Goal: Information Seeking & Learning: Find specific fact

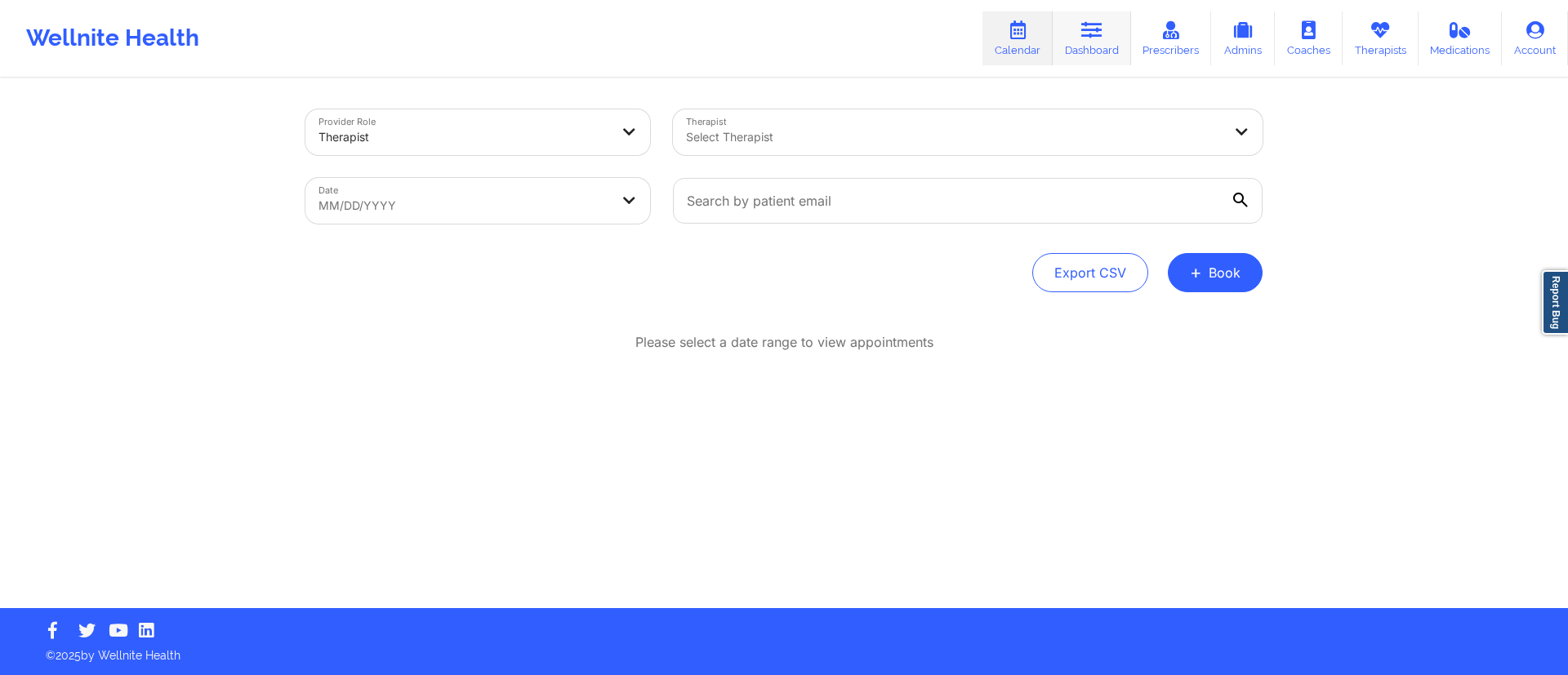
click at [1089, 32] on icon at bounding box center [1092, 30] width 22 height 18
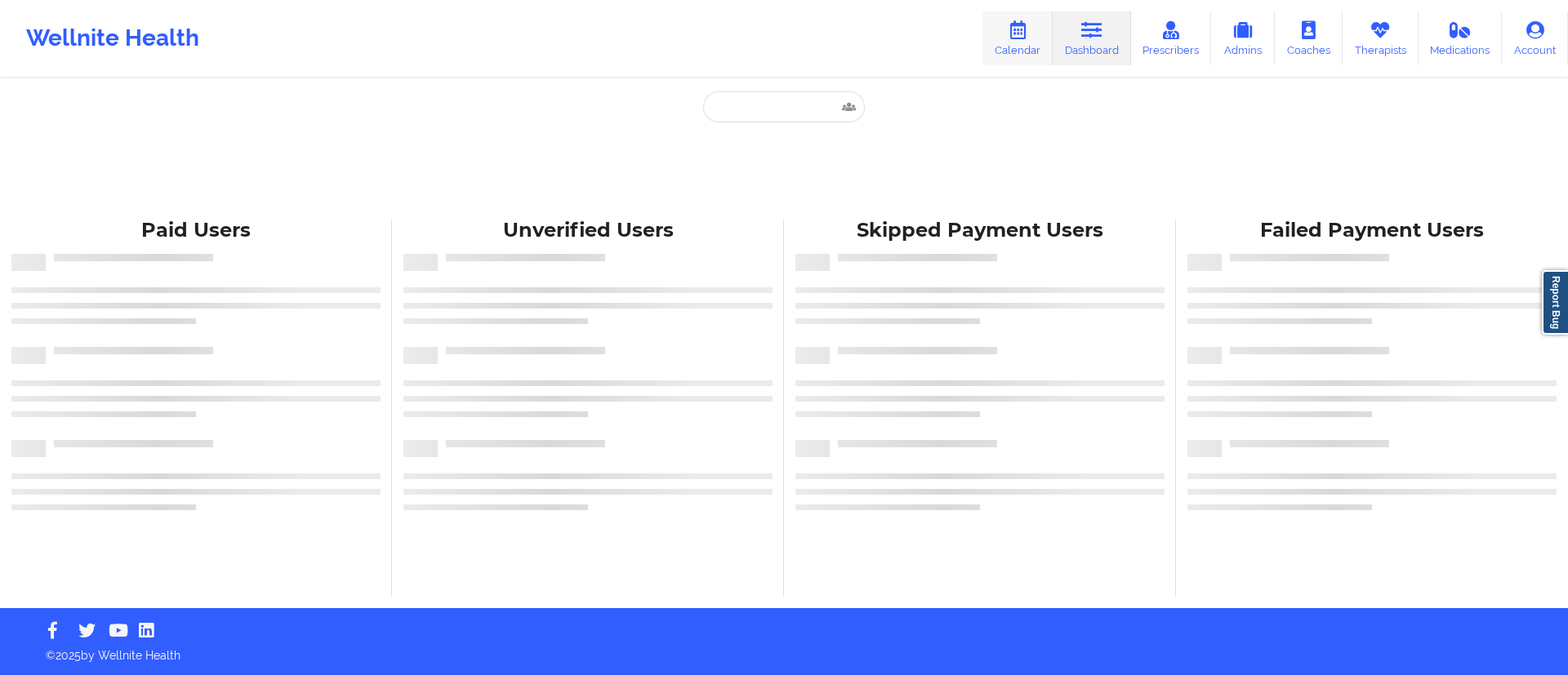
click at [1021, 50] on link "Calendar" at bounding box center [1017, 38] width 70 height 54
click at [784, 125] on div "Paid Unverified Skipped Failed" at bounding box center [783, 151] width 327 height 118
click at [791, 112] on input "text" at bounding box center [783, 107] width 162 height 31
paste input "sheydoug05@gmail.com"
type input "sheydoug05@gmail.com"
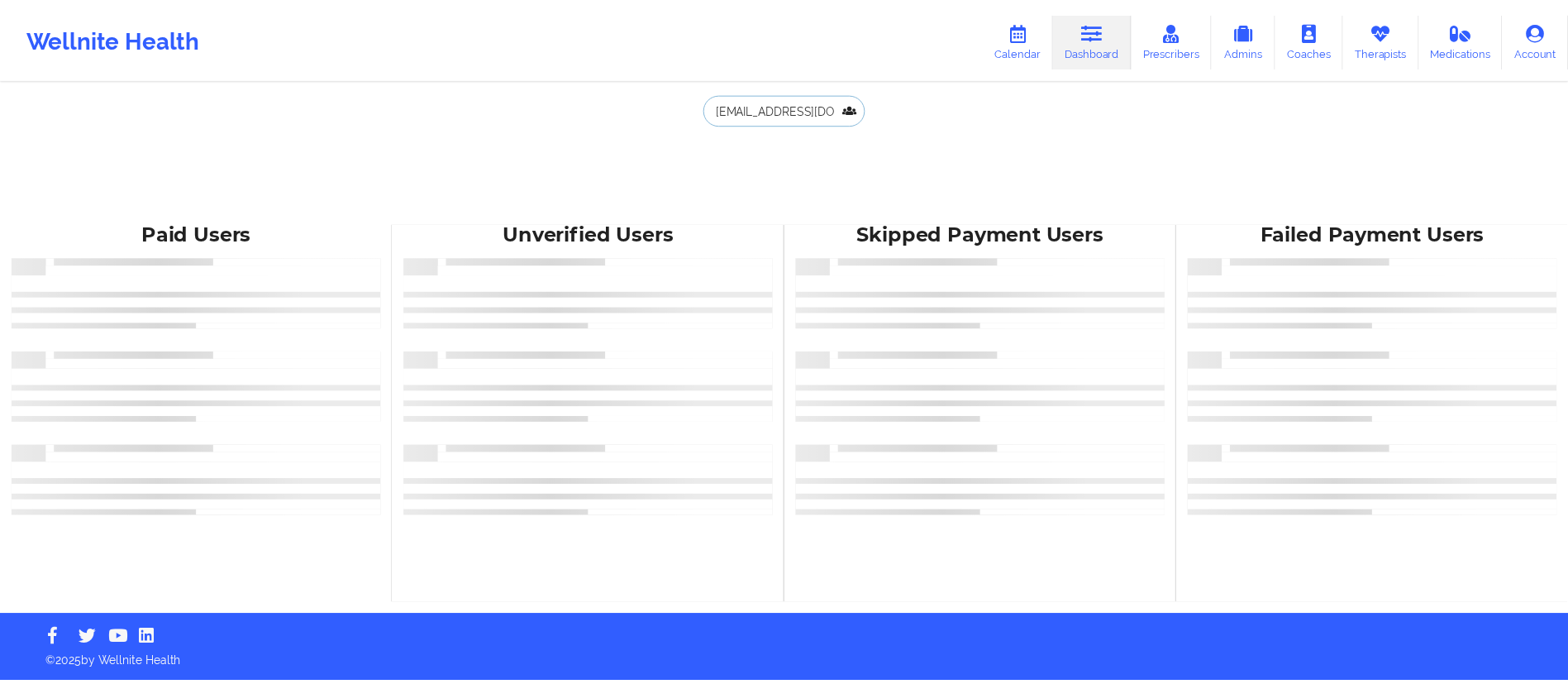
scroll to position [0, 3]
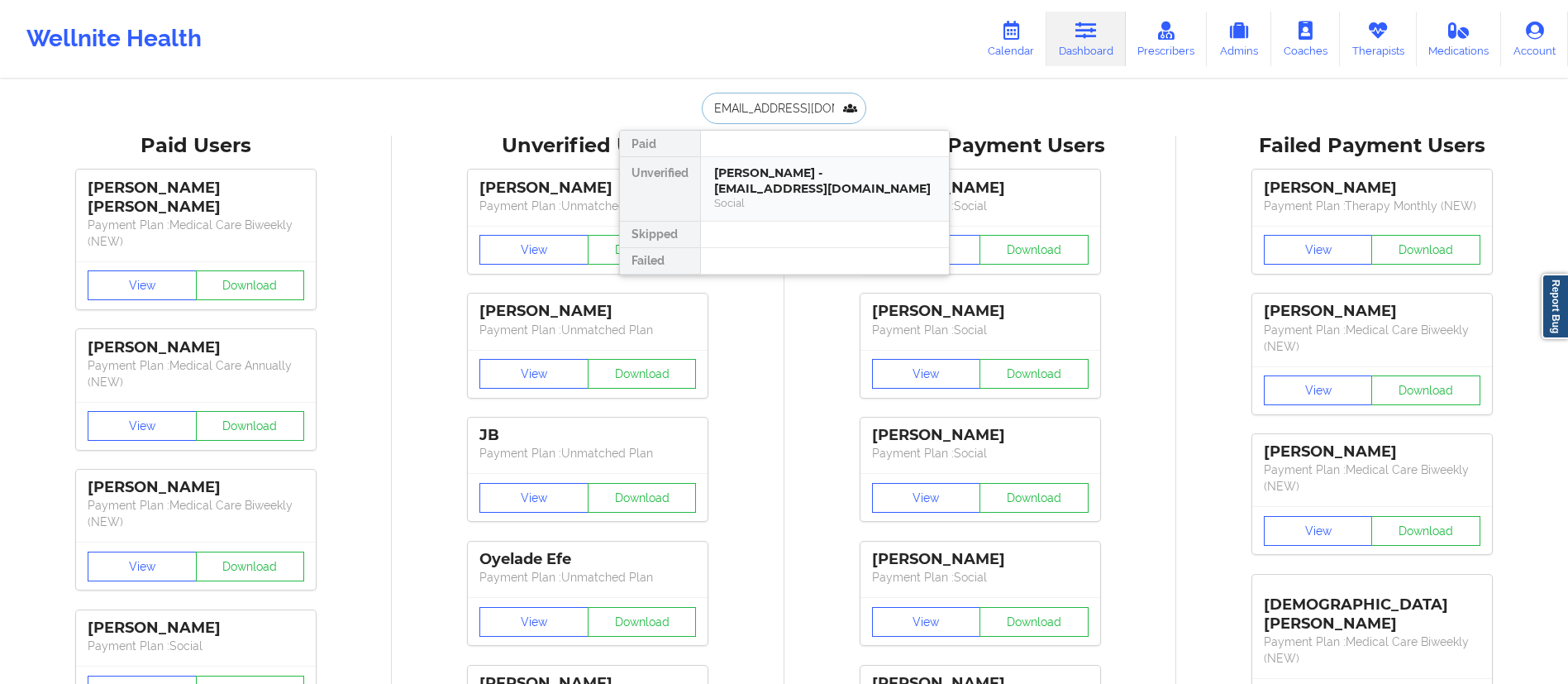
click at [798, 182] on div "Sheyna Douglas - sheydoug05@gmail.com" at bounding box center [825, 181] width 222 height 30
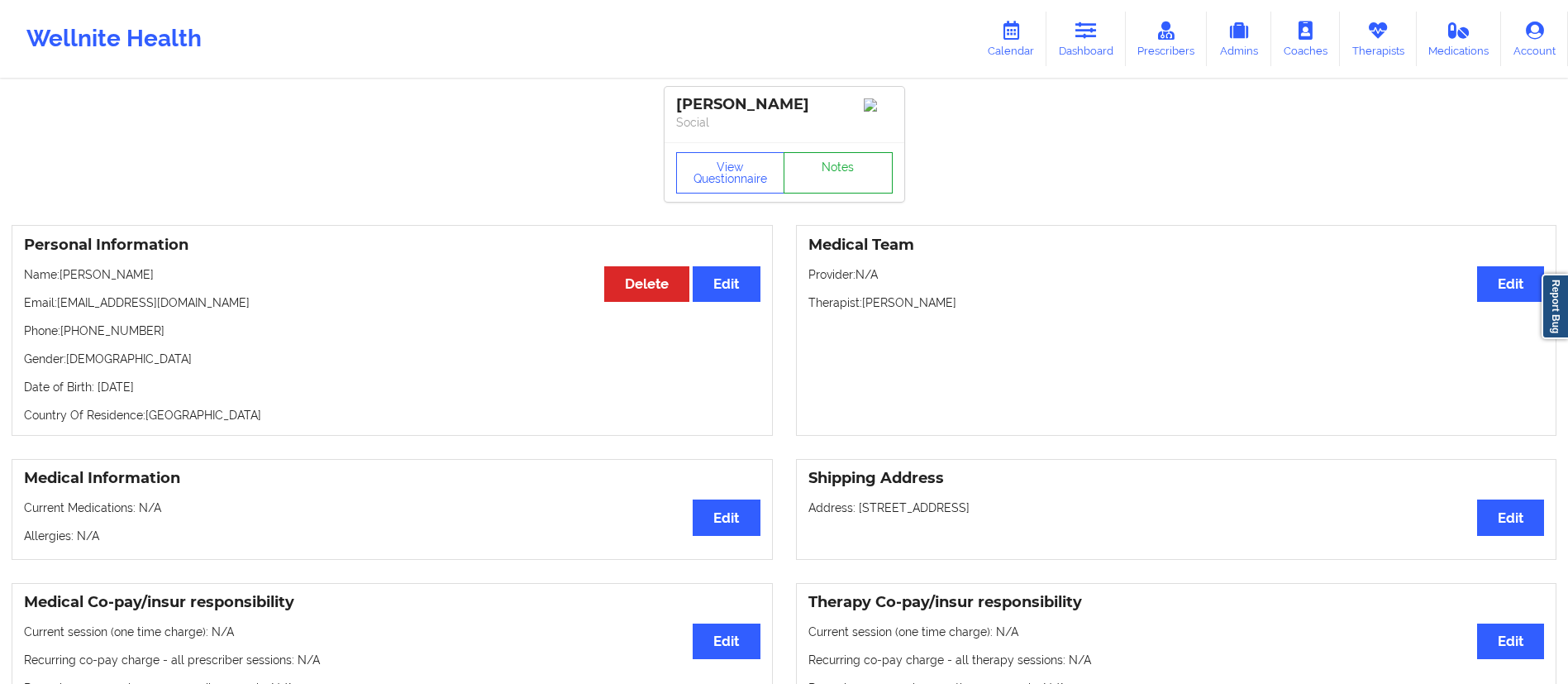
click at [838, 154] on link "Notes" at bounding box center [837, 173] width 109 height 42
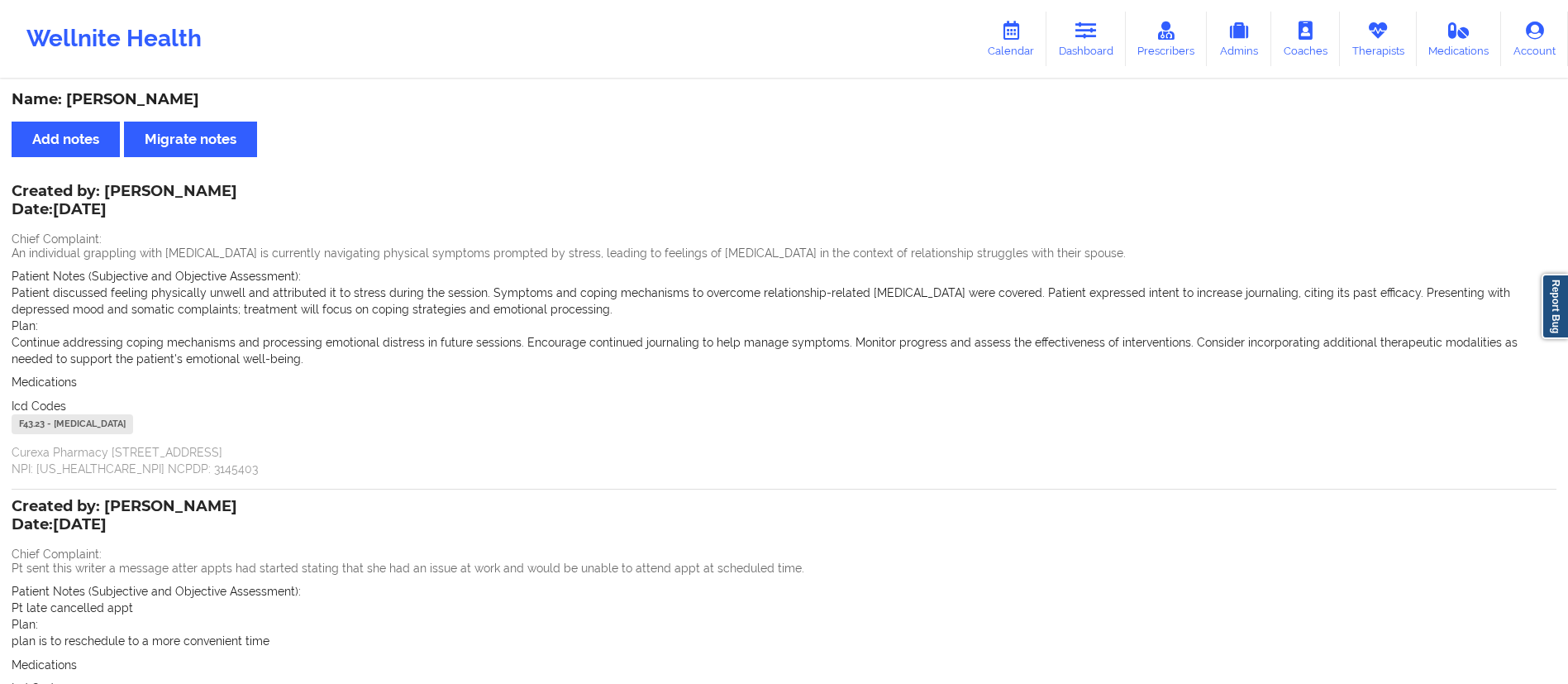
drag, startPoint x: 1075, startPoint y: 27, endPoint x: 1010, endPoint y: 73, distance: 79.6
click at [1075, 27] on link "Dashboard" at bounding box center [1086, 39] width 80 height 55
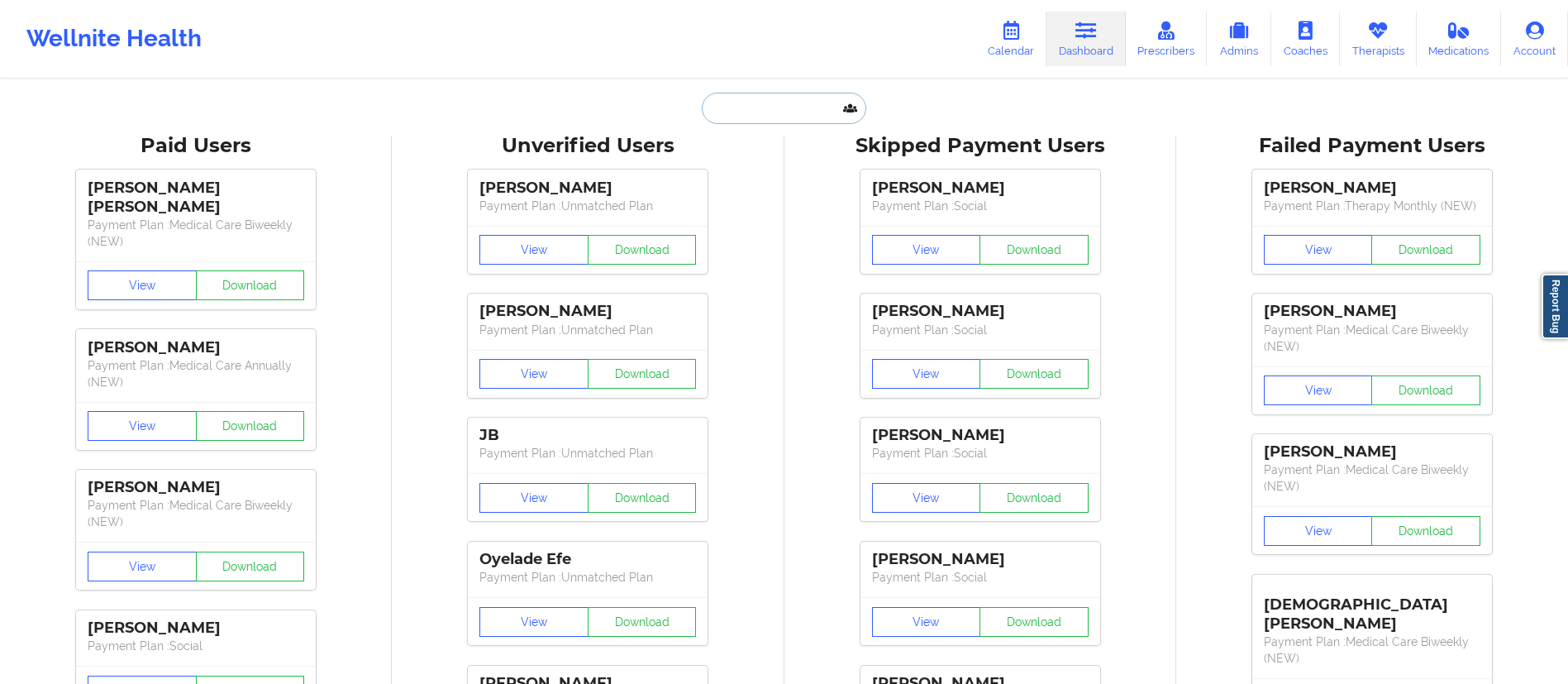
click at [773, 108] on input "text" at bounding box center [783, 108] width 164 height 31
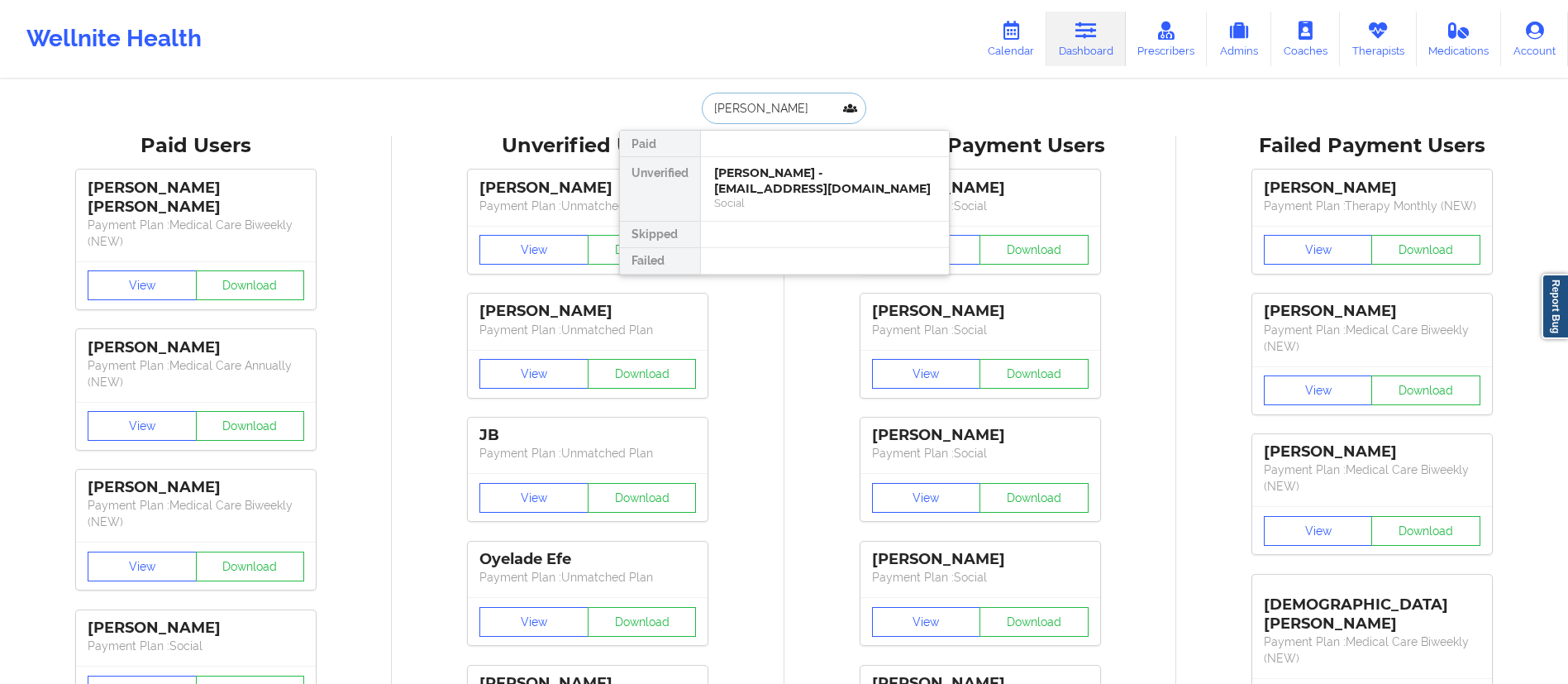
type input "Tracey tusa"
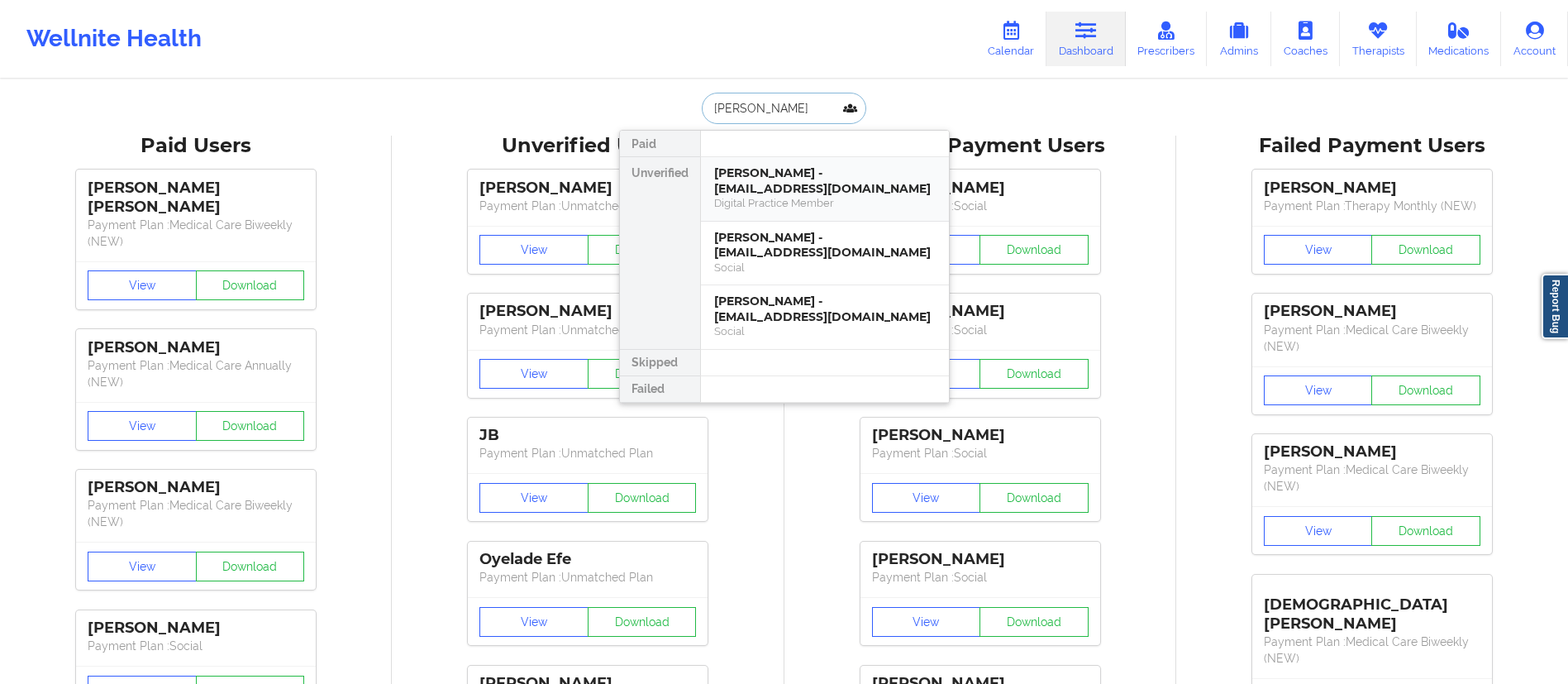
click at [755, 196] on div "Tracey Tusa - tracetusa@gmail.com Digital Practice Member" at bounding box center [825, 189] width 248 height 64
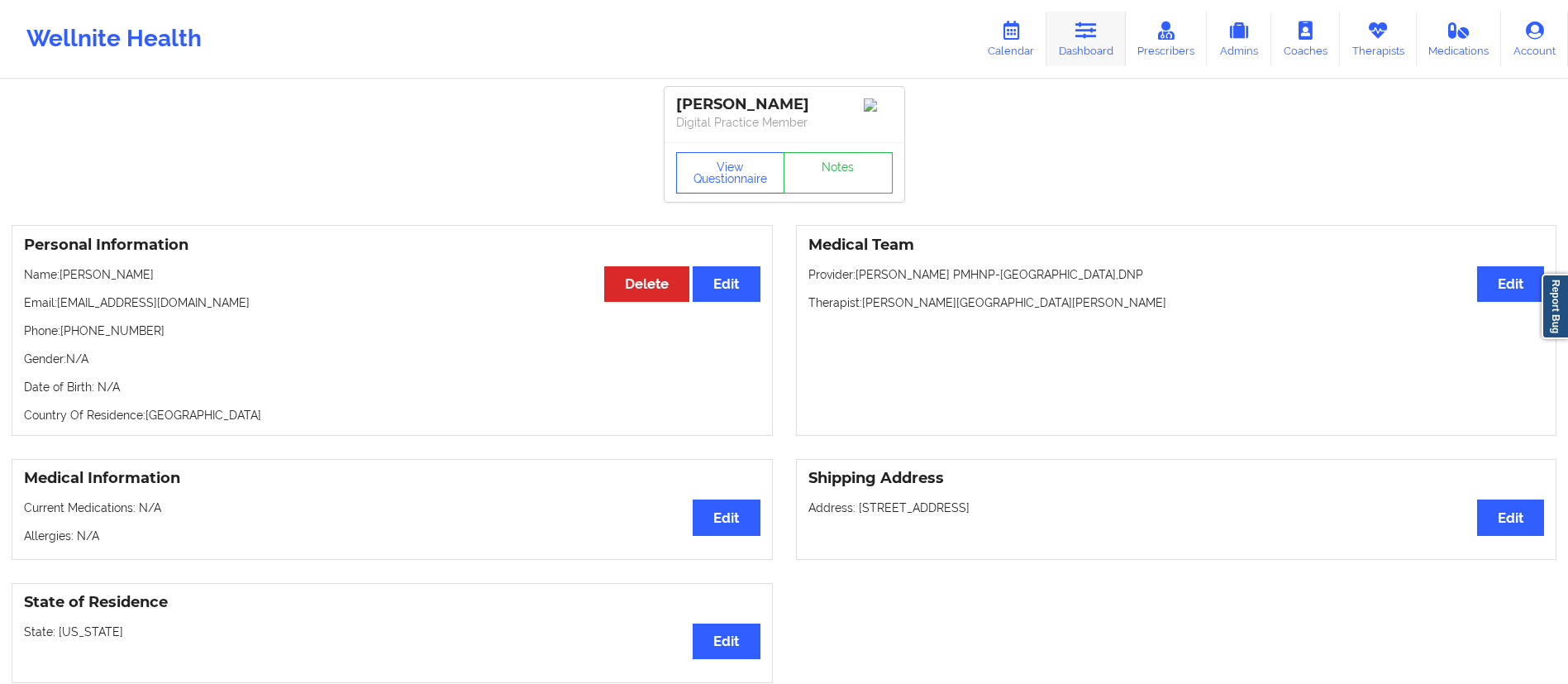
click at [1111, 40] on link "Dashboard" at bounding box center [1086, 39] width 80 height 55
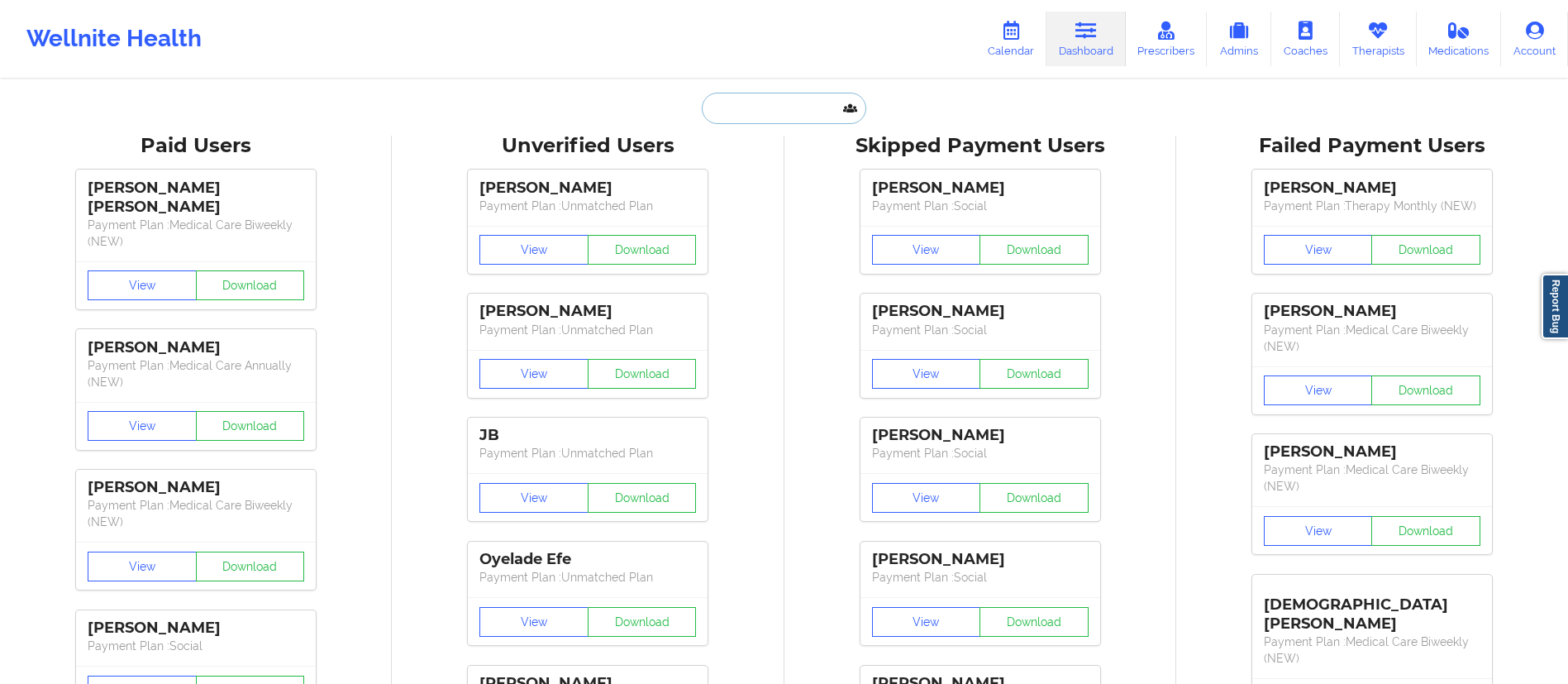
click at [743, 108] on input "text" at bounding box center [783, 108] width 164 height 31
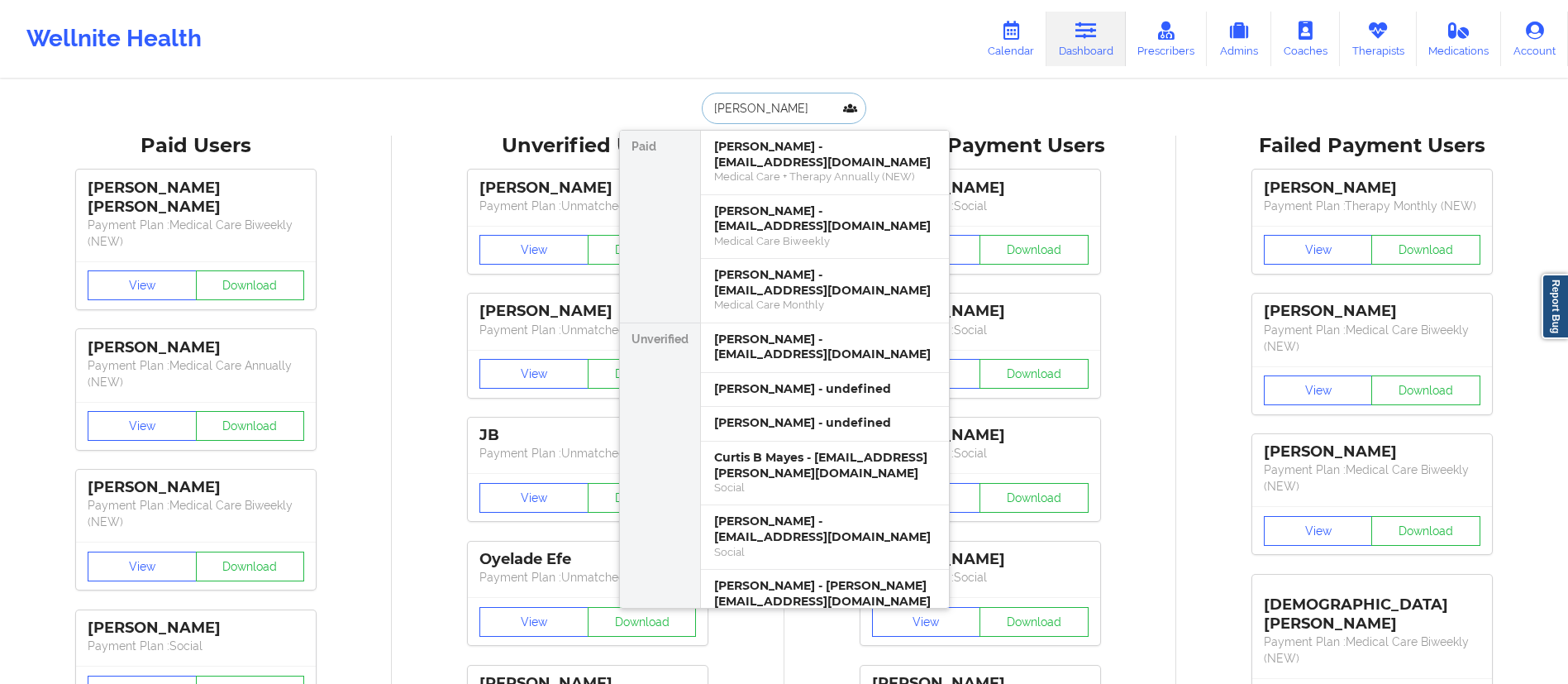
type input "tracey tusa"
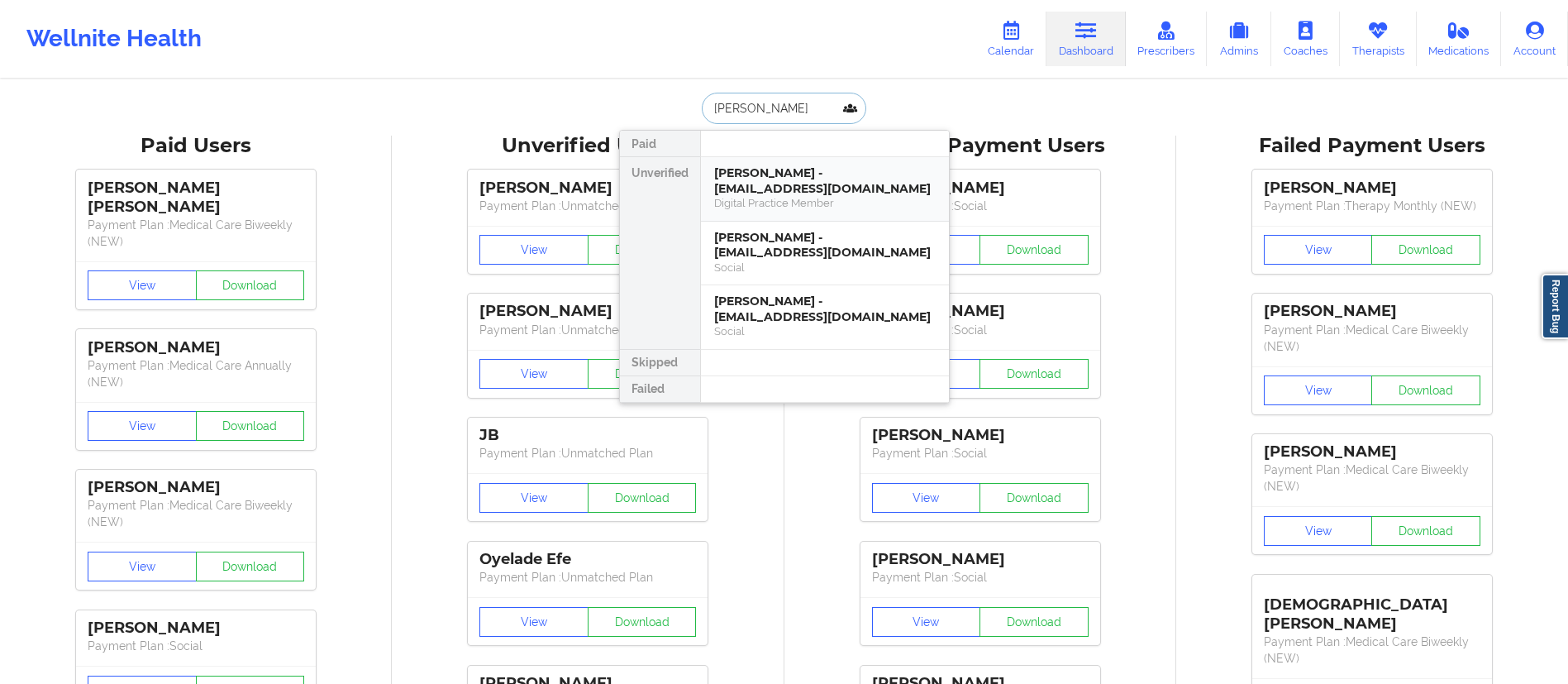
click at [830, 196] on div "Digital Practice Member" at bounding box center [825, 203] width 222 height 14
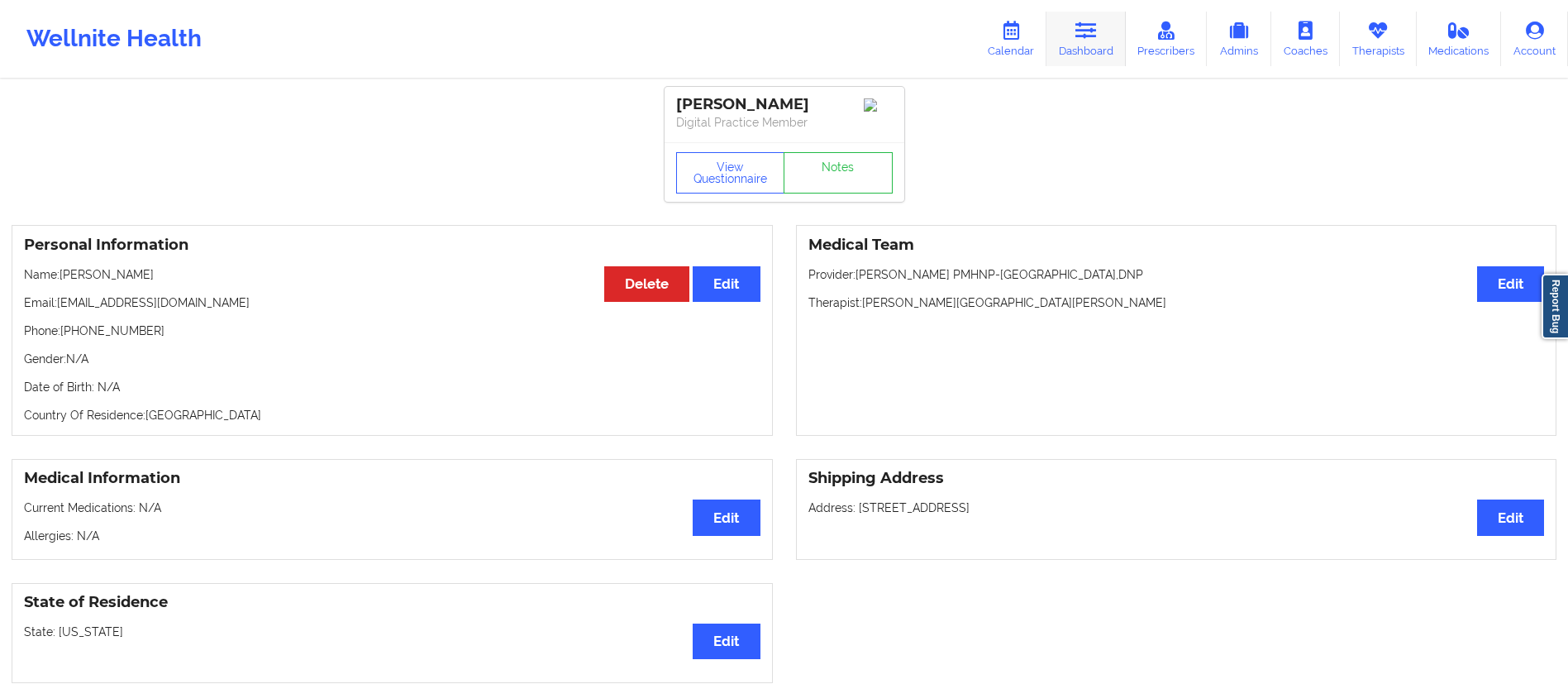
click at [1081, 34] on icon at bounding box center [1085, 30] width 22 height 18
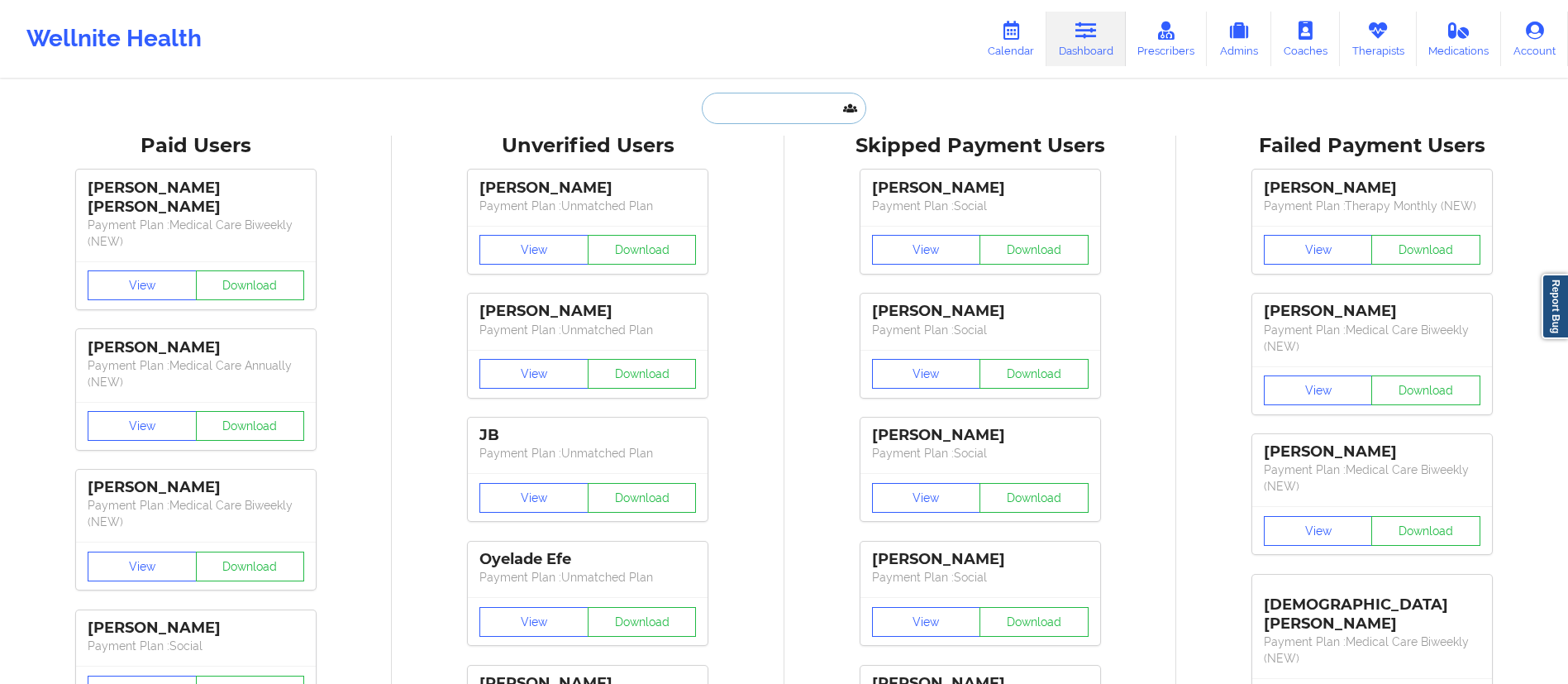
click at [785, 110] on input "text" at bounding box center [783, 108] width 164 height 31
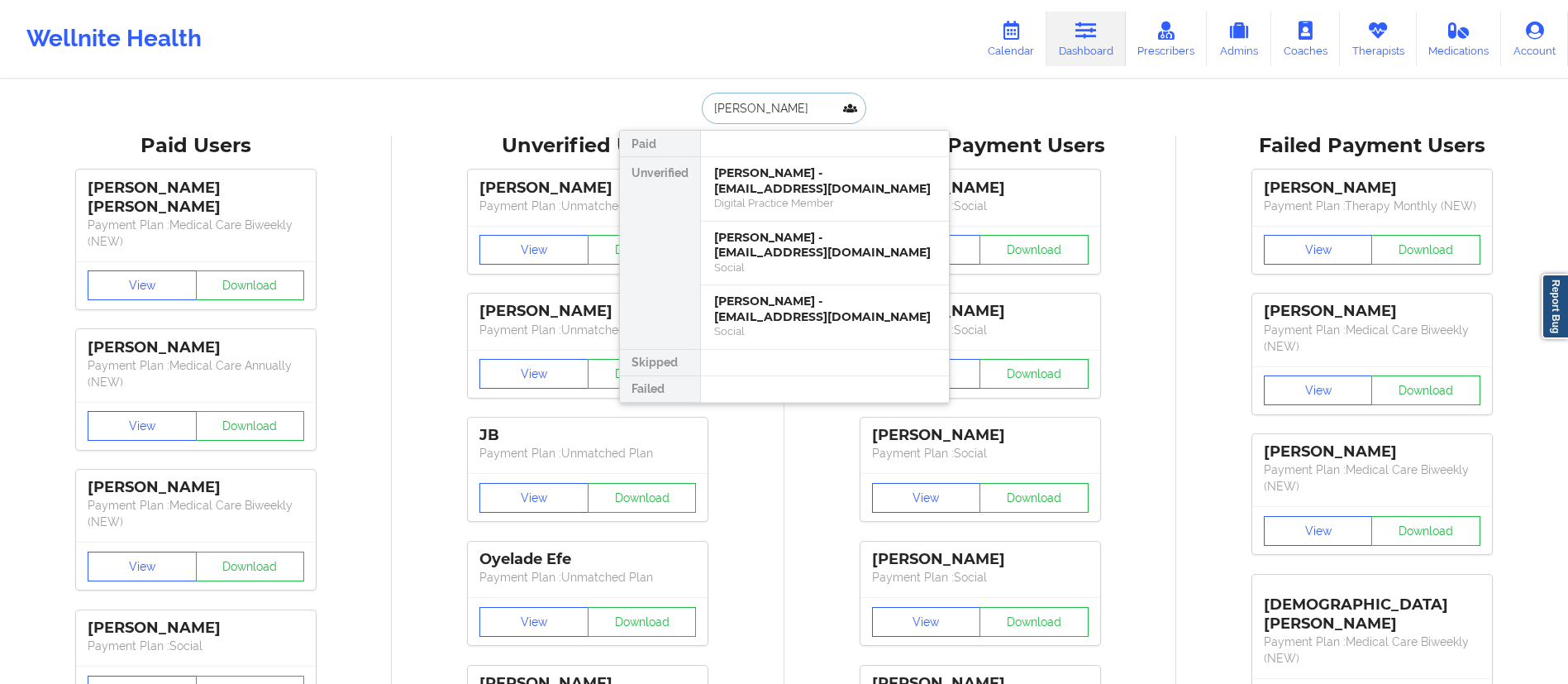
type input "tracey tusa"
click at [791, 261] on div "Social" at bounding box center [825, 267] width 222 height 14
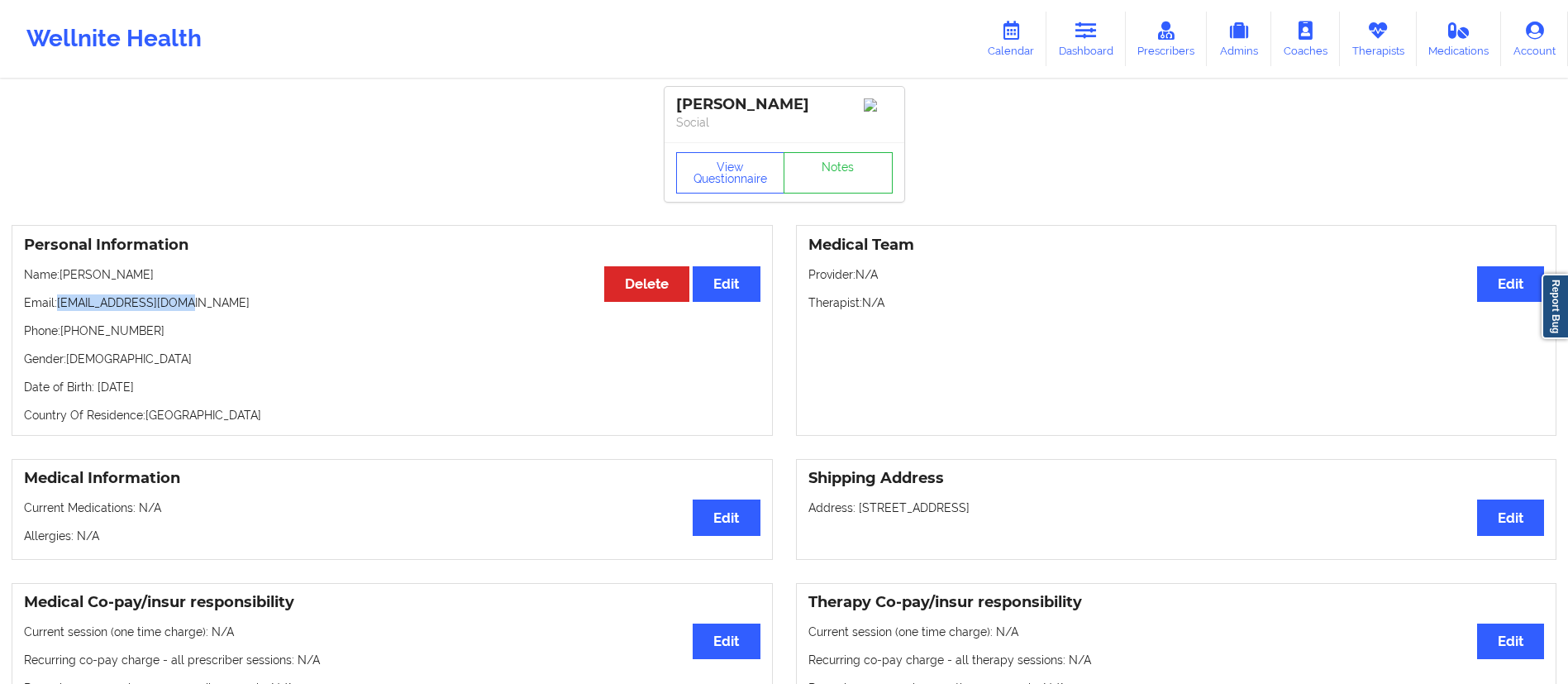
drag, startPoint x: 61, startPoint y: 308, endPoint x: 252, endPoint y: 306, distance: 191.0
click at [252, 306] on p "Email: tracetusa@icloud.com" at bounding box center [392, 302] width 737 height 16
click at [1086, 46] on link "Dashboard" at bounding box center [1086, 39] width 80 height 55
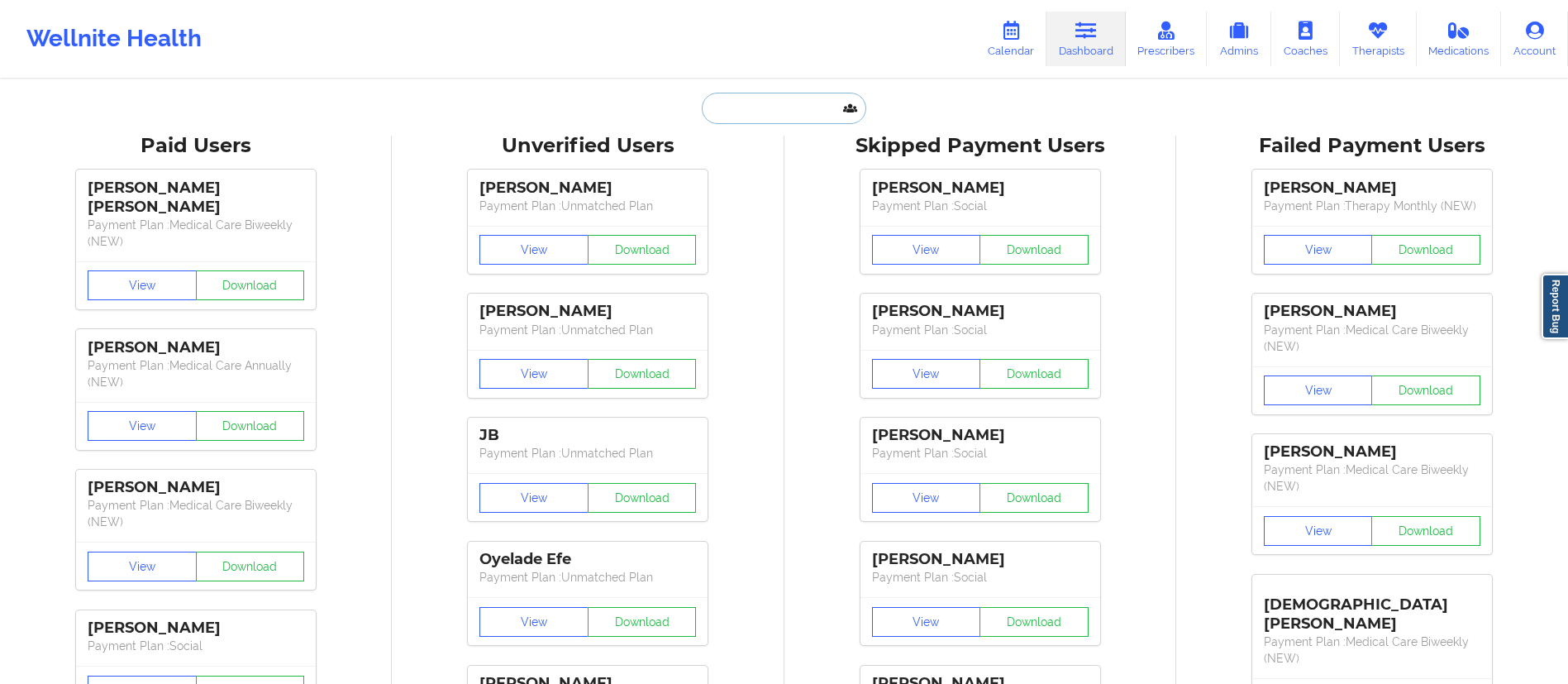
click at [789, 114] on input "text" at bounding box center [783, 108] width 164 height 31
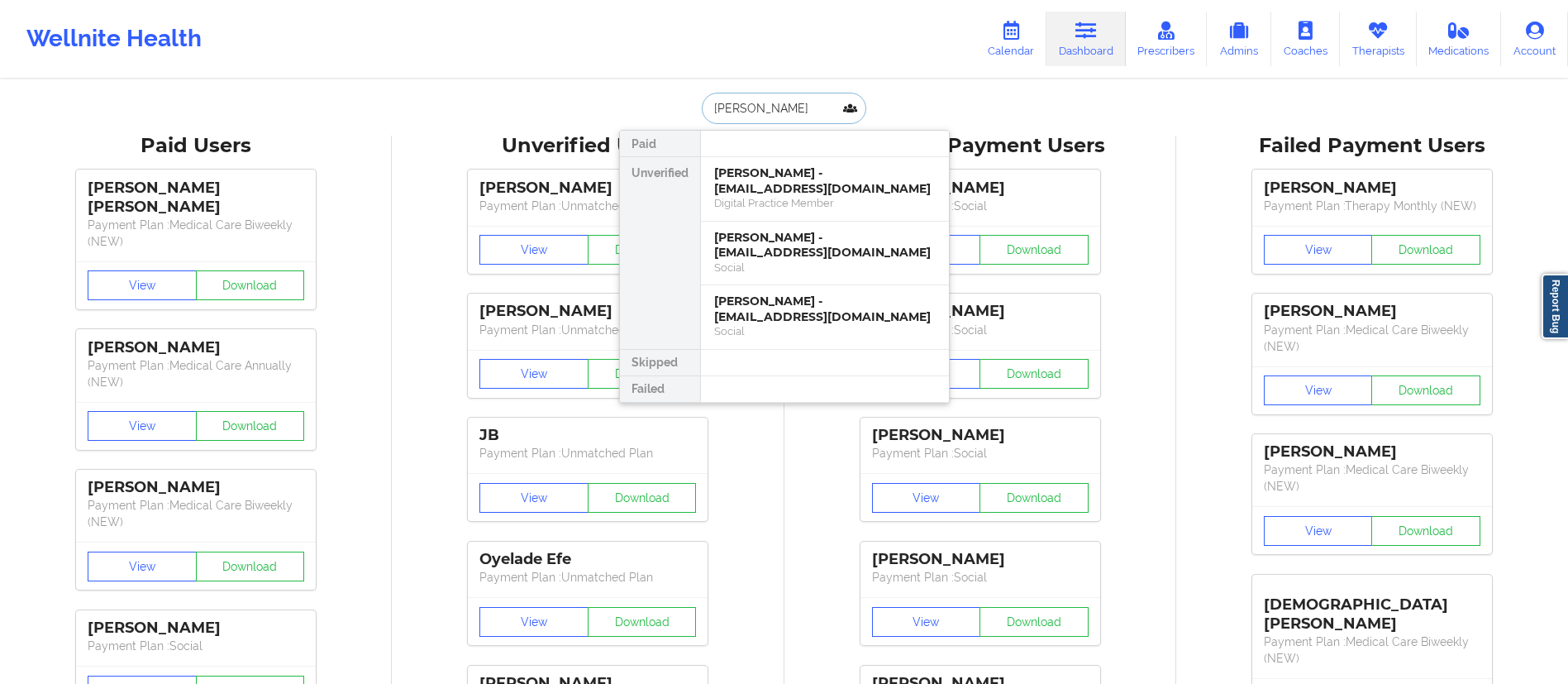
drag, startPoint x: 787, startPoint y: 93, endPoint x: 607, endPoint y: 114, distance: 181.2
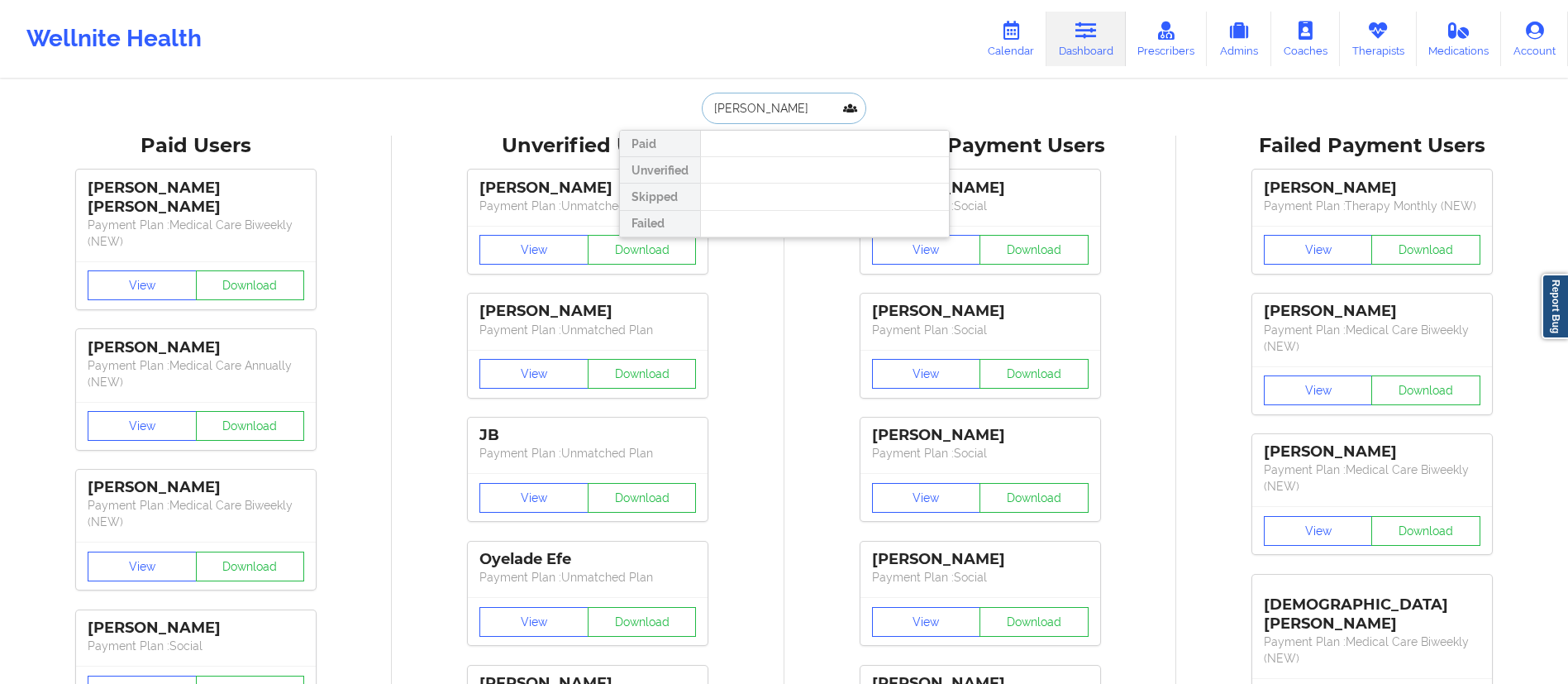
drag, startPoint x: 737, startPoint y: 104, endPoint x: 697, endPoint y: 111, distance: 40.6
click at [702, 111] on div "erika san" at bounding box center [783, 108] width 164 height 31
click at [745, 103] on input "erika san" at bounding box center [783, 108] width 164 height 31
drag, startPoint x: 737, startPoint y: 107, endPoint x: 669, endPoint y: 117, distance: 68.7
click at [669, 117] on div "erika san Paid Unverified Skipped Failed" at bounding box center [784, 108] width 330 height 31
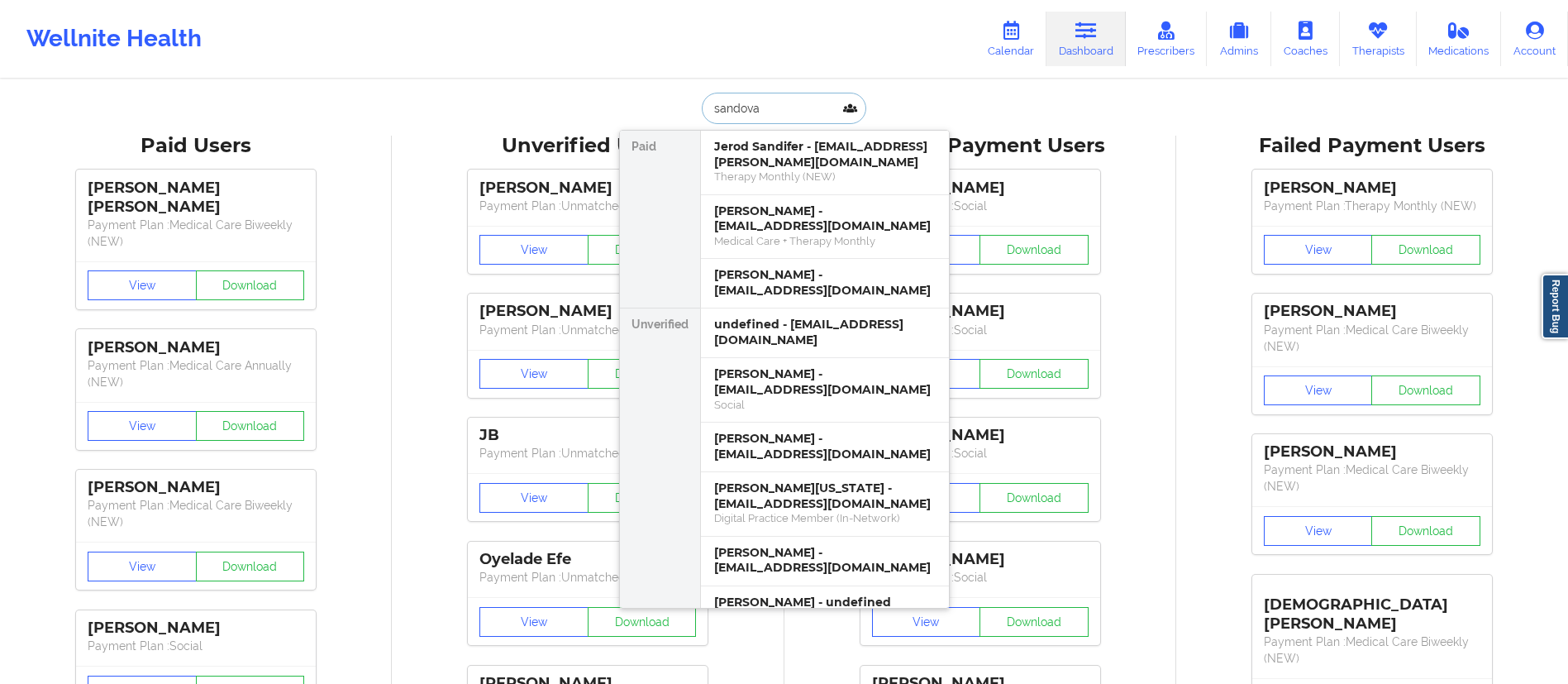
type input "sandoval"
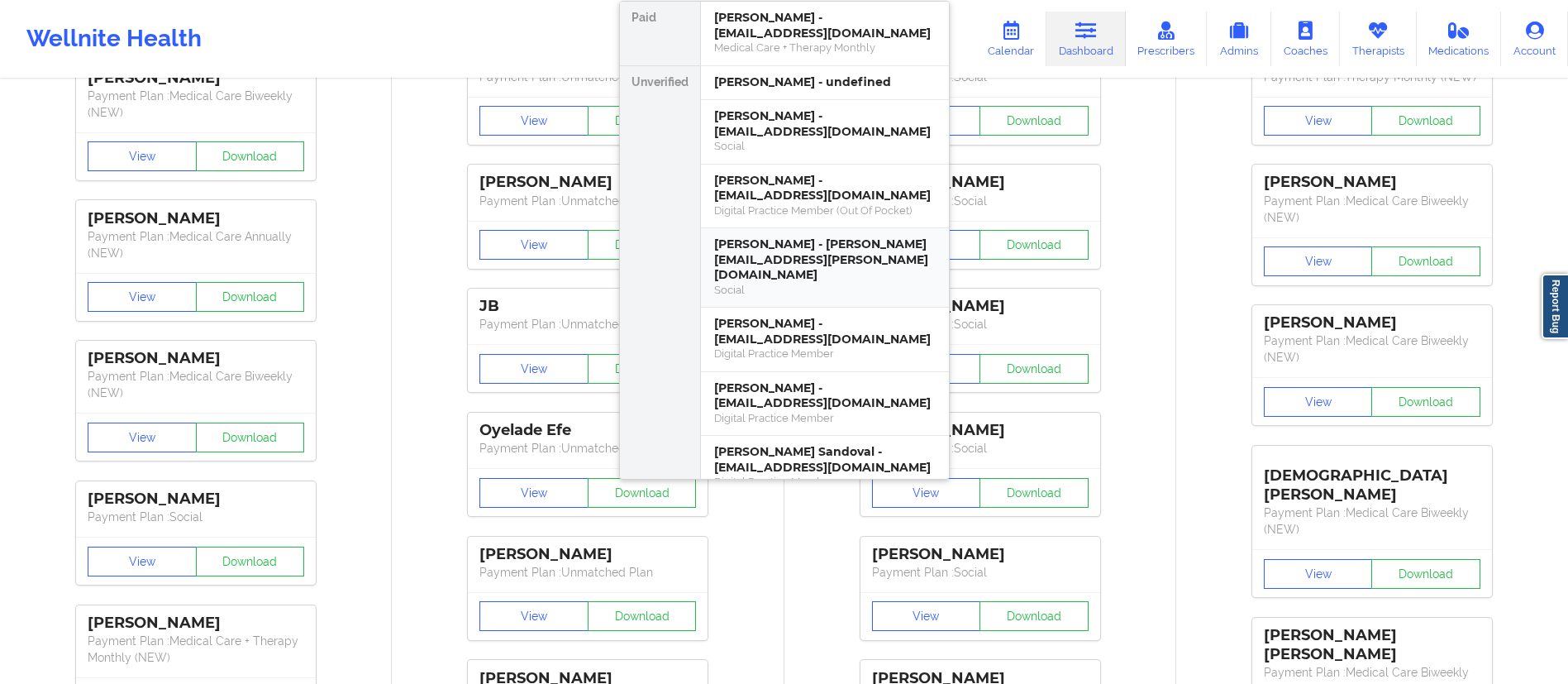
click at [789, 254] on div "Erika Cecilia Sandoval - erika.sandoval@live.com" at bounding box center [825, 260] width 222 height 46
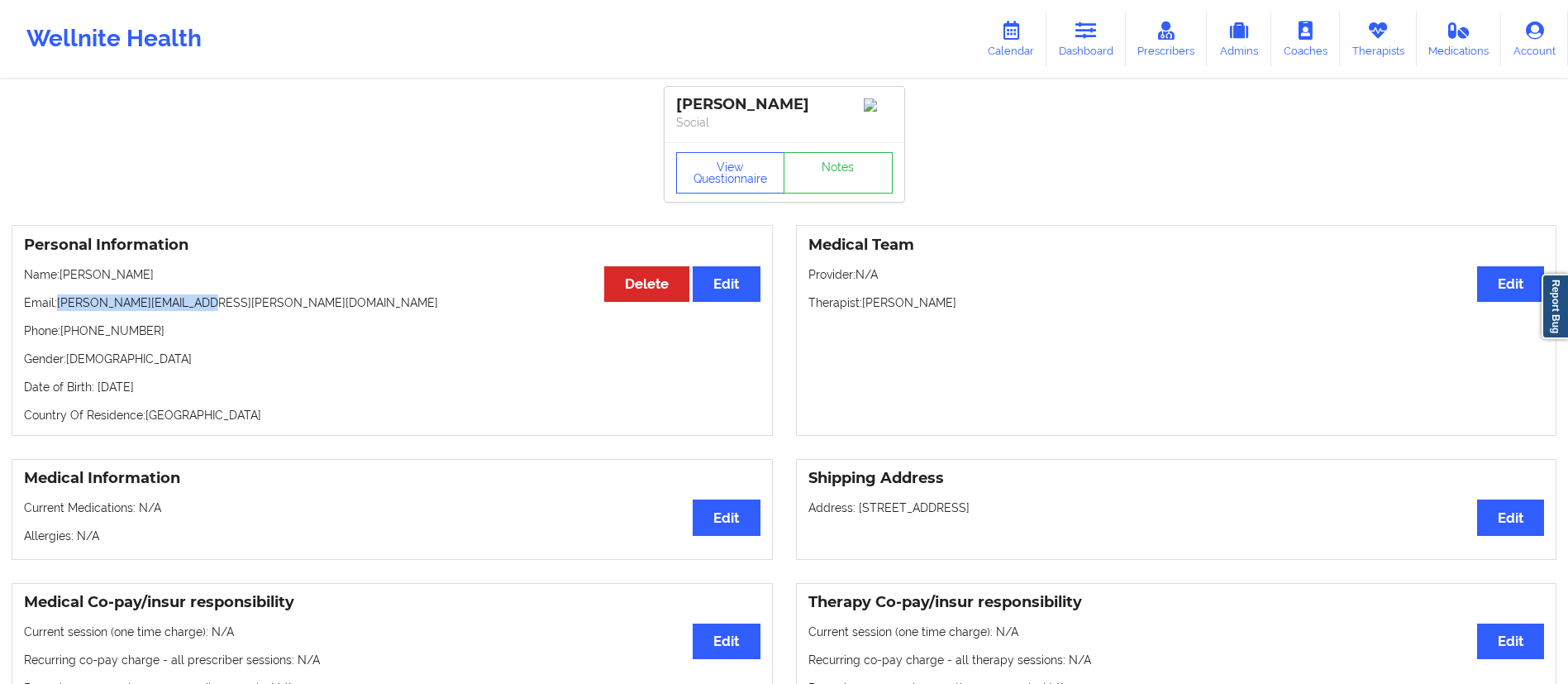
drag, startPoint x: 59, startPoint y: 309, endPoint x: 286, endPoint y: 312, distance: 227.0
click at [286, 311] on p "Email: erika.sandoval@live.com" at bounding box center [392, 302] width 737 height 16
copy p "[PERSON_NAME][EMAIL_ADDRESS][PERSON_NAME][DOMAIN_NAME]"
click at [857, 175] on link "Notes" at bounding box center [837, 173] width 109 height 42
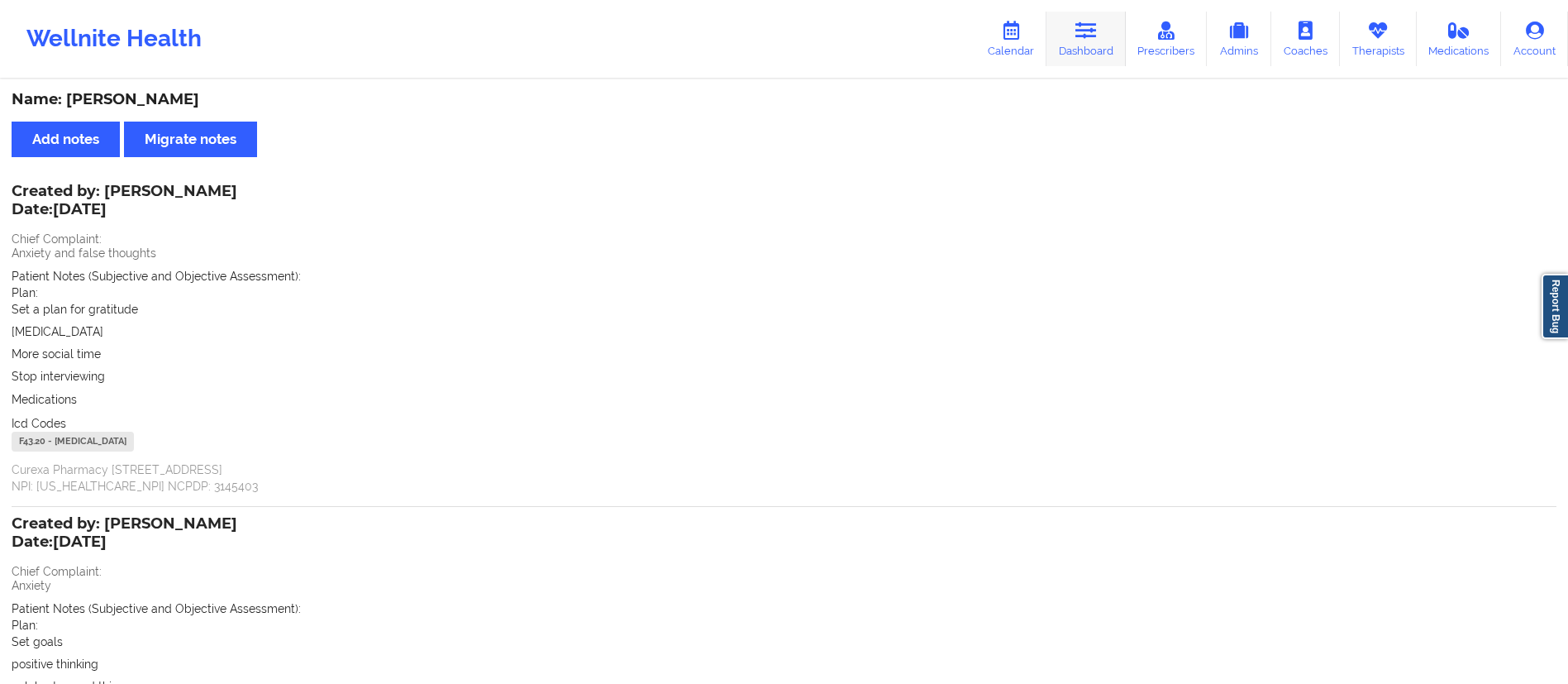
drag, startPoint x: 1090, startPoint y: 40, endPoint x: 1065, endPoint y: 37, distance: 25.2
click at [1090, 40] on link "Dashboard" at bounding box center [1086, 39] width 80 height 55
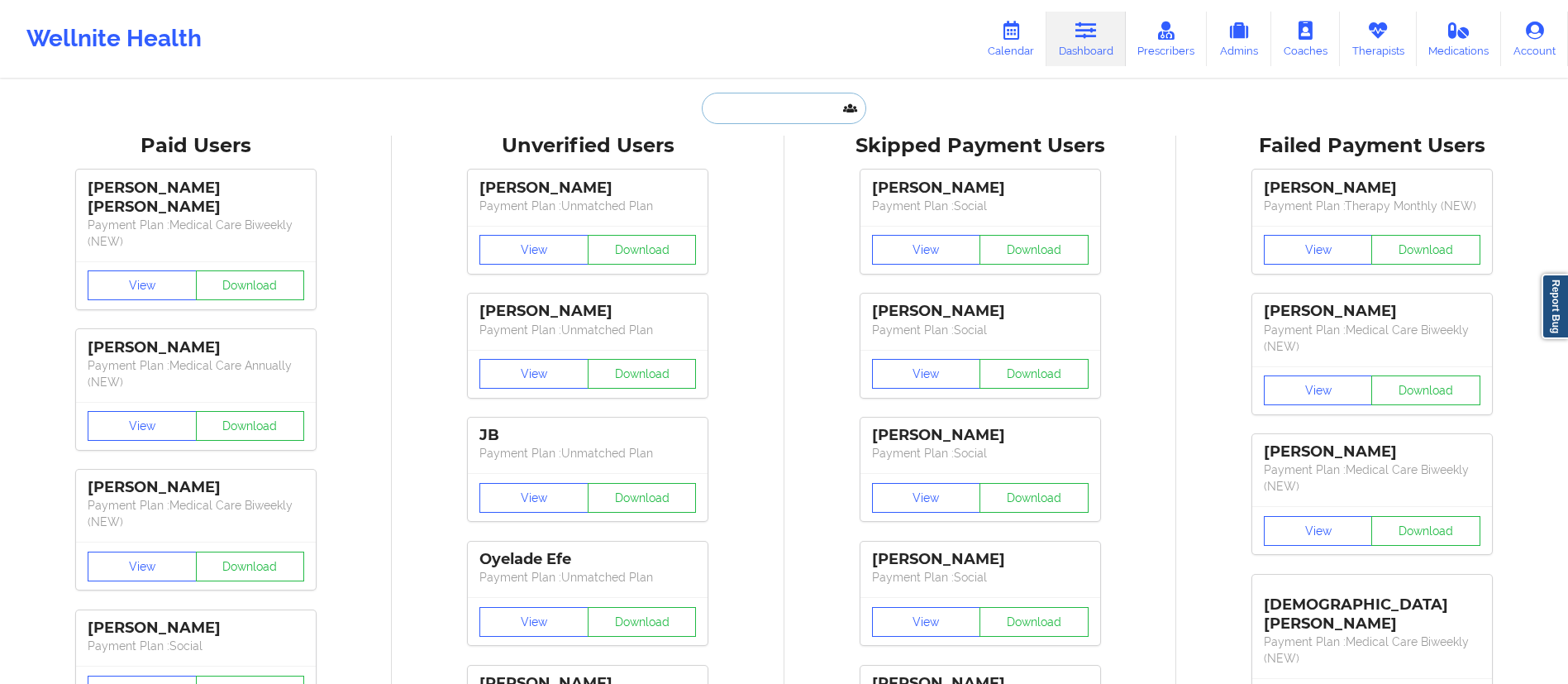
click at [775, 114] on input "text" at bounding box center [783, 108] width 164 height 31
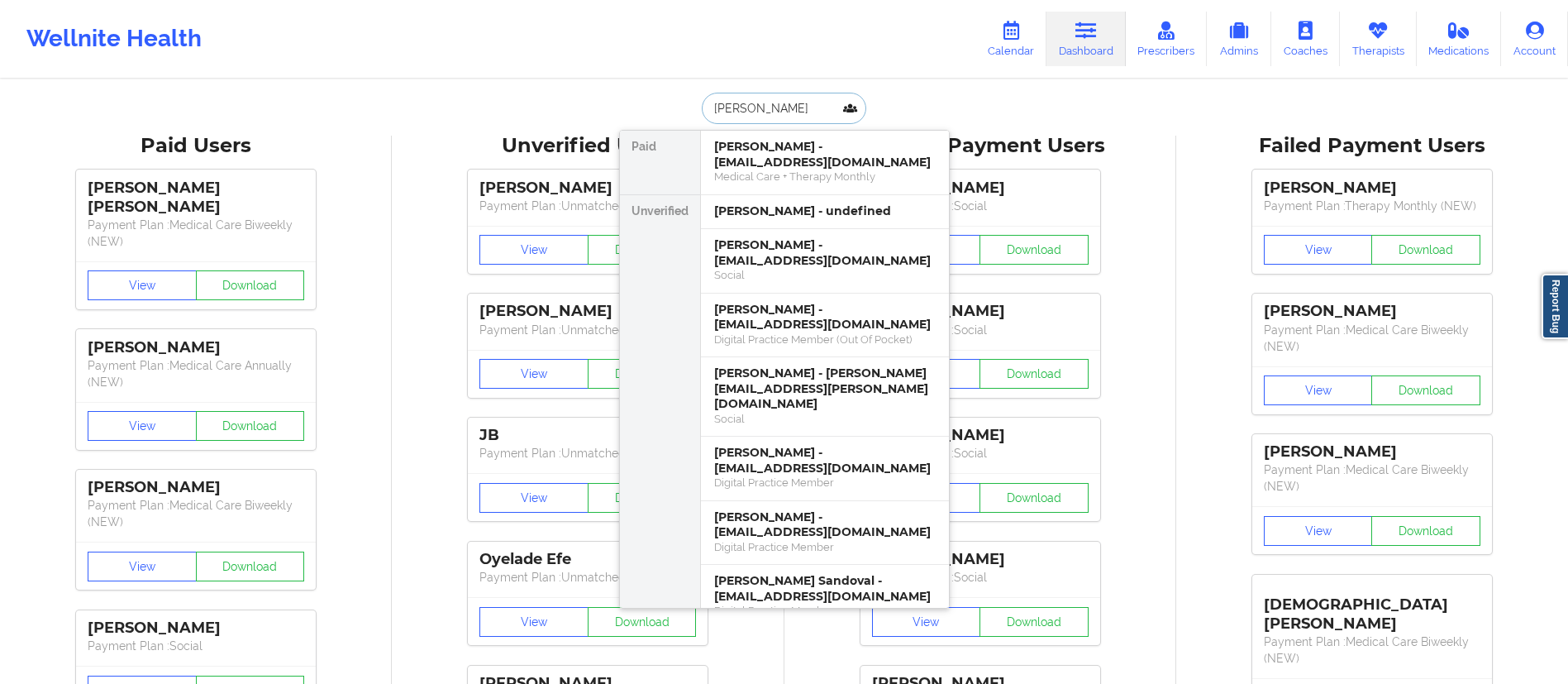
type input "tracey tusa"
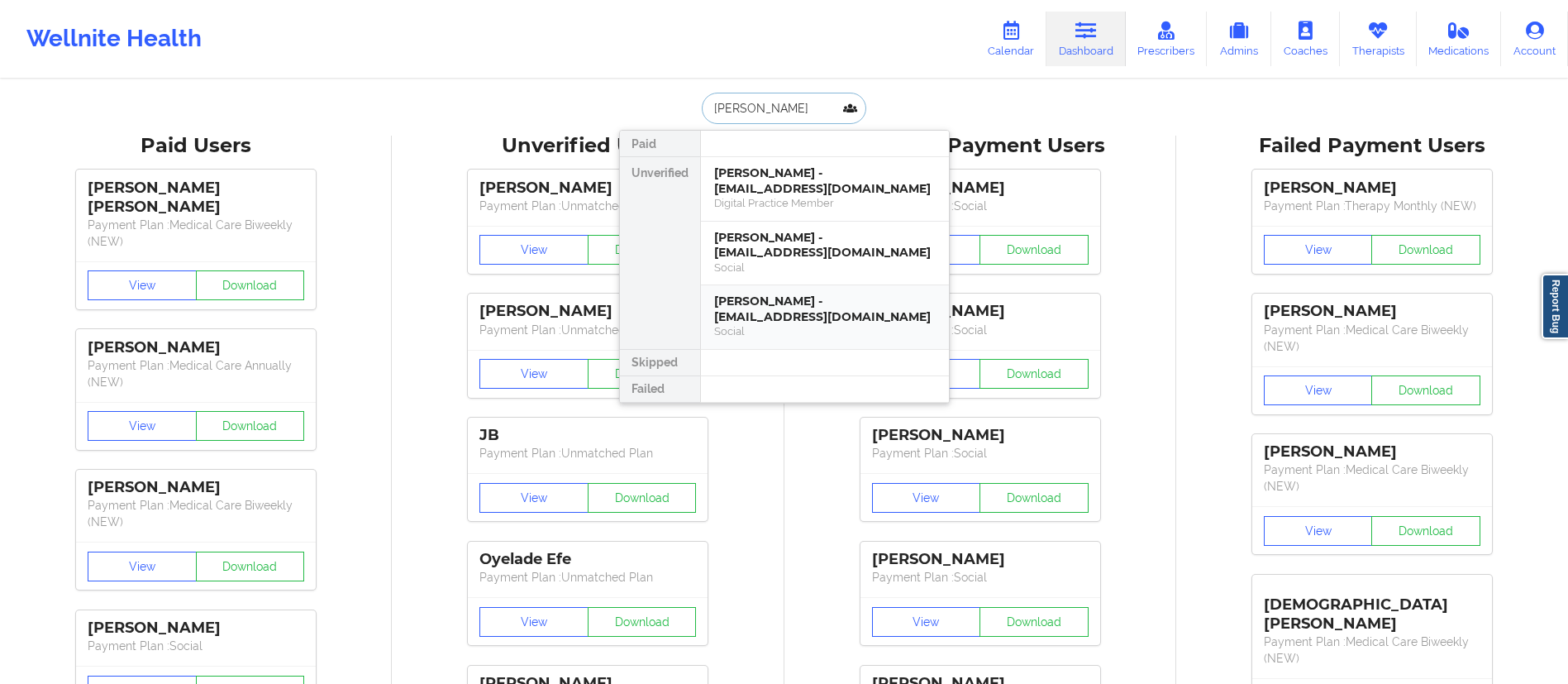
click at [782, 324] on div "Social" at bounding box center [825, 331] width 222 height 14
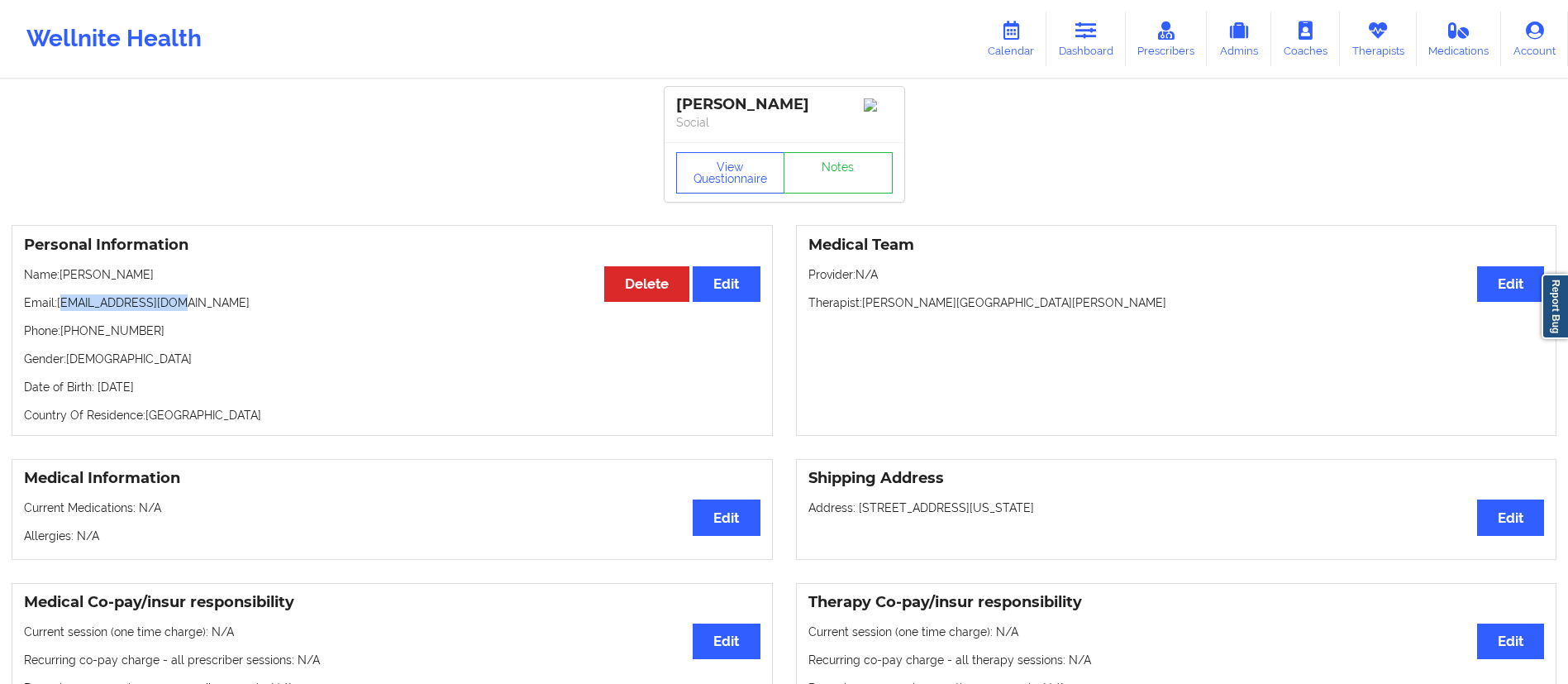
drag, startPoint x: 62, startPoint y: 307, endPoint x: 189, endPoint y: 290, distance: 128.1
click at [189, 290] on div "Personal Information Edit Delete Name: Tracey Tusa Email: tracetusa@yahoo.com P…" at bounding box center [392, 330] width 761 height 211
click at [100, 292] on div "Personal Information Edit Delete Name: Tracey Tusa Email: tracetusa@yahoo.com P…" at bounding box center [392, 330] width 761 height 211
drag, startPoint x: 57, startPoint y: 303, endPoint x: 218, endPoint y: 301, distance: 161.0
click at [218, 301] on p "Email: tracetusa@yahoo.com" at bounding box center [392, 302] width 737 height 16
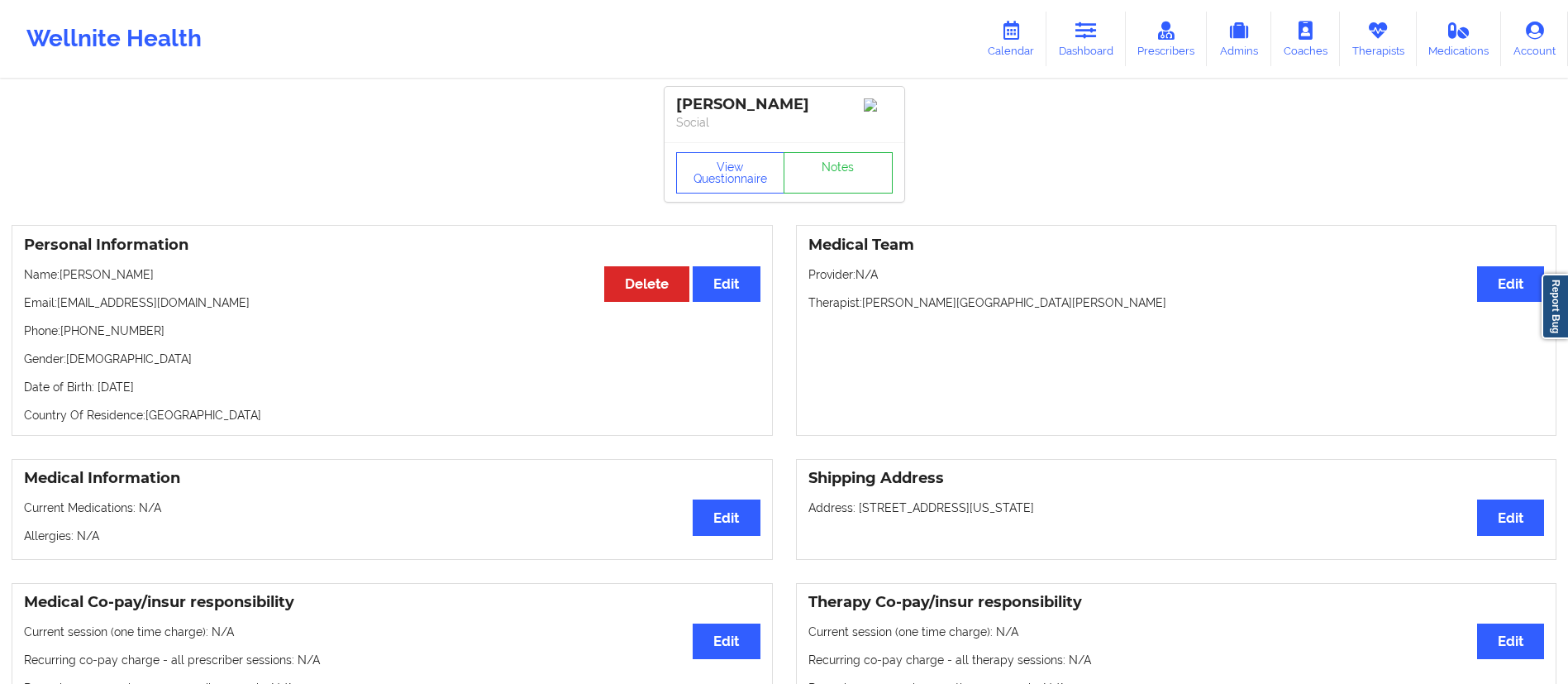
click at [73, 318] on div "Personal Information Edit Delete Name: Tracey Tusa Email: tracetusa@yahoo.com P…" at bounding box center [392, 330] width 761 height 211
drag, startPoint x: 59, startPoint y: 306, endPoint x: 196, endPoint y: 318, distance: 137.5
click at [195, 318] on div "Personal Information Edit Delete Name: Tracey Tusa Email: tracetusa@yahoo.com P…" at bounding box center [392, 330] width 761 height 211
click at [200, 317] on div "Personal Information Edit Delete Name: Tracey Tusa Email: tracetusa@yahoo.com P…" at bounding box center [392, 330] width 761 height 211
drag, startPoint x: 56, startPoint y: 306, endPoint x: 155, endPoint y: 319, distance: 99.8
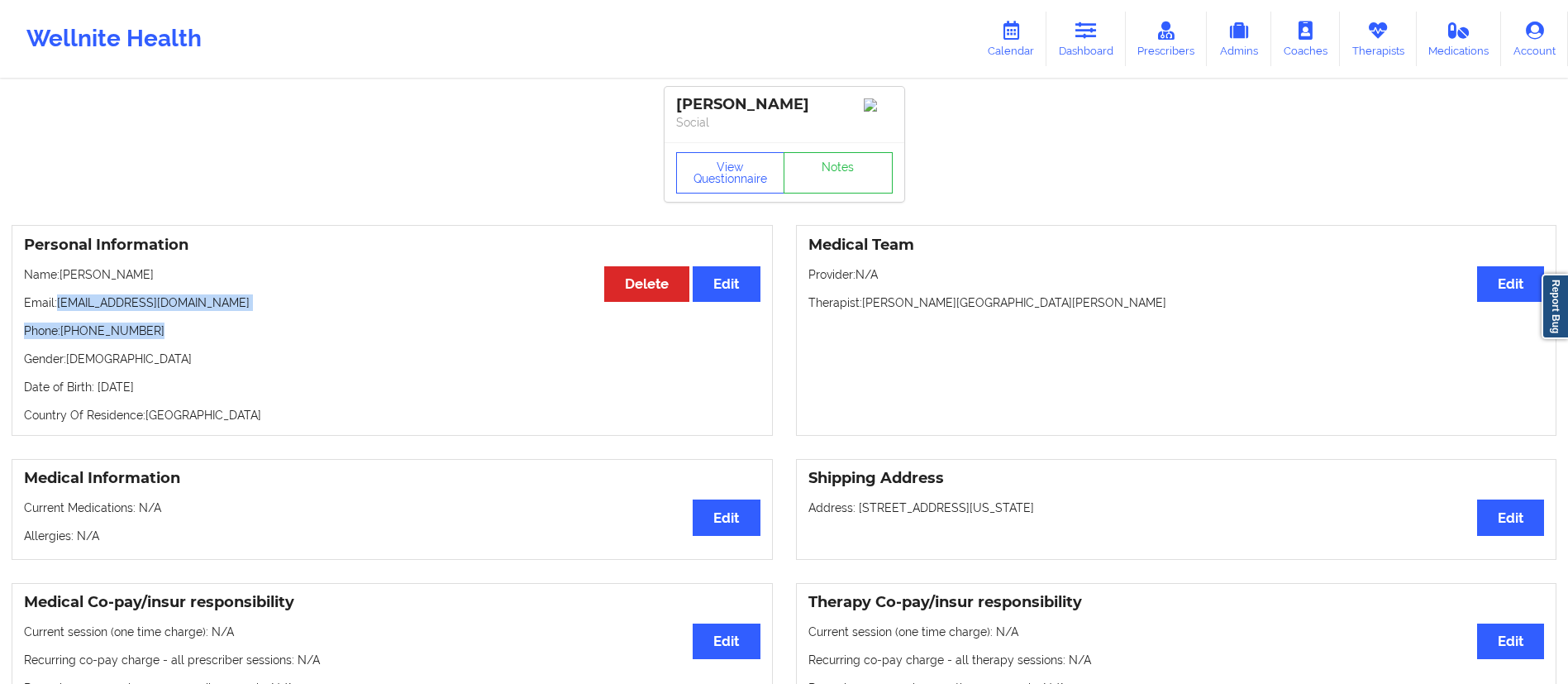
click at [155, 319] on div "Personal Information Edit Delete Name: Tracey Tusa Email: tracetusa@yahoo.com P…" at bounding box center [392, 330] width 761 height 211
click at [55, 311] on p "Email: tracetusa@yahoo.com" at bounding box center [392, 302] width 737 height 16
drag, startPoint x: 60, startPoint y: 305, endPoint x: 200, endPoint y: 315, distance: 140.4
click at [200, 311] on p "Email: tracetusa@yahoo.com" at bounding box center [392, 302] width 737 height 16
copy p "[EMAIL_ADDRESS][DOMAIN_NAME]"
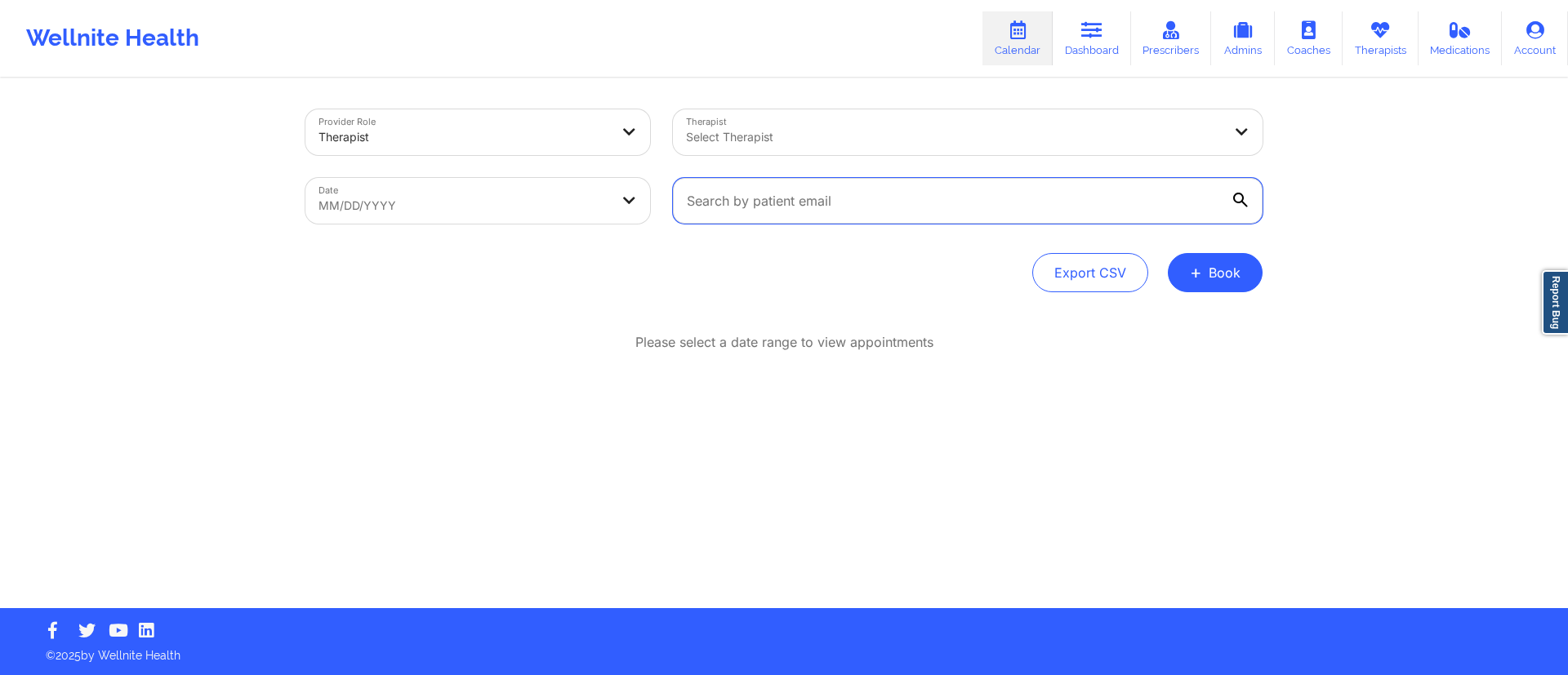
click at [818, 201] on input "text" at bounding box center [967, 200] width 589 height 46
paste input "[EMAIL_ADDRESS][DOMAIN_NAME]"
type input "[EMAIL_ADDRESS][DOMAIN_NAME]"
click at [454, 191] on body "Wellnite Health Calendar Dashboard Prescribers Admins Coaches Therapists Medica…" at bounding box center [784, 338] width 1568 height 675
select select "2025-8"
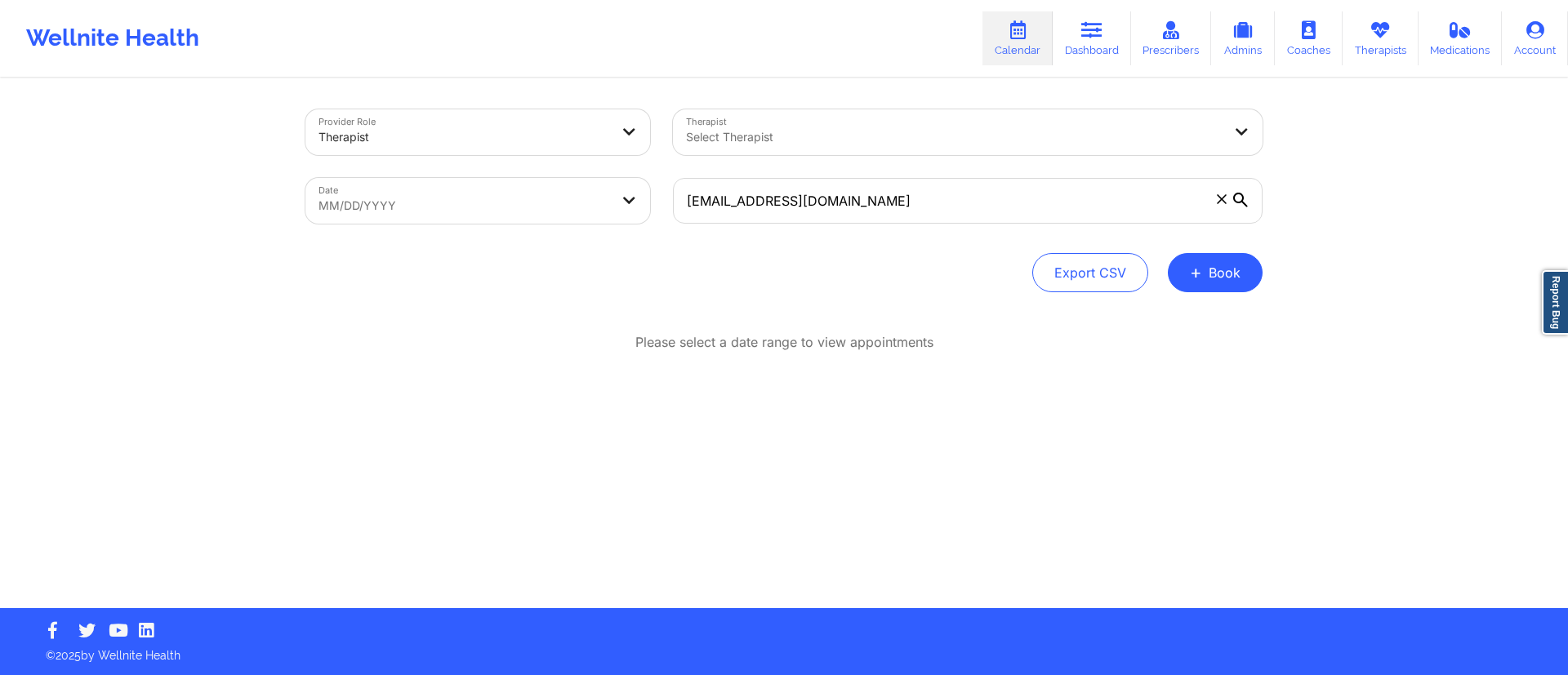
select select "2025-9"
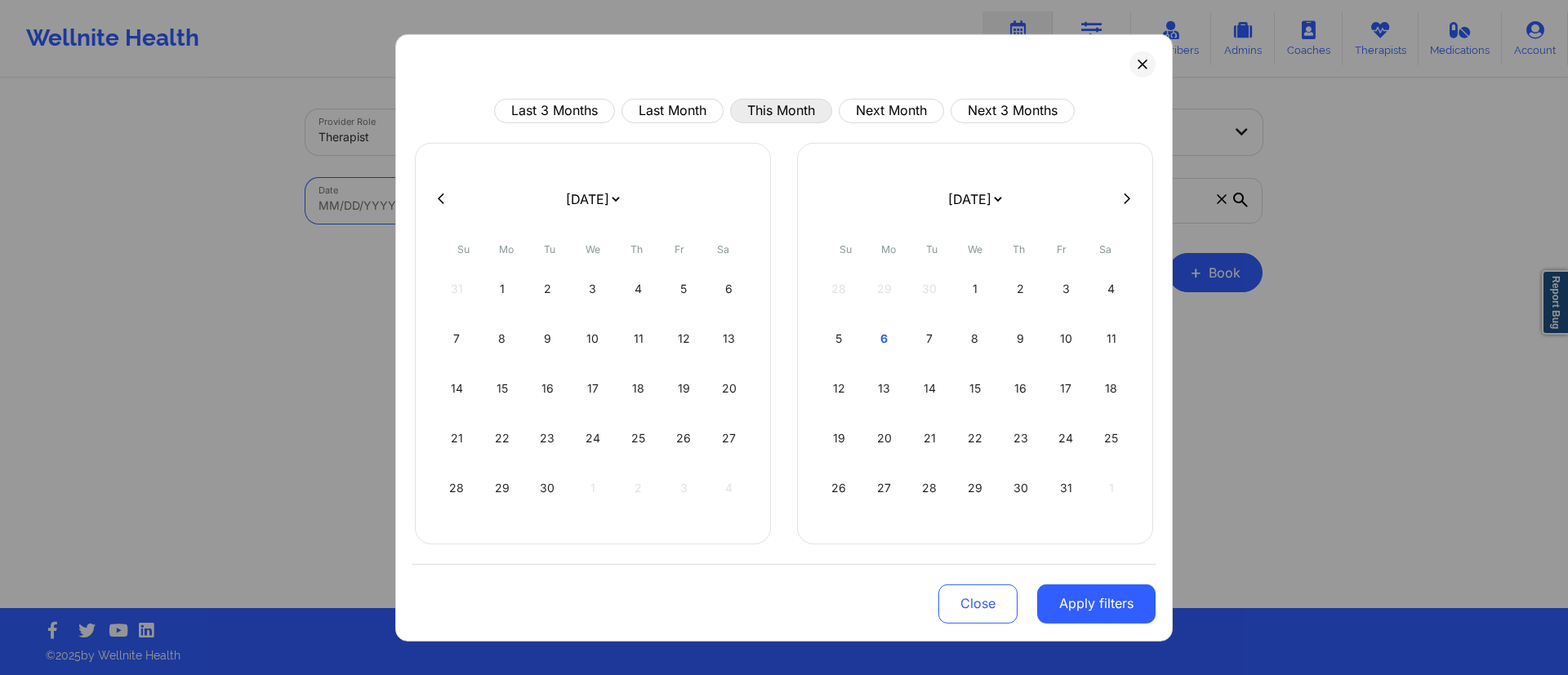
click at [799, 103] on button "This Month" at bounding box center [780, 110] width 102 height 24
select select "2025-9"
select select "2025-10"
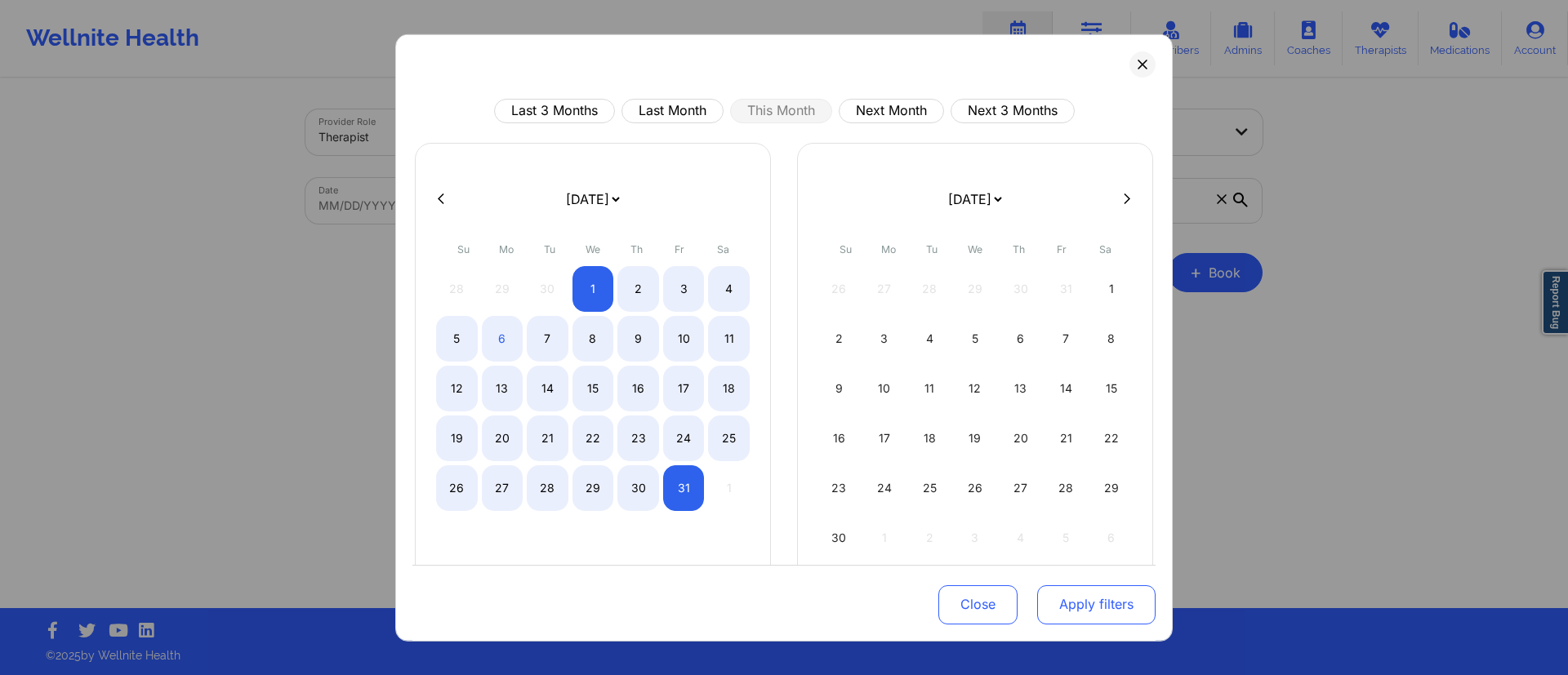
click at [1073, 612] on button "Apply filters" at bounding box center [1096, 605] width 119 height 39
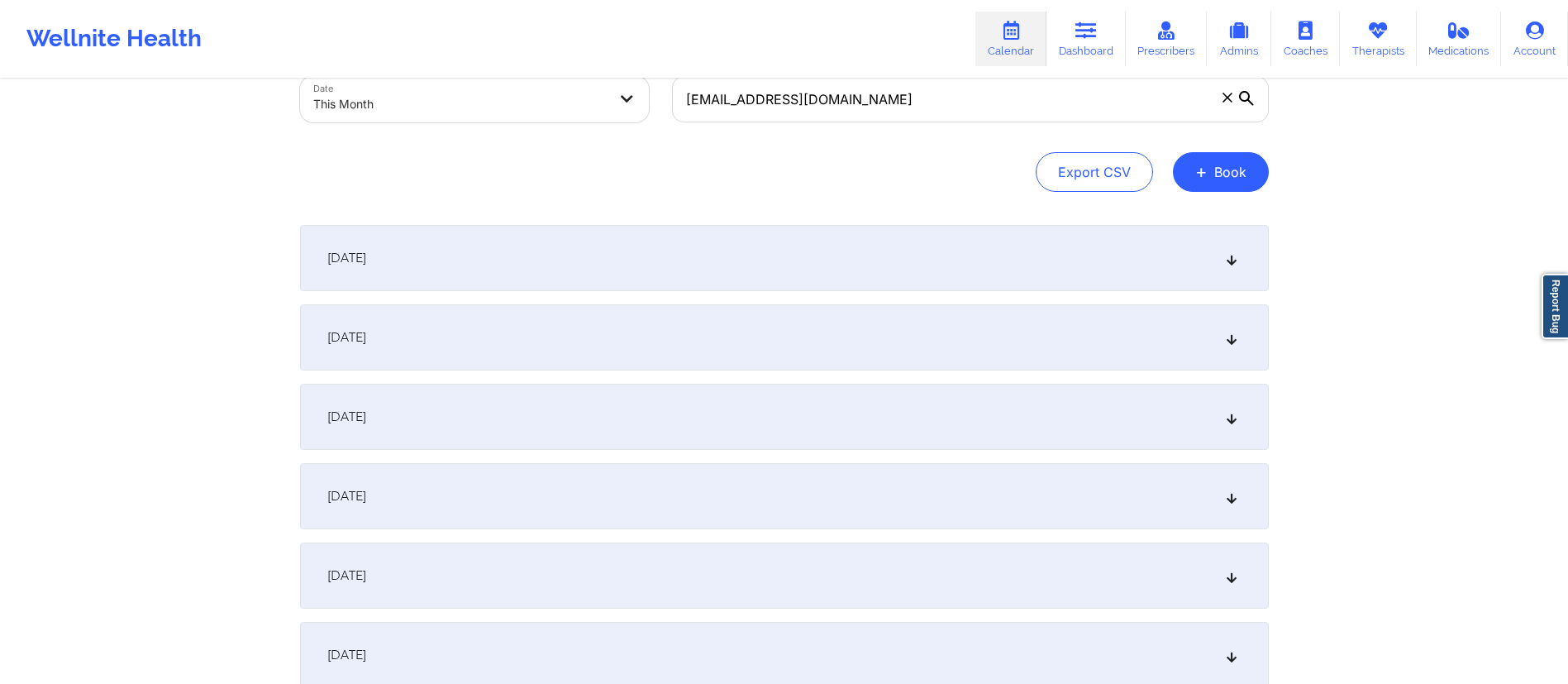
scroll to position [153, 0]
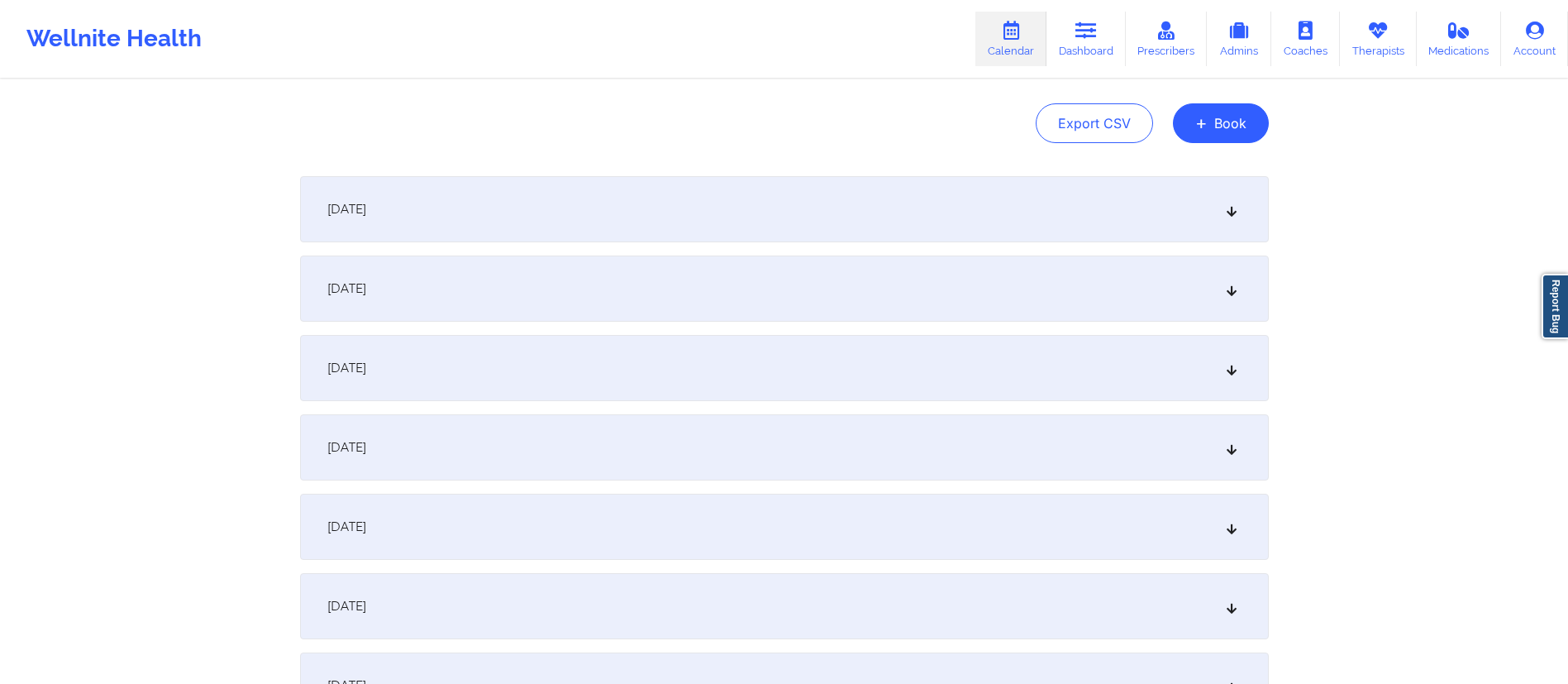
click at [603, 429] on div "[DATE]" at bounding box center [784, 447] width 969 height 66
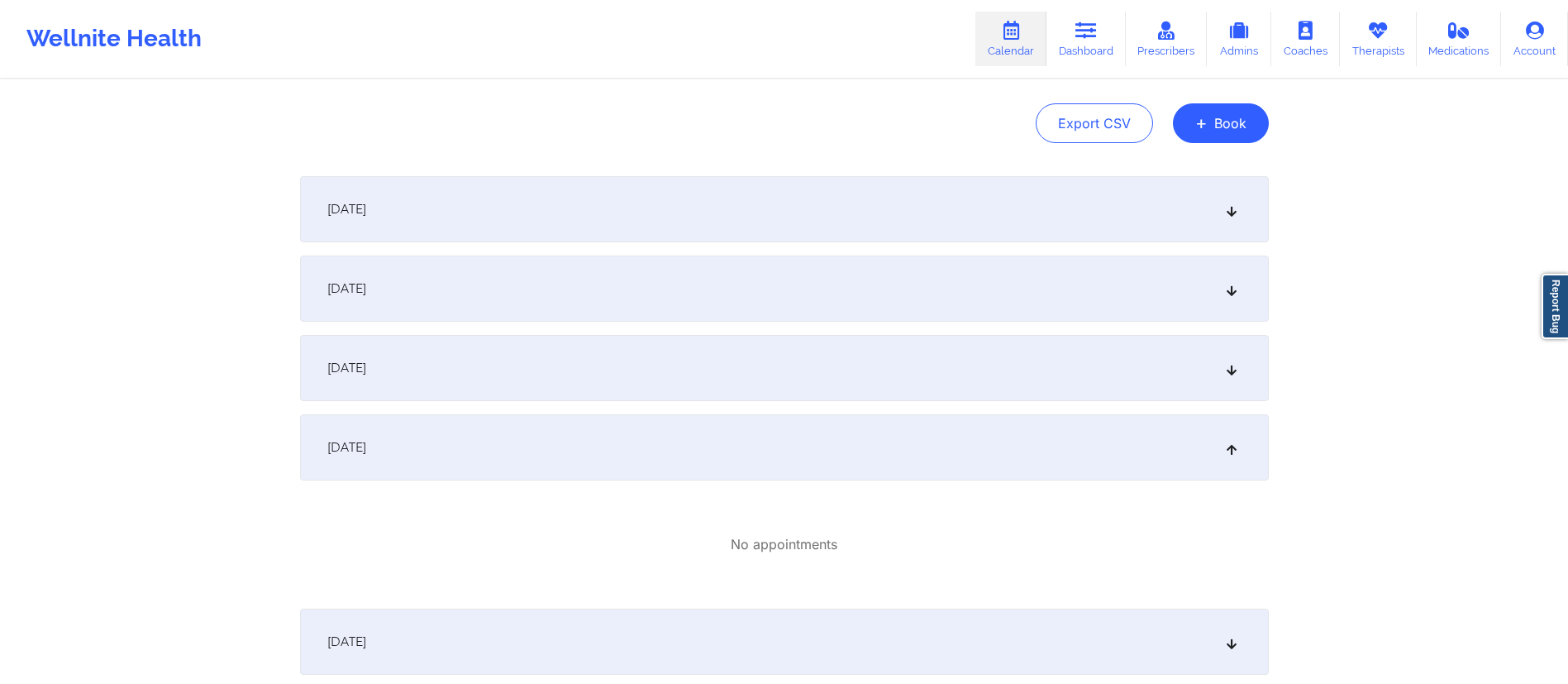
click at [658, 659] on div "[DATE]" at bounding box center [784, 641] width 969 height 66
click at [703, 442] on div "[DATE]" at bounding box center [784, 447] width 969 height 66
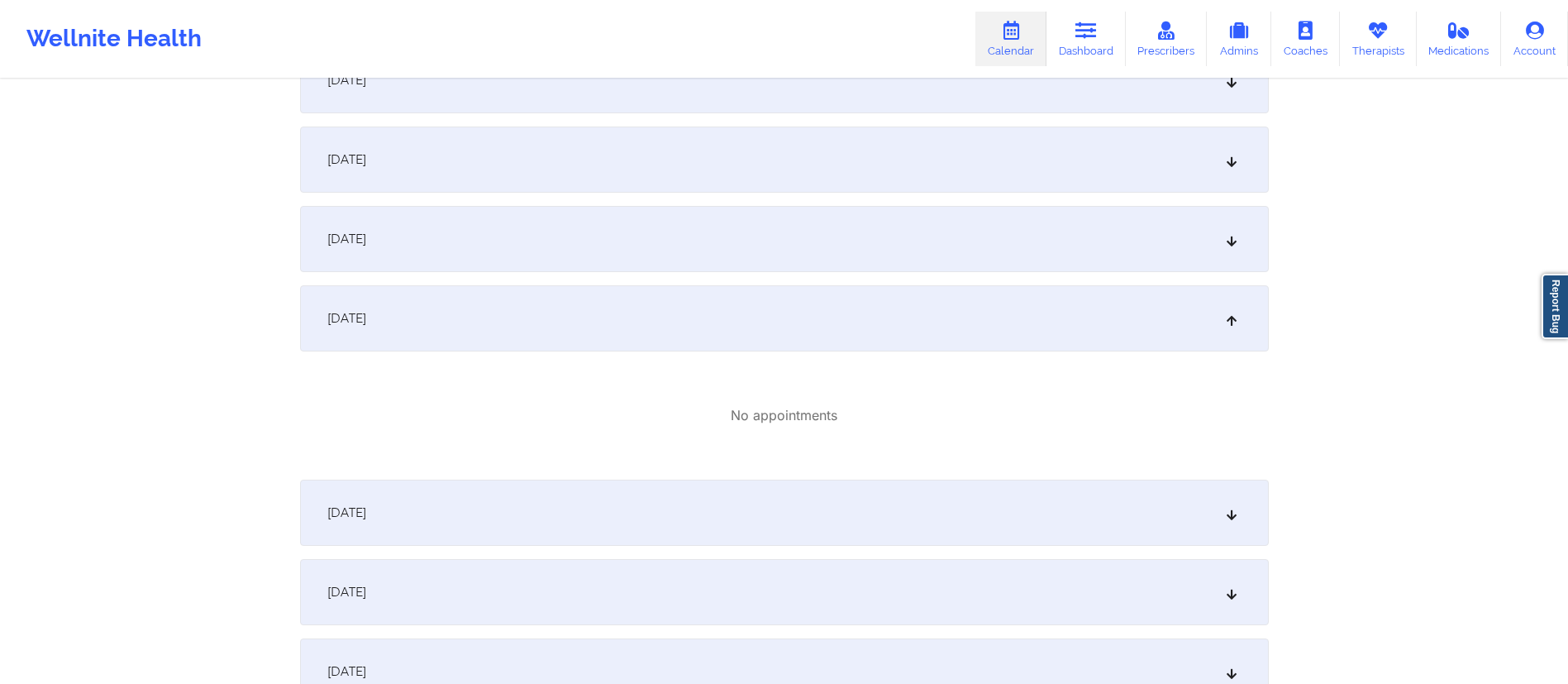
scroll to position [364, 0]
click at [777, 515] on div "[DATE]" at bounding box center [784, 511] width 969 height 66
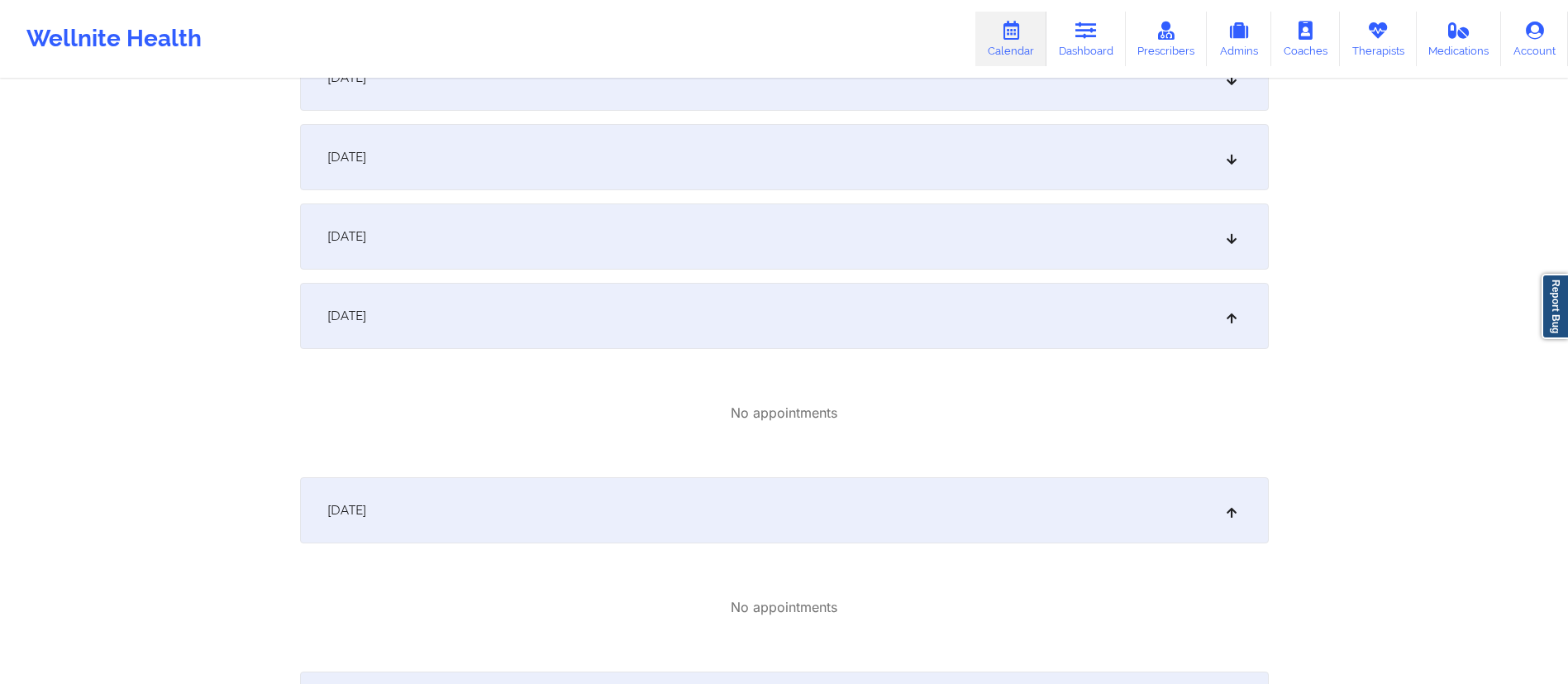
click at [850, 321] on div "[DATE]" at bounding box center [784, 315] width 969 height 66
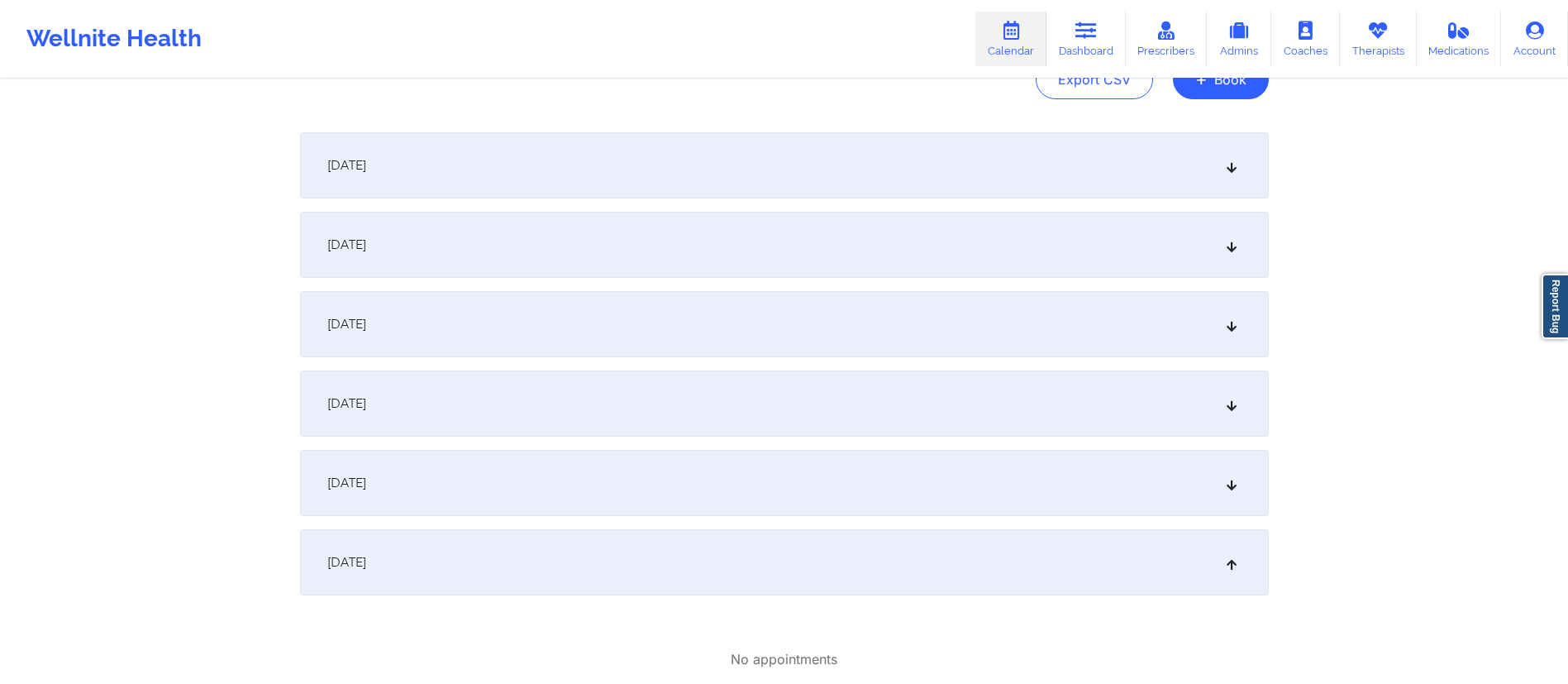
scroll to position [0, 0]
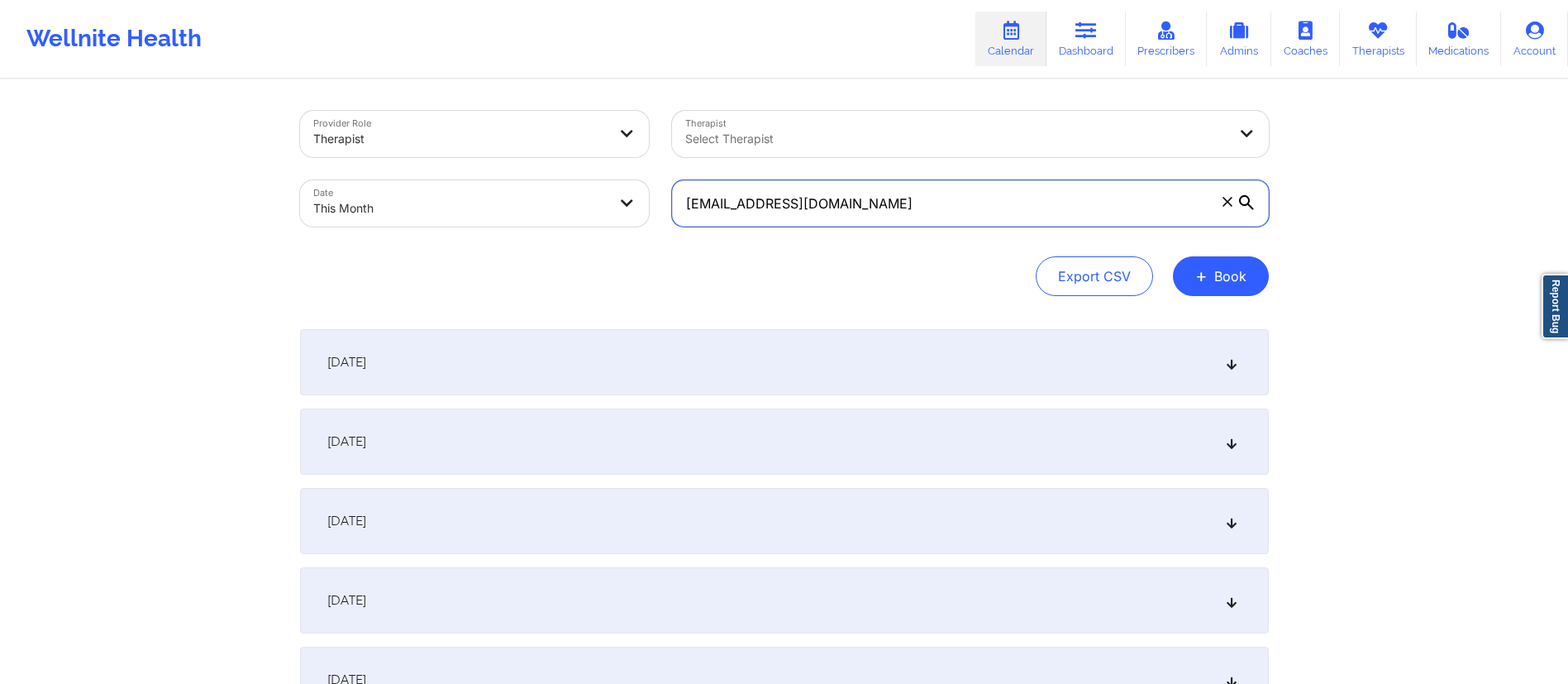
drag, startPoint x: 880, startPoint y: 199, endPoint x: 597, endPoint y: 198, distance: 283.0
click at [589, 204] on div "Provider Role Therapist Therapist Select Therapist Date This Month [EMAIL_ADDRE…" at bounding box center [784, 169] width 991 height 139
paste input "[PERSON_NAME].[PERSON_NAME]@live"
type input "[PERSON_NAME][EMAIL_ADDRESS][PERSON_NAME][DOMAIN_NAME]"
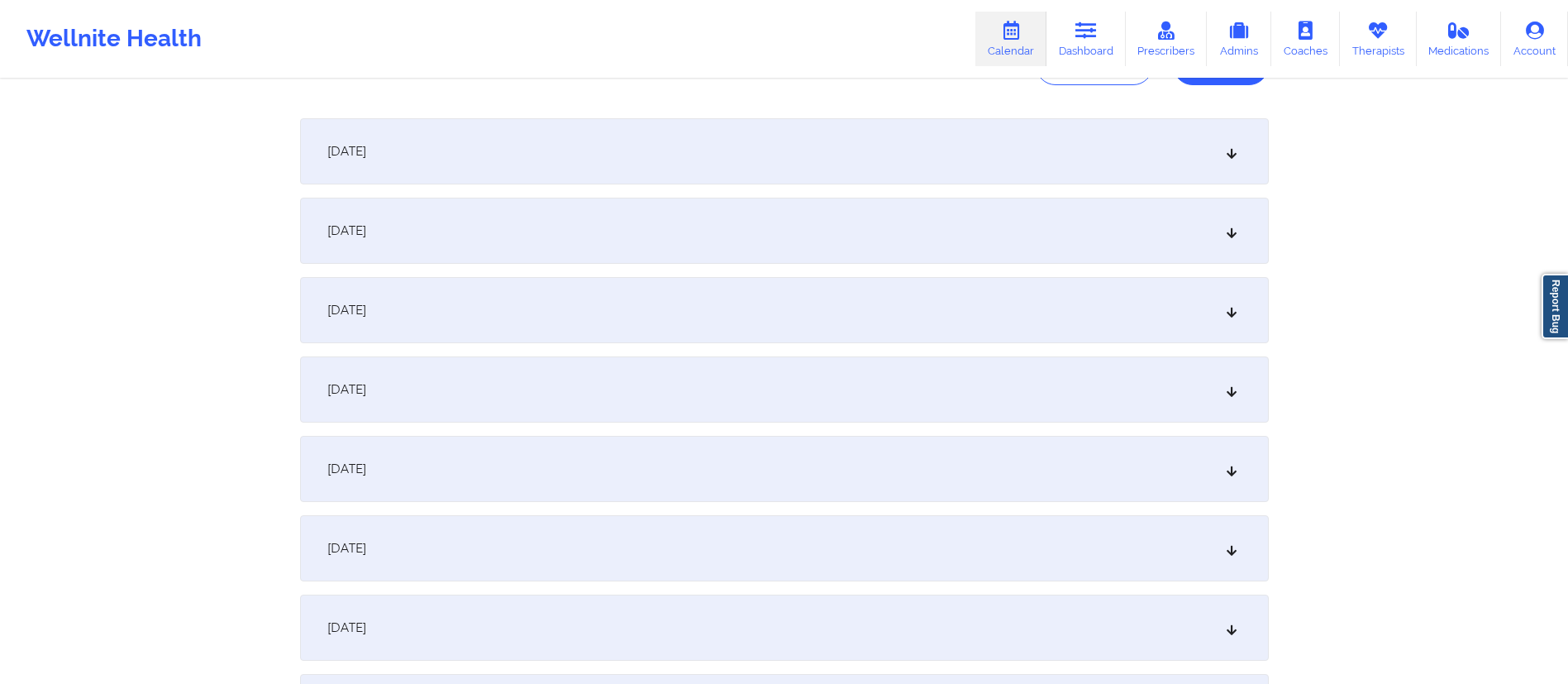
scroll to position [212, 0]
click at [523, 457] on div "[DATE]" at bounding box center [784, 467] width 969 height 66
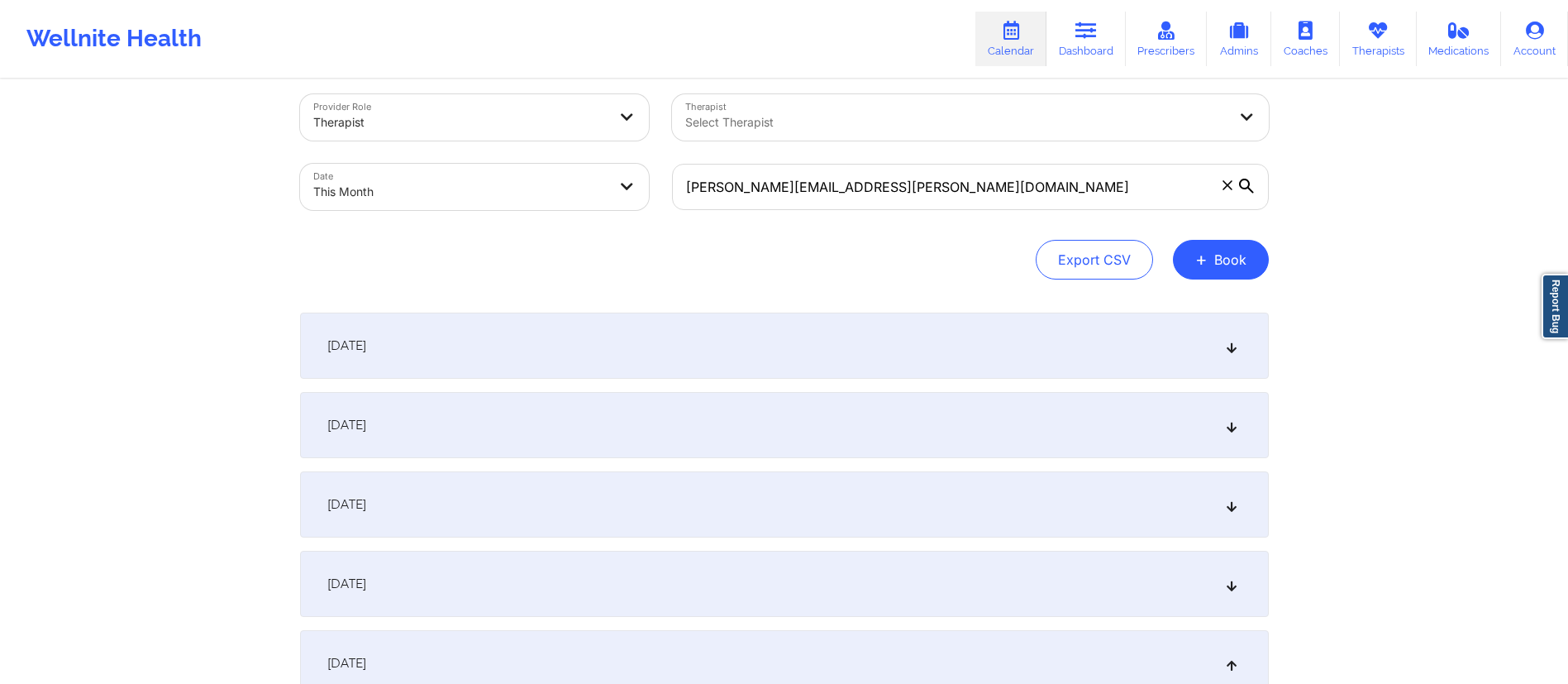
scroll to position [0, 0]
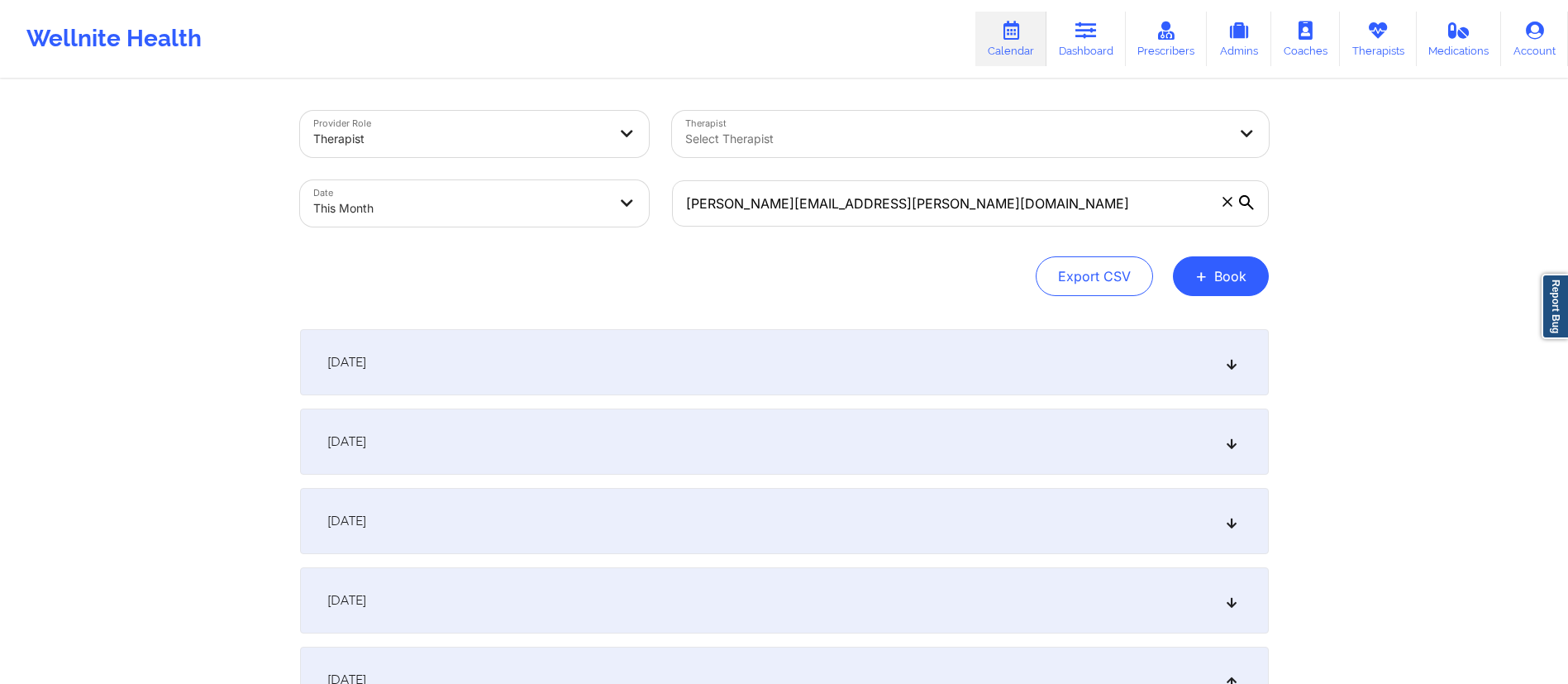
click at [779, 367] on div "[DATE]" at bounding box center [784, 362] width 969 height 66
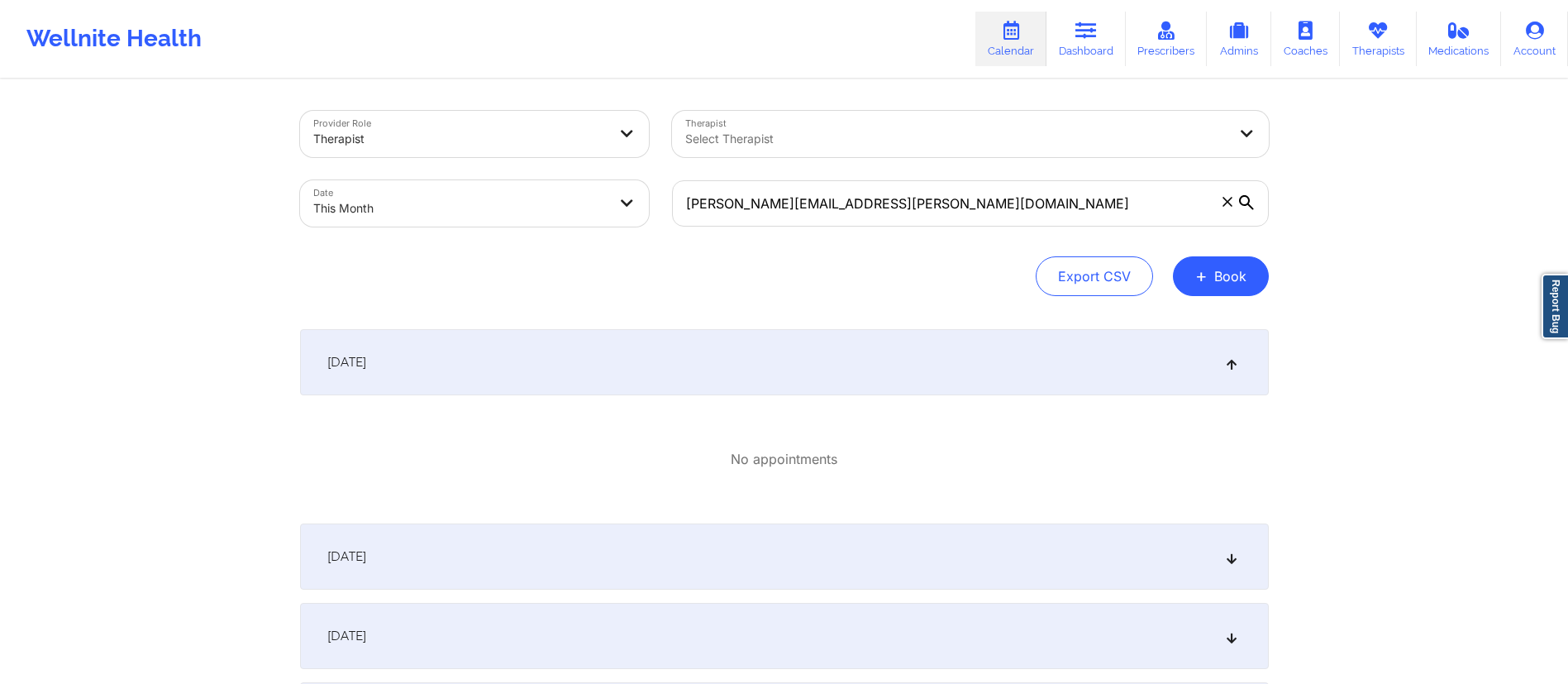
click at [795, 544] on div "[DATE]" at bounding box center [784, 556] width 969 height 66
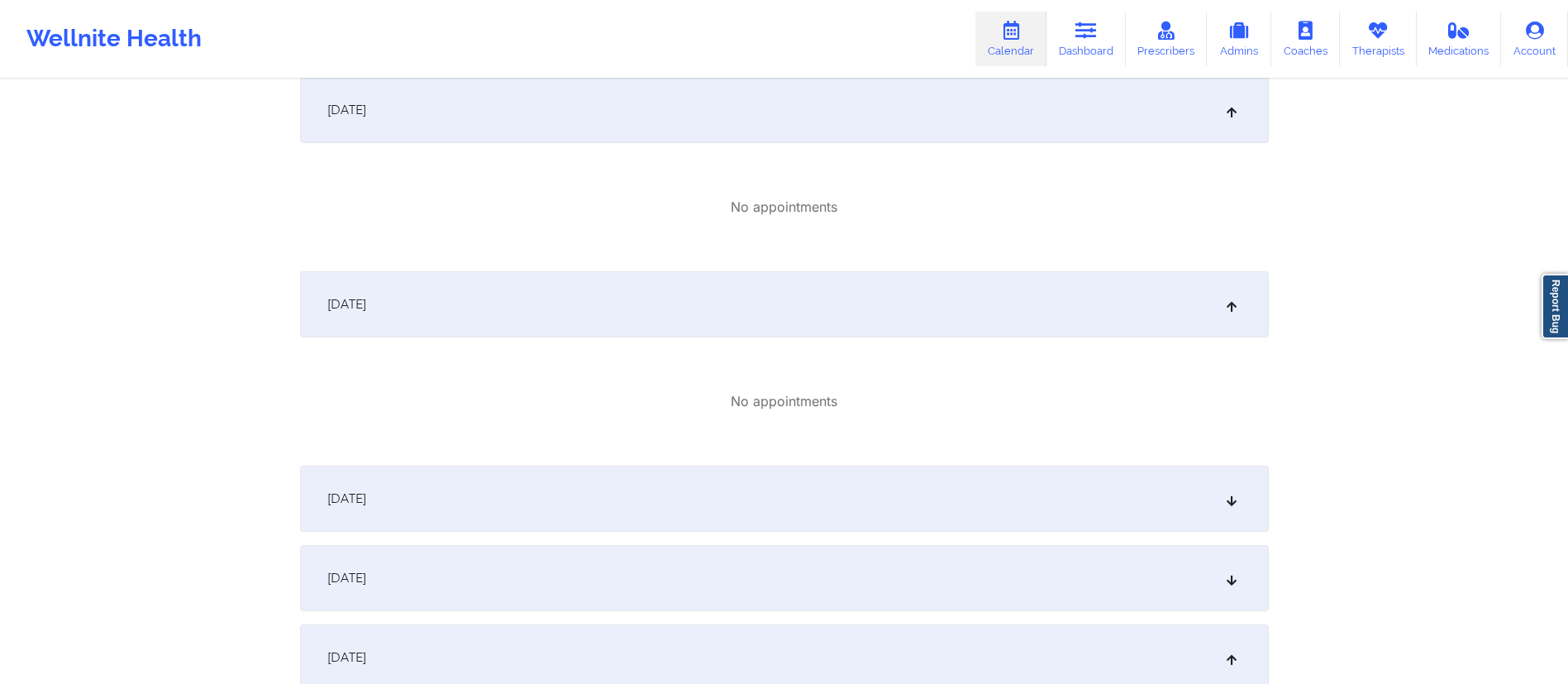
click at [792, 497] on div "[DATE]" at bounding box center [784, 498] width 969 height 66
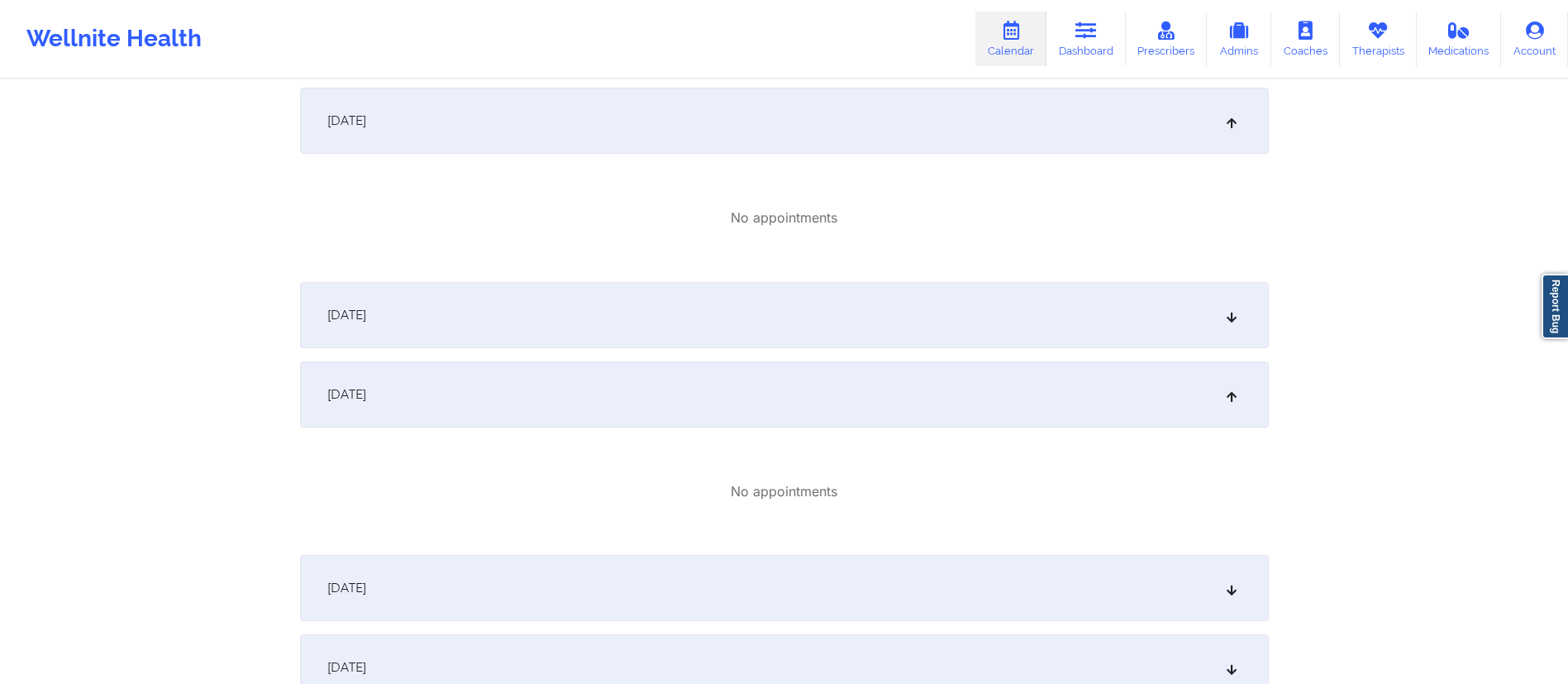
click at [786, 329] on div "[DATE]" at bounding box center [784, 315] width 969 height 66
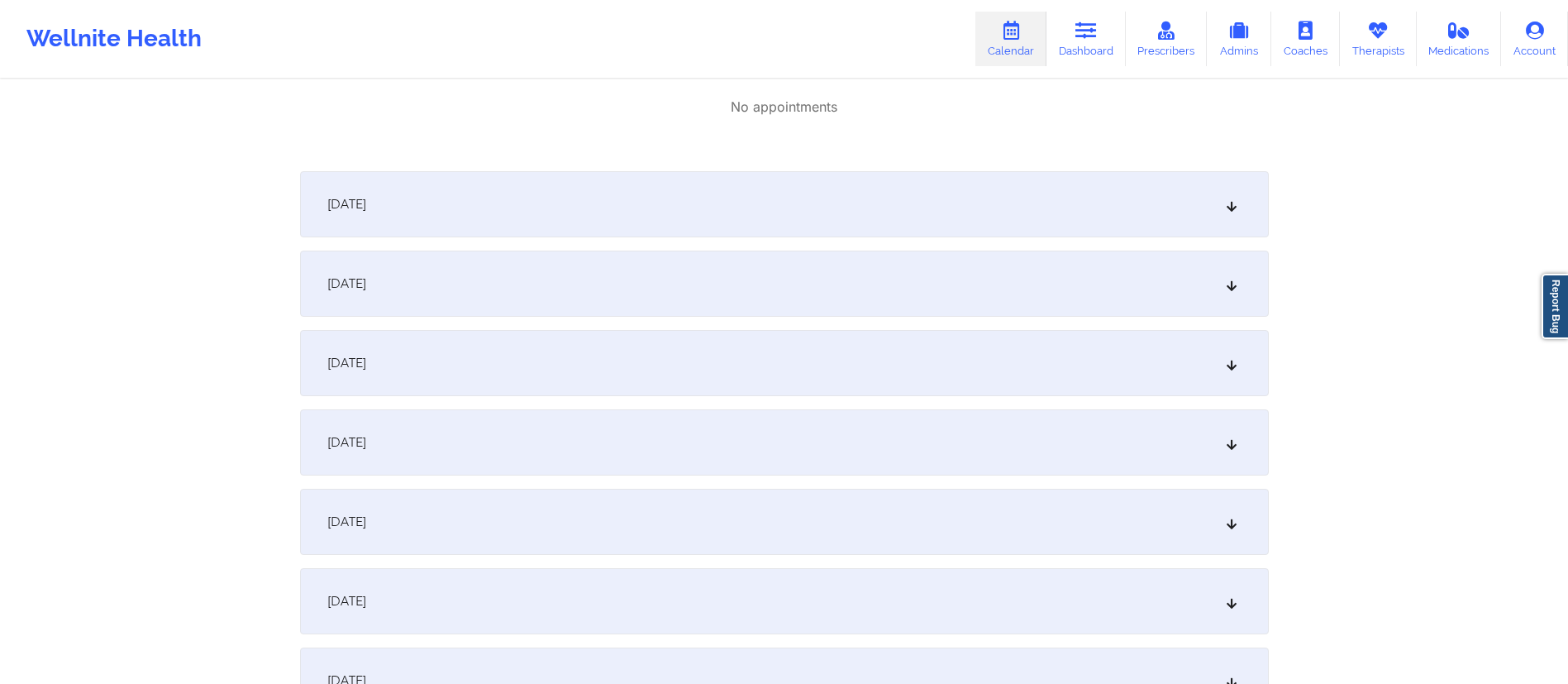
click at [770, 203] on div "[DATE]" at bounding box center [784, 205] width 969 height 66
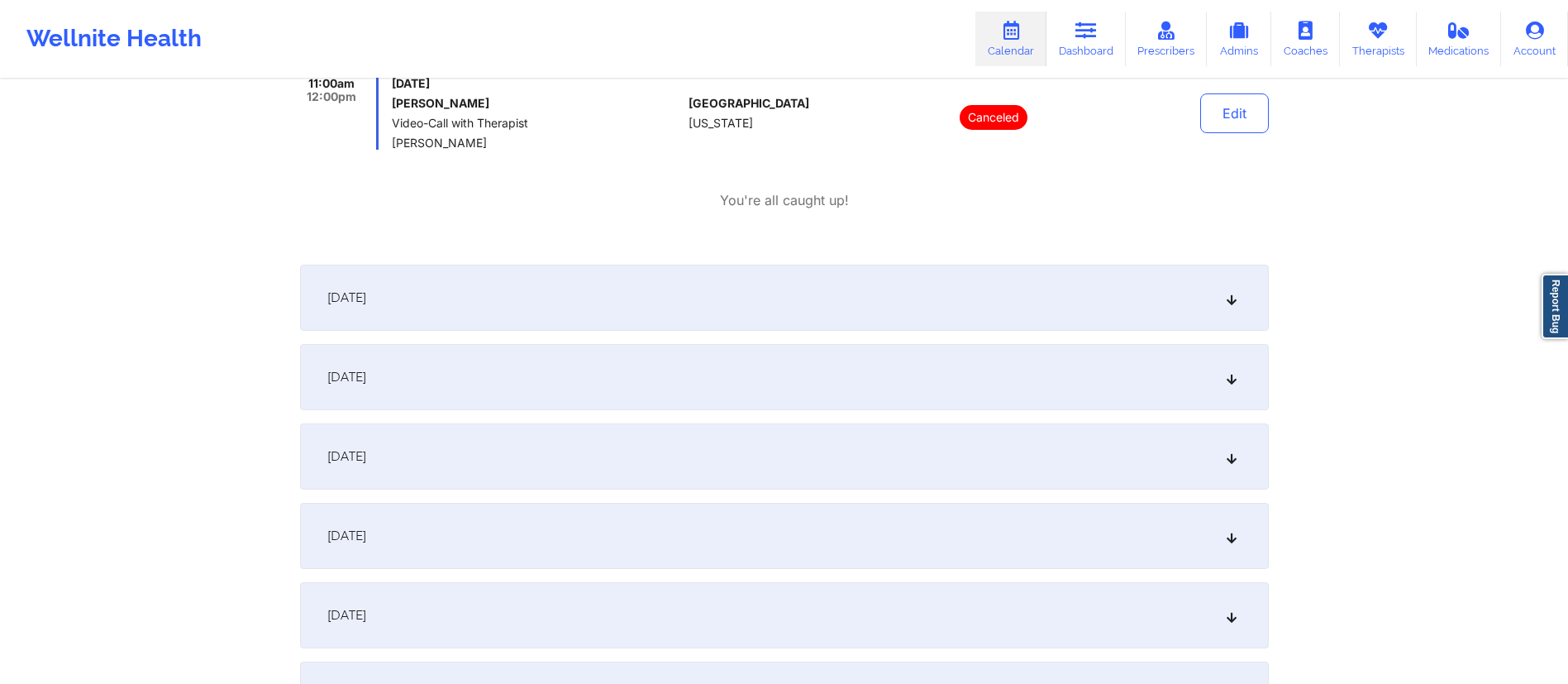
click at [782, 282] on div "[DATE]" at bounding box center [784, 297] width 969 height 66
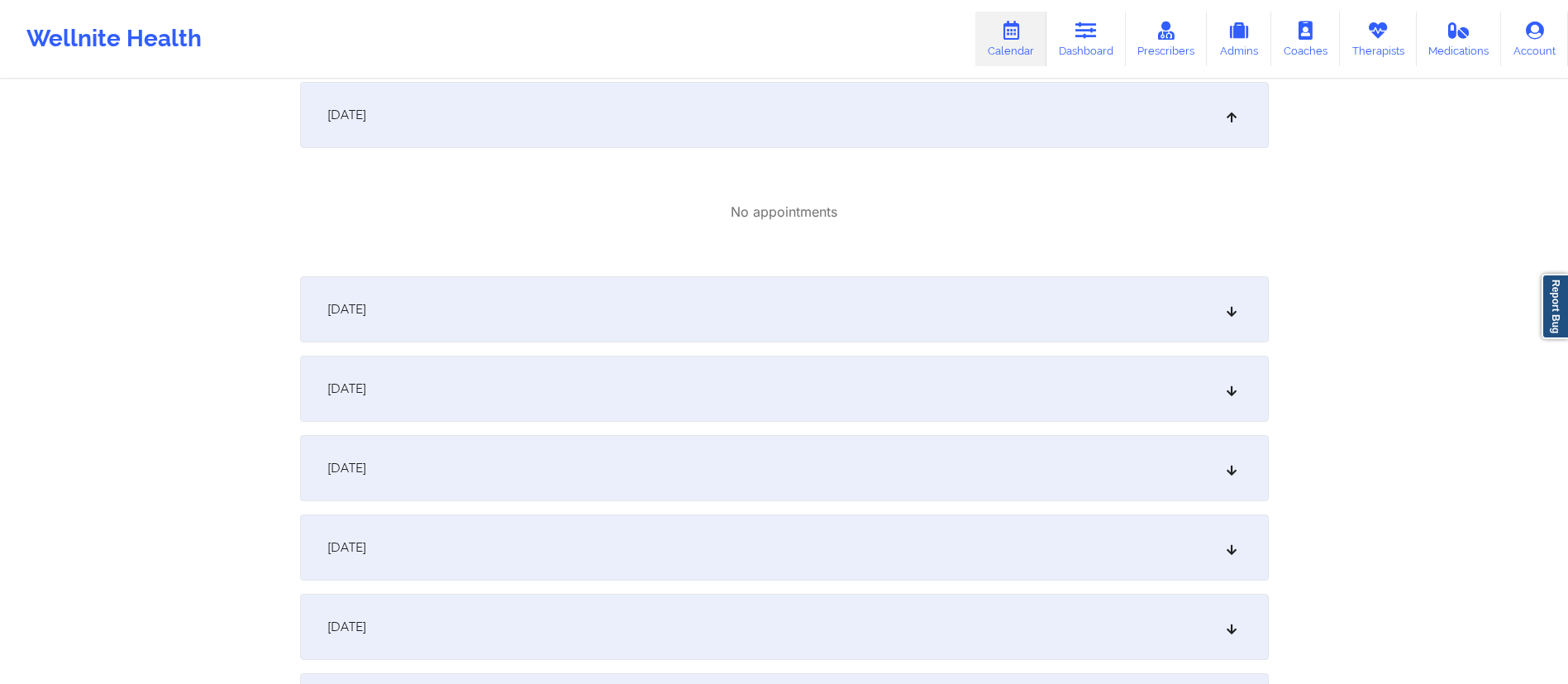
click at [795, 300] on div "[DATE]" at bounding box center [784, 309] width 969 height 66
click at [795, 300] on div "[DATE]" at bounding box center [784, 302] width 969 height 66
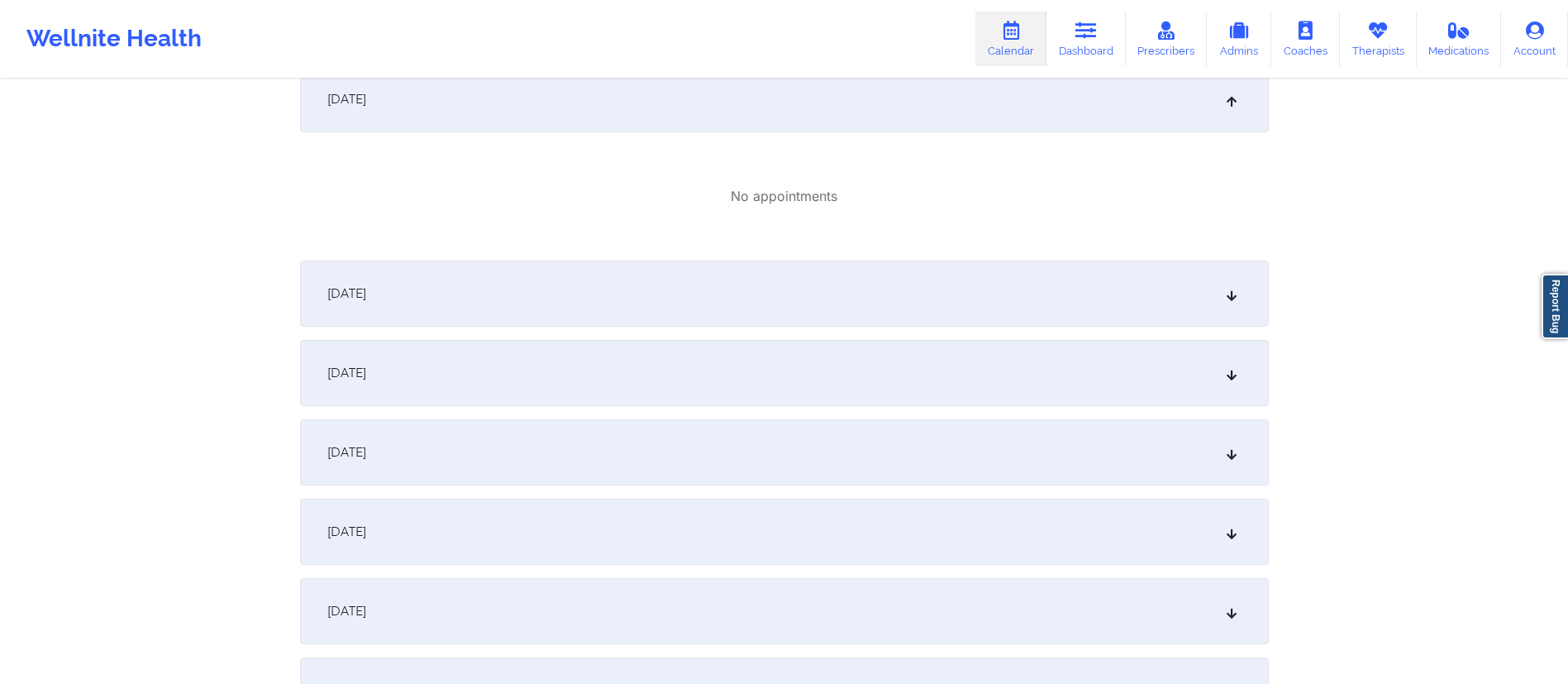
click at [795, 300] on div "[DATE]" at bounding box center [784, 294] width 969 height 66
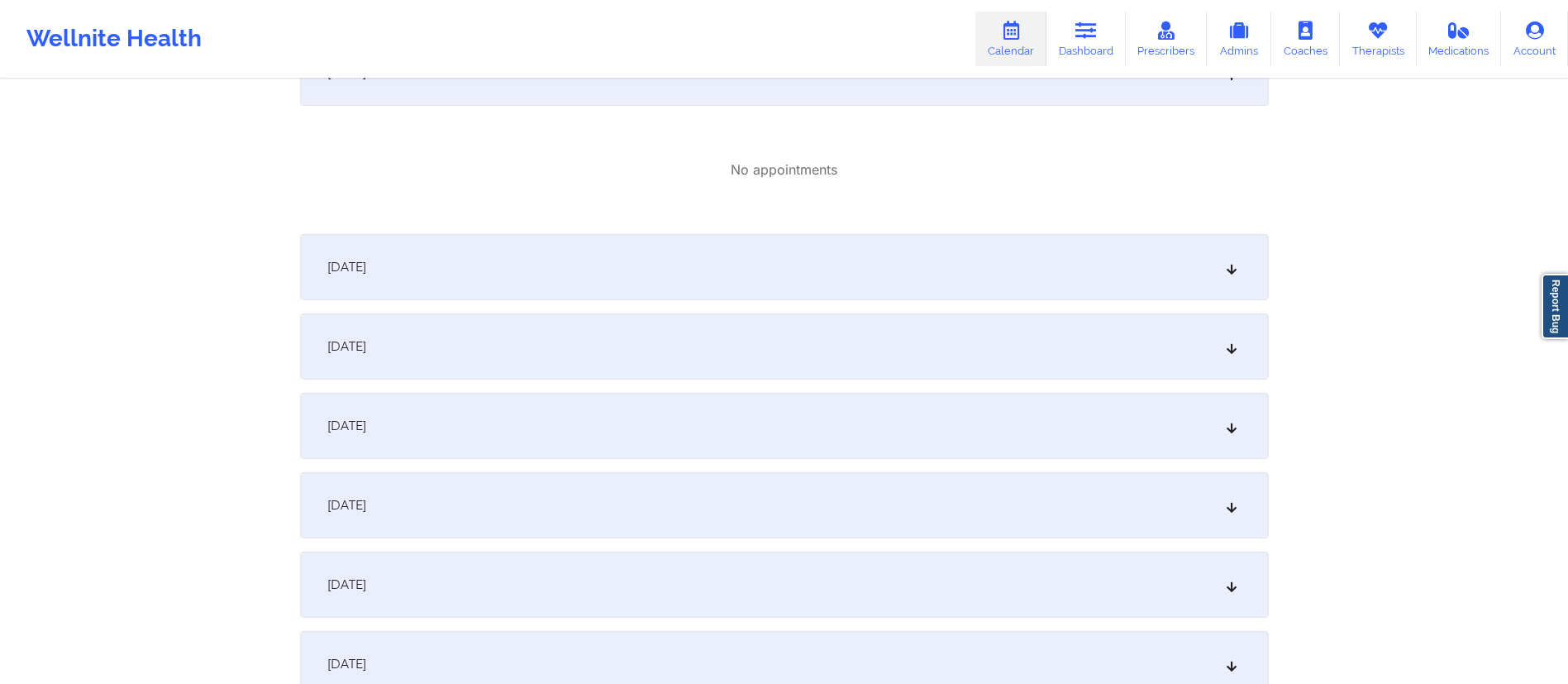
click at [803, 273] on div "[DATE]" at bounding box center [784, 267] width 969 height 66
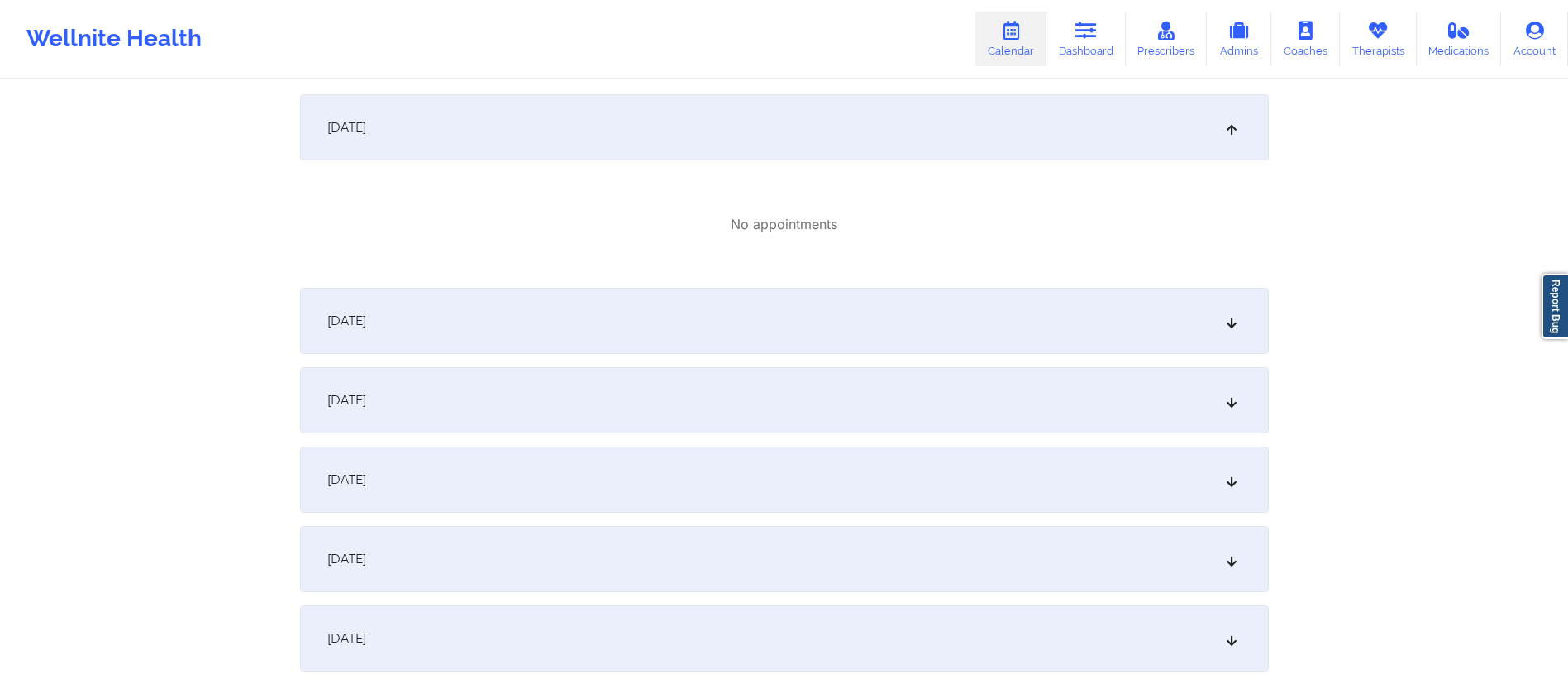
click at [785, 328] on div "[DATE]" at bounding box center [784, 321] width 969 height 66
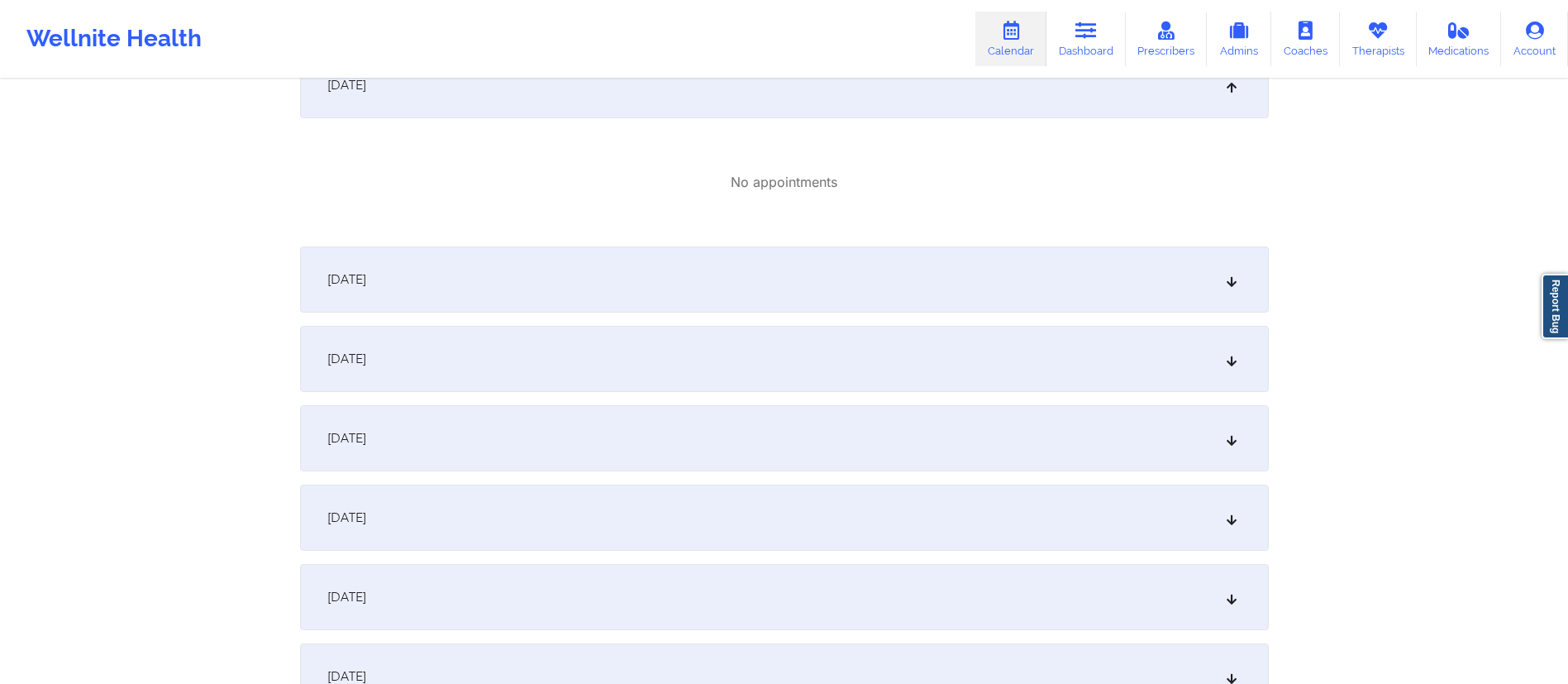
click at [785, 295] on div "[DATE]" at bounding box center [784, 279] width 969 height 66
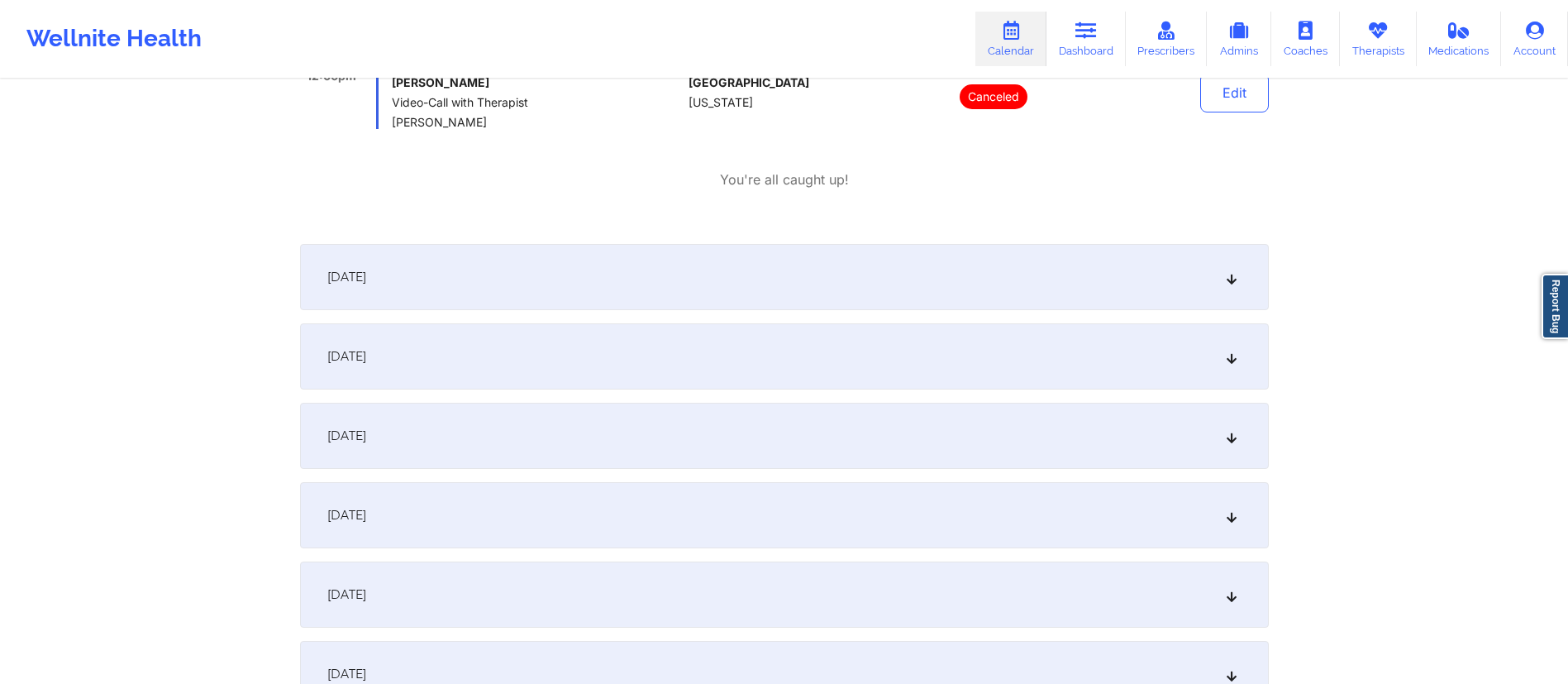
scroll to position [2756, 0]
click at [784, 296] on div "[DATE]" at bounding box center [784, 277] width 969 height 66
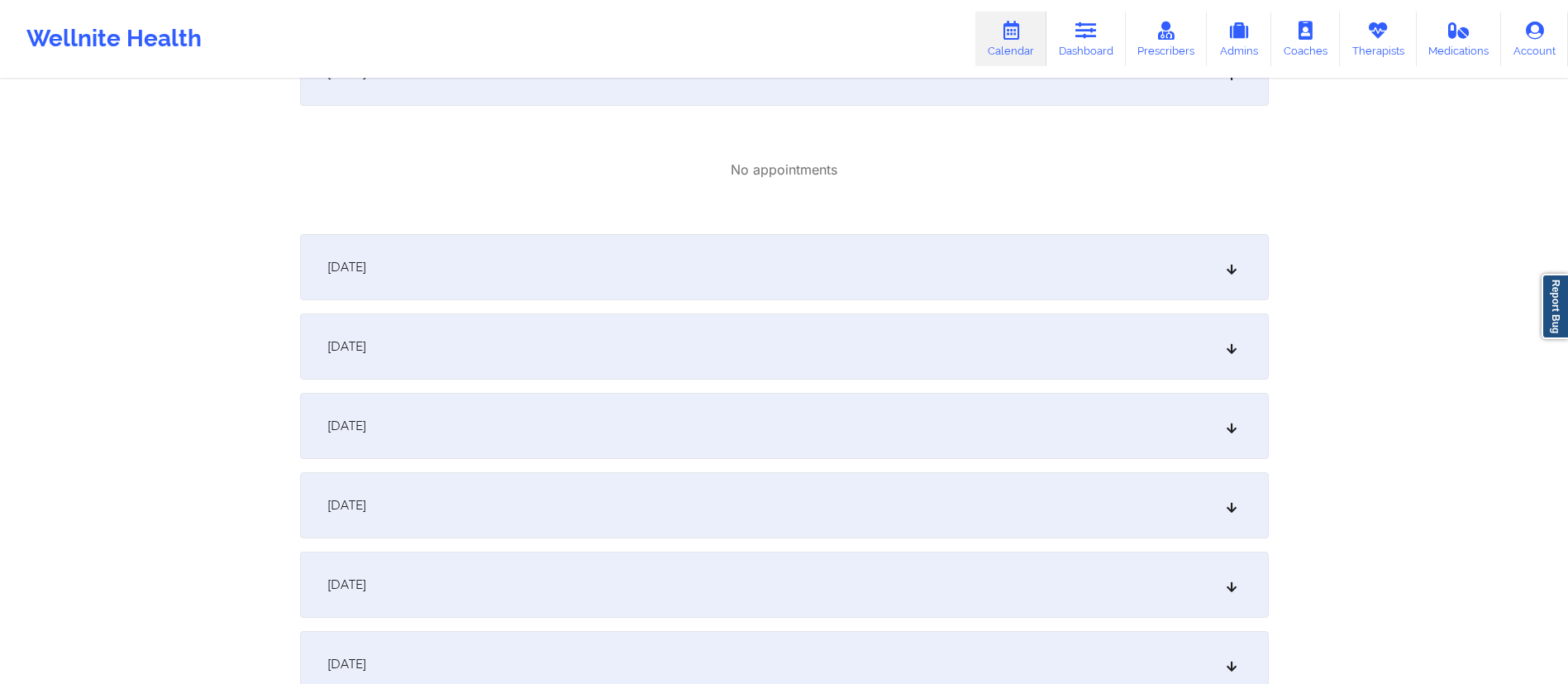
scroll to position [2966, 0]
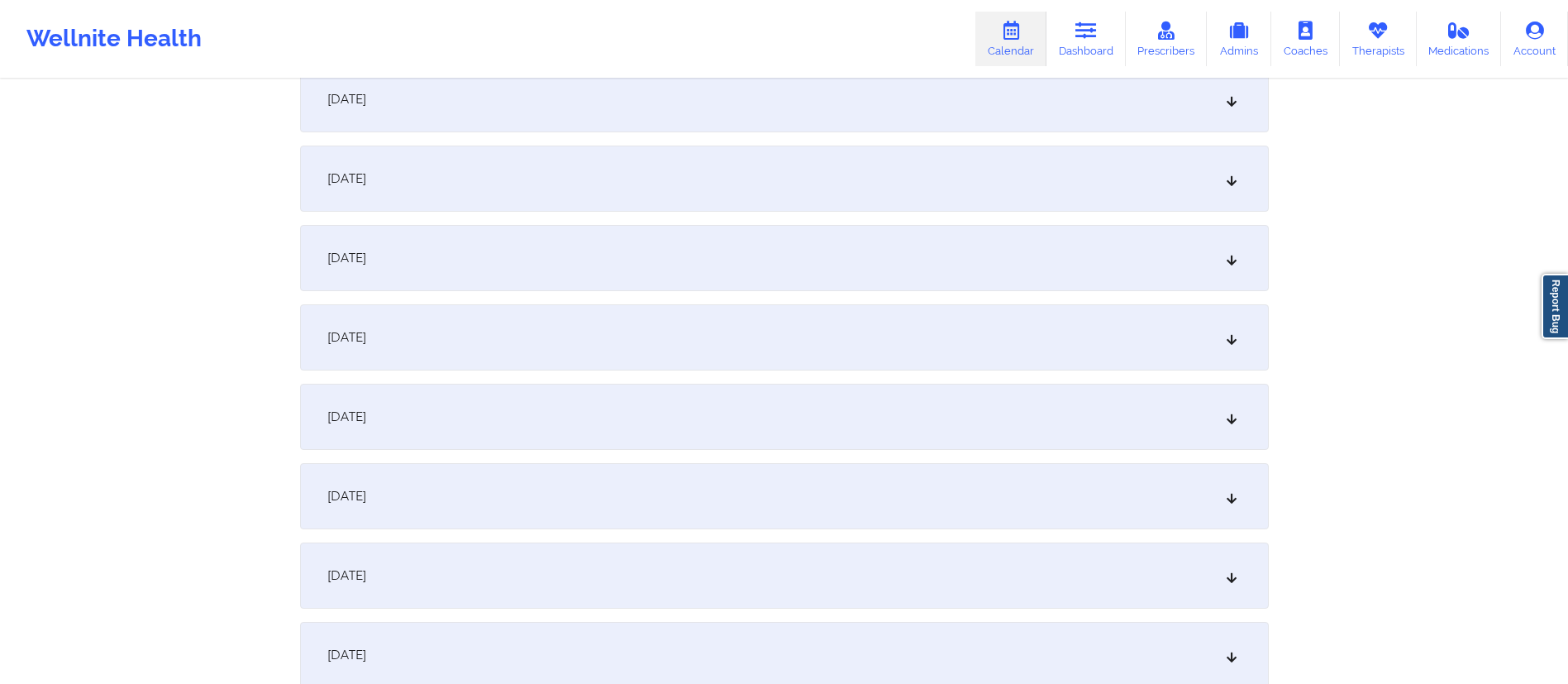
click at [575, 495] on div "[DATE]" at bounding box center [784, 496] width 969 height 66
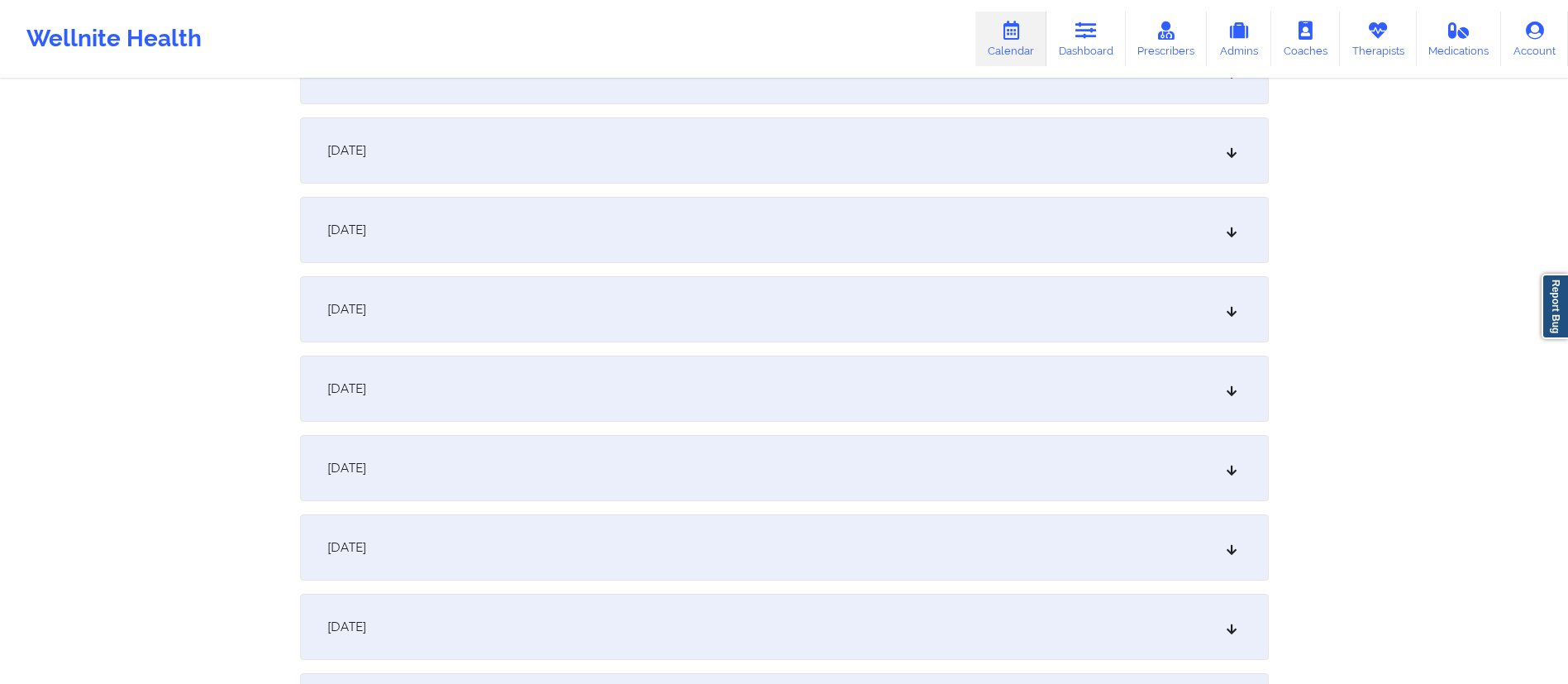
scroll to position [3979, 0]
click at [541, 392] on div "[DATE]" at bounding box center [784, 387] width 969 height 66
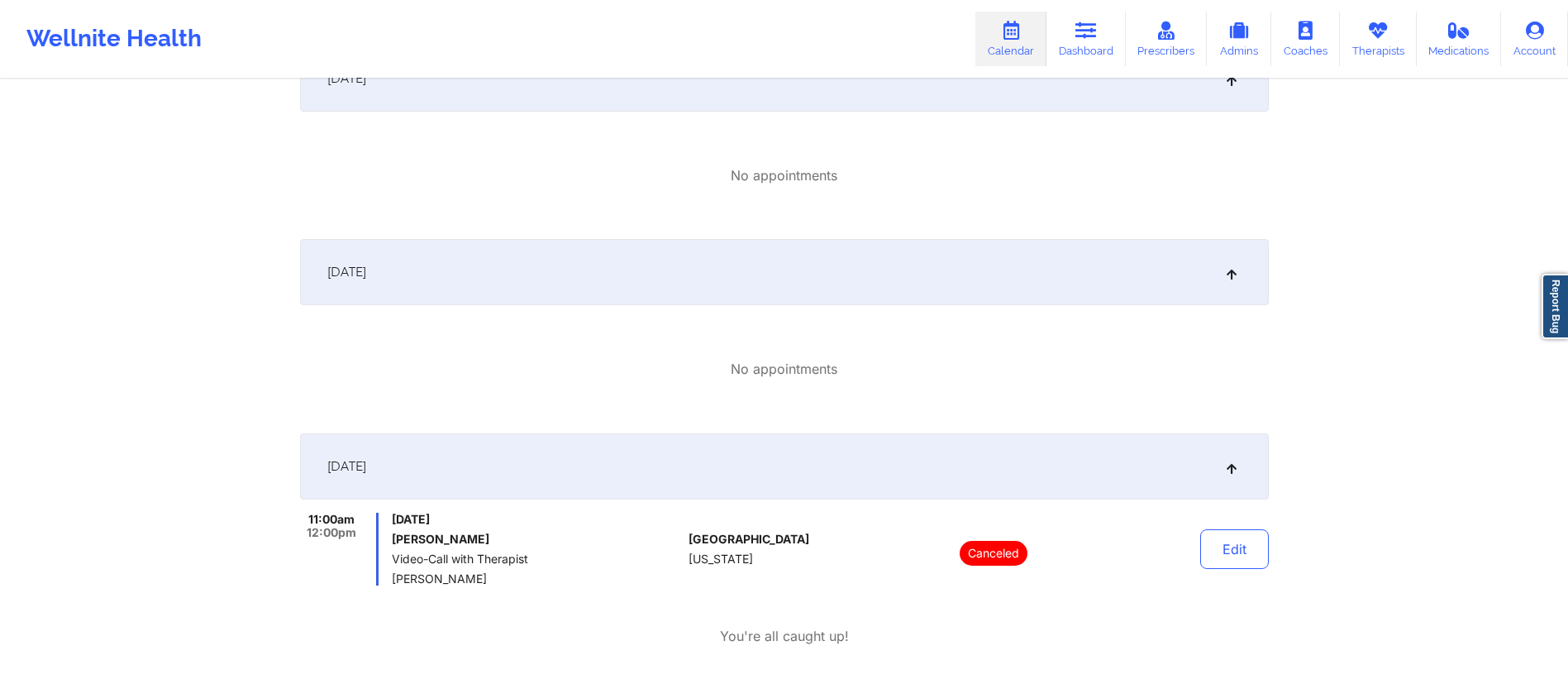
scroll to position [0, 0]
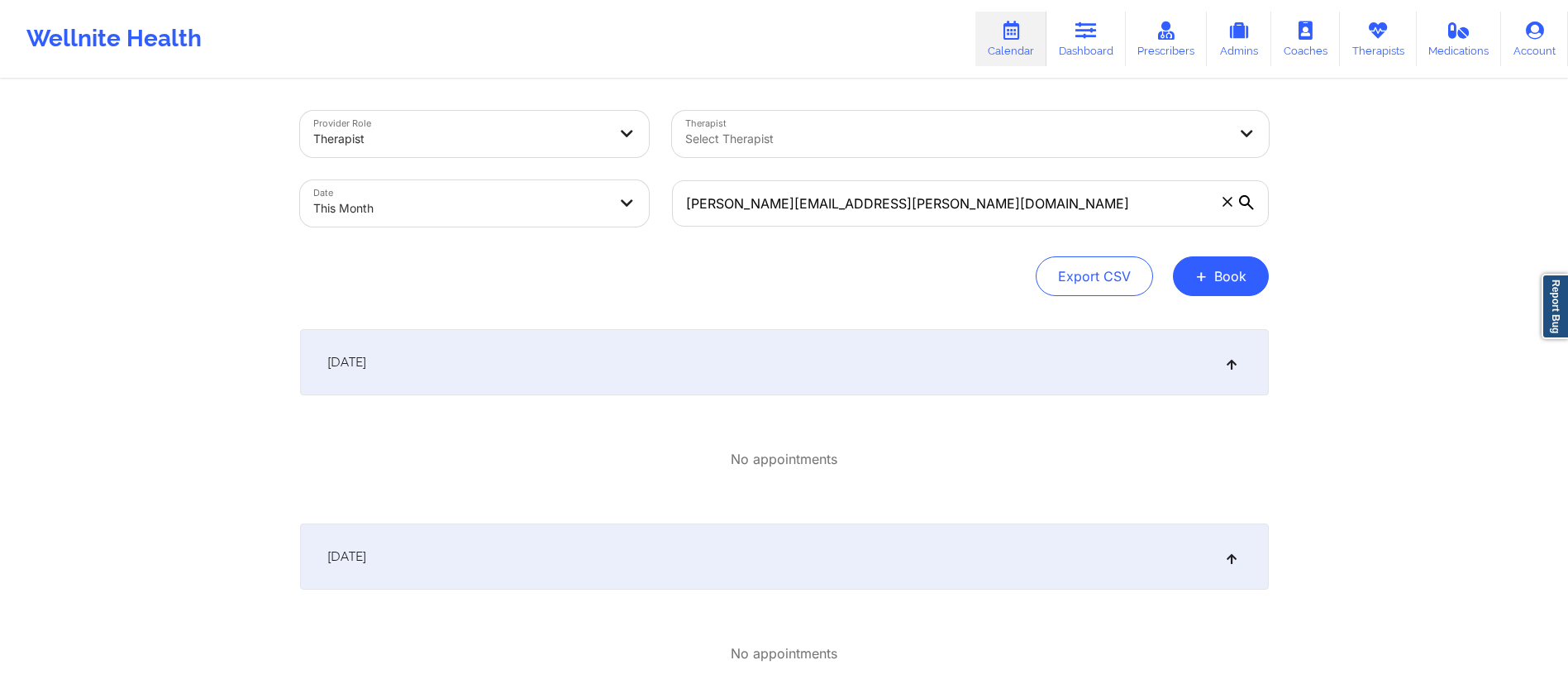
click at [460, 207] on body "Wellnite Health Calendar Dashboard Prescribers Admins Coaches Therapists Medica…" at bounding box center [784, 342] width 1568 height 684
select select "2025-9"
select select "2025-10"
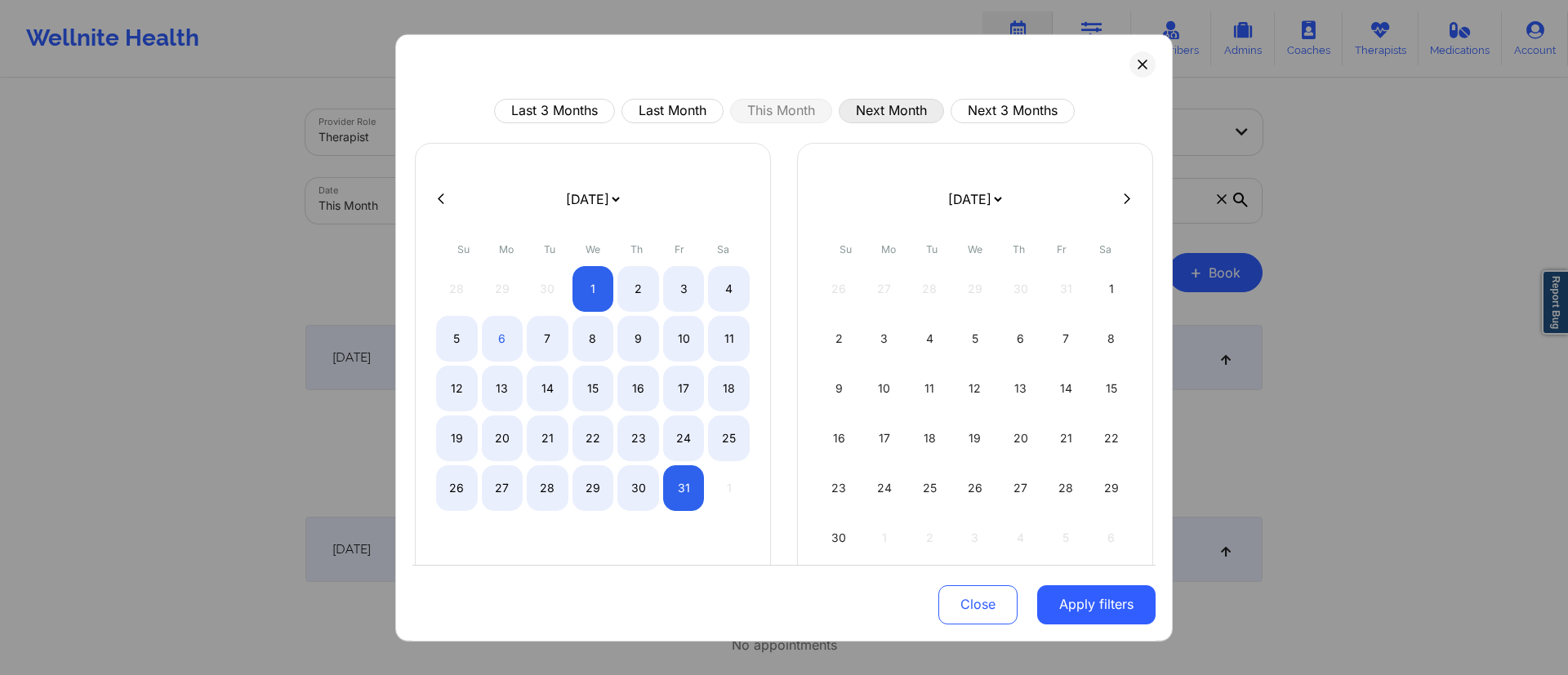
click at [857, 108] on button "Next Month" at bounding box center [891, 110] width 106 height 24
select select "2025-10"
select select "2025-11"
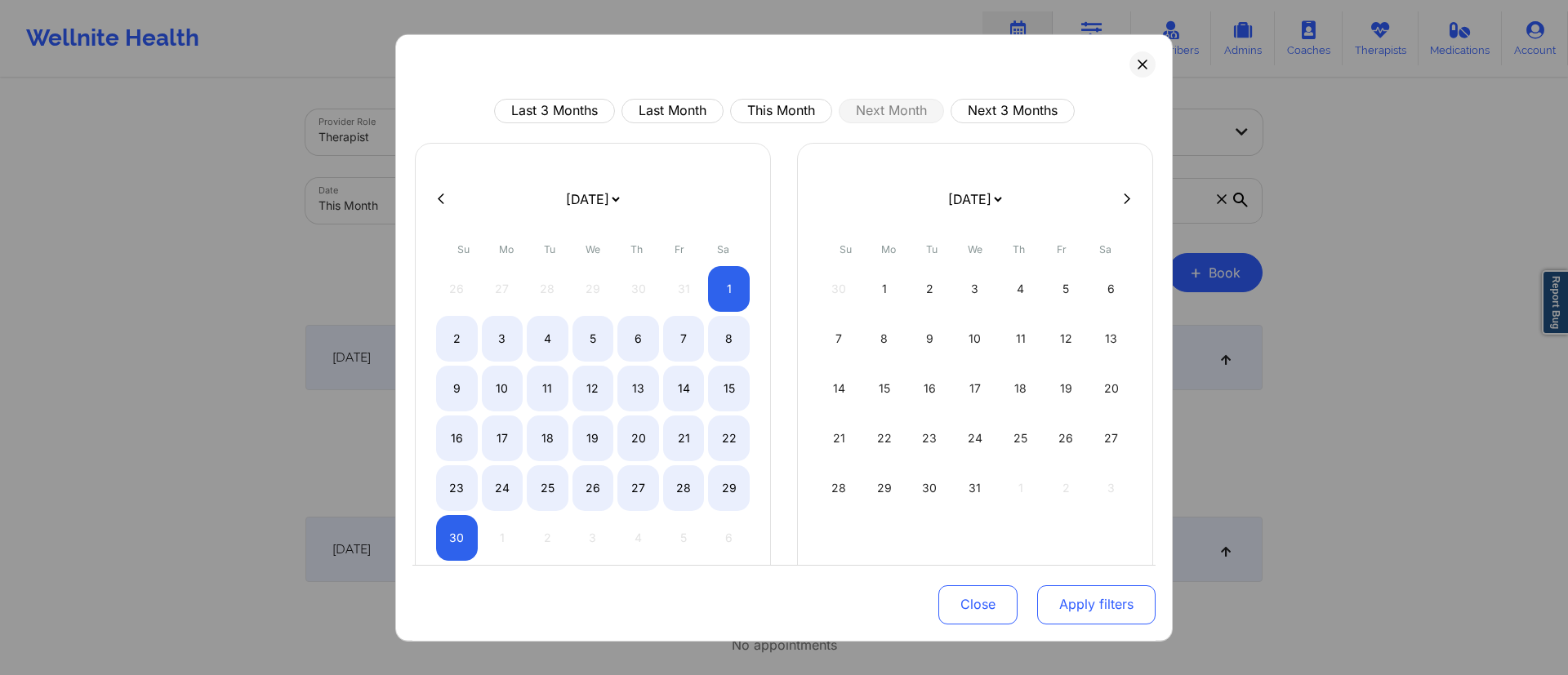
click at [1074, 610] on button "Apply filters" at bounding box center [1096, 605] width 119 height 39
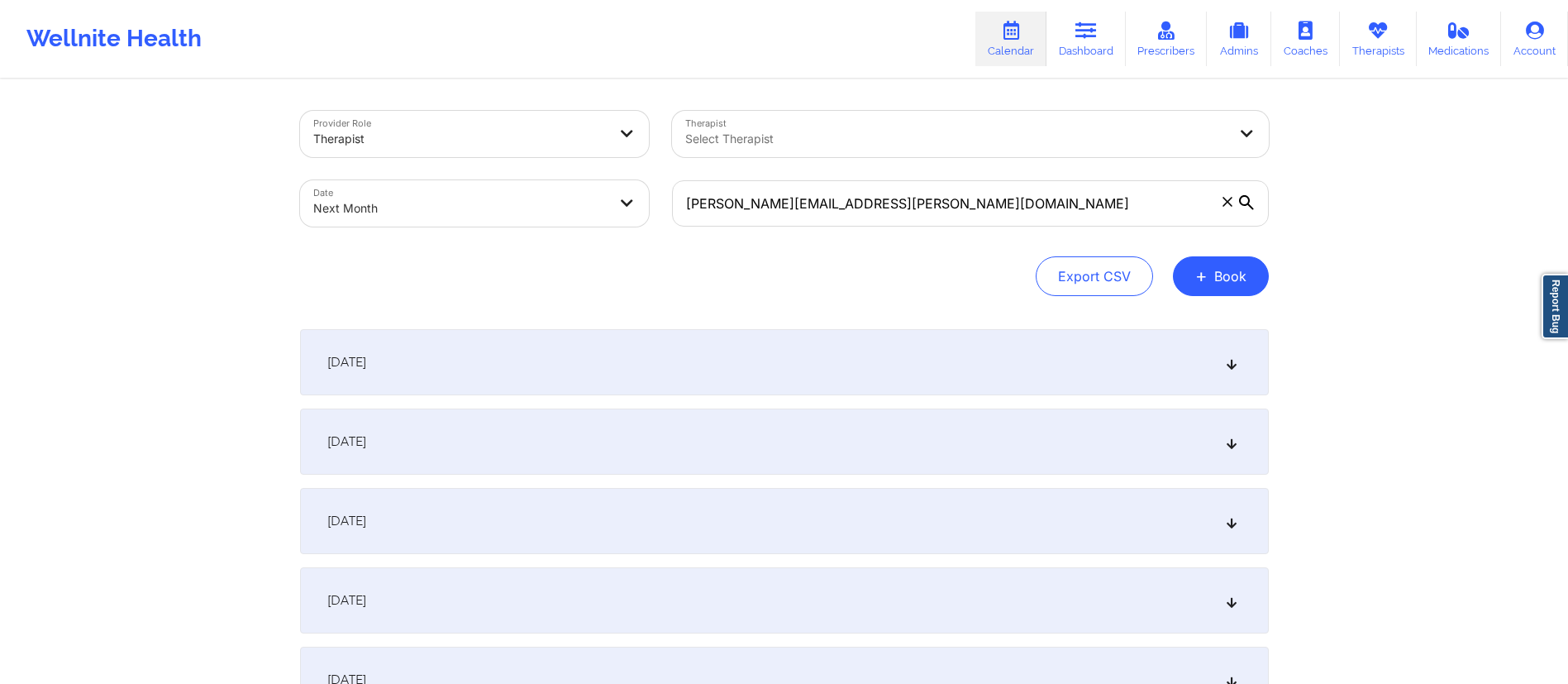
click at [614, 519] on div "[DATE]" at bounding box center [784, 521] width 969 height 66
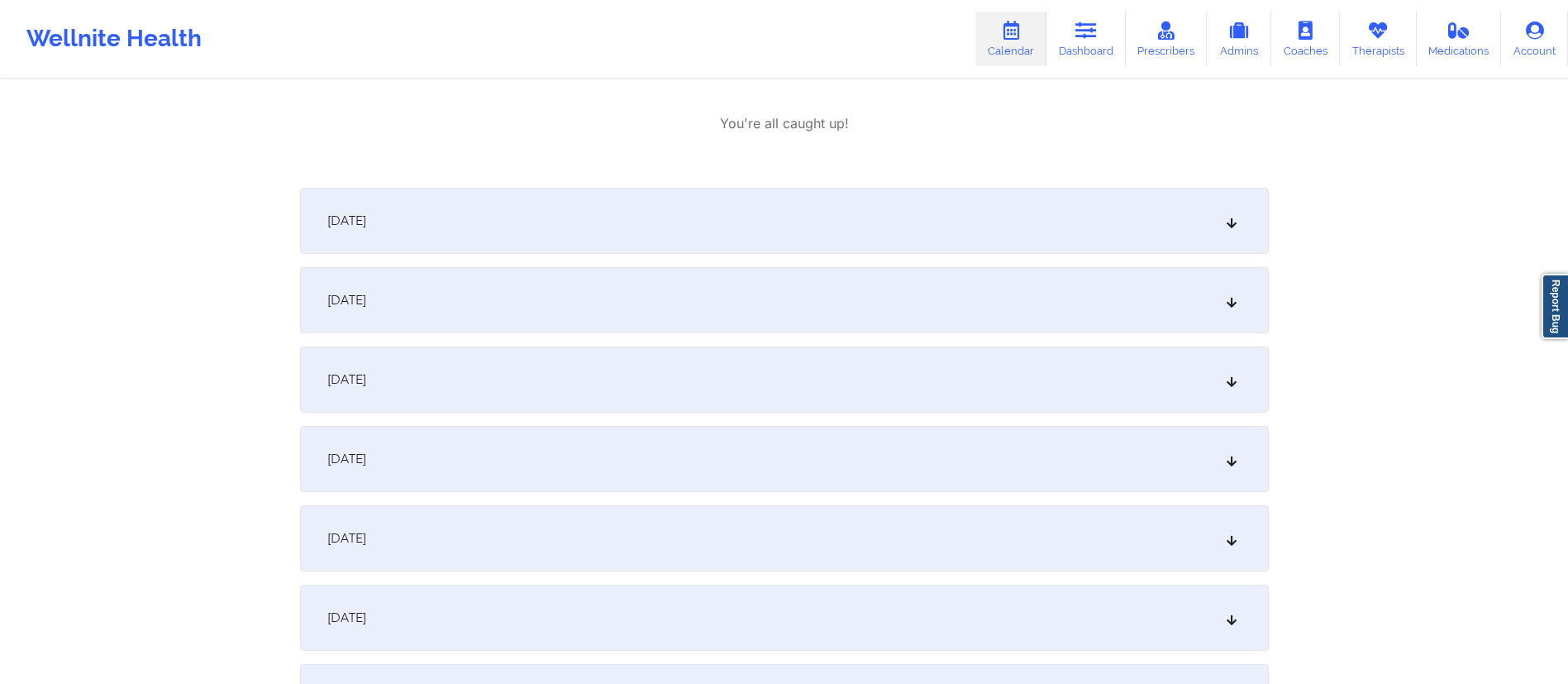
scroll to position [568, 0]
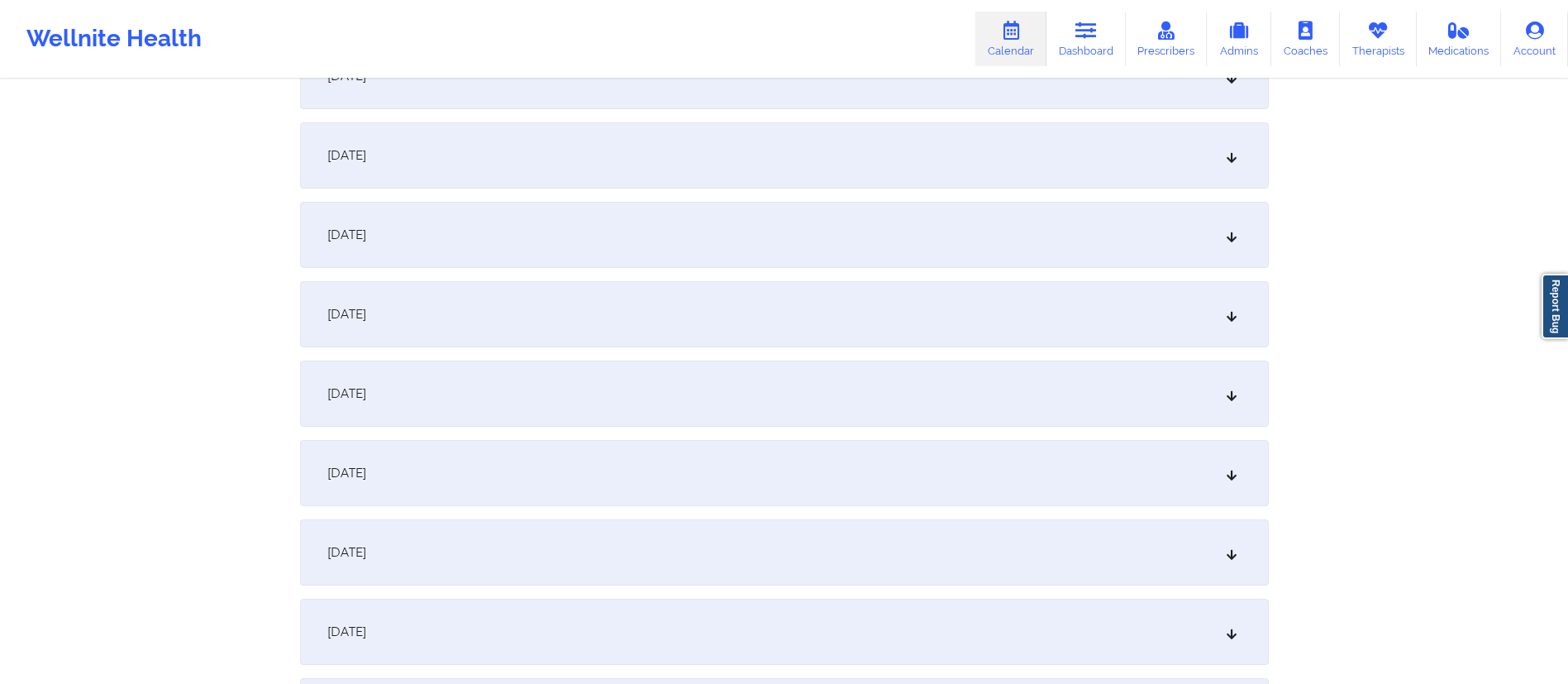
click at [499, 489] on div "[DATE]" at bounding box center [784, 473] width 969 height 66
click at [598, 545] on div "[DATE]" at bounding box center [784, 552] width 969 height 66
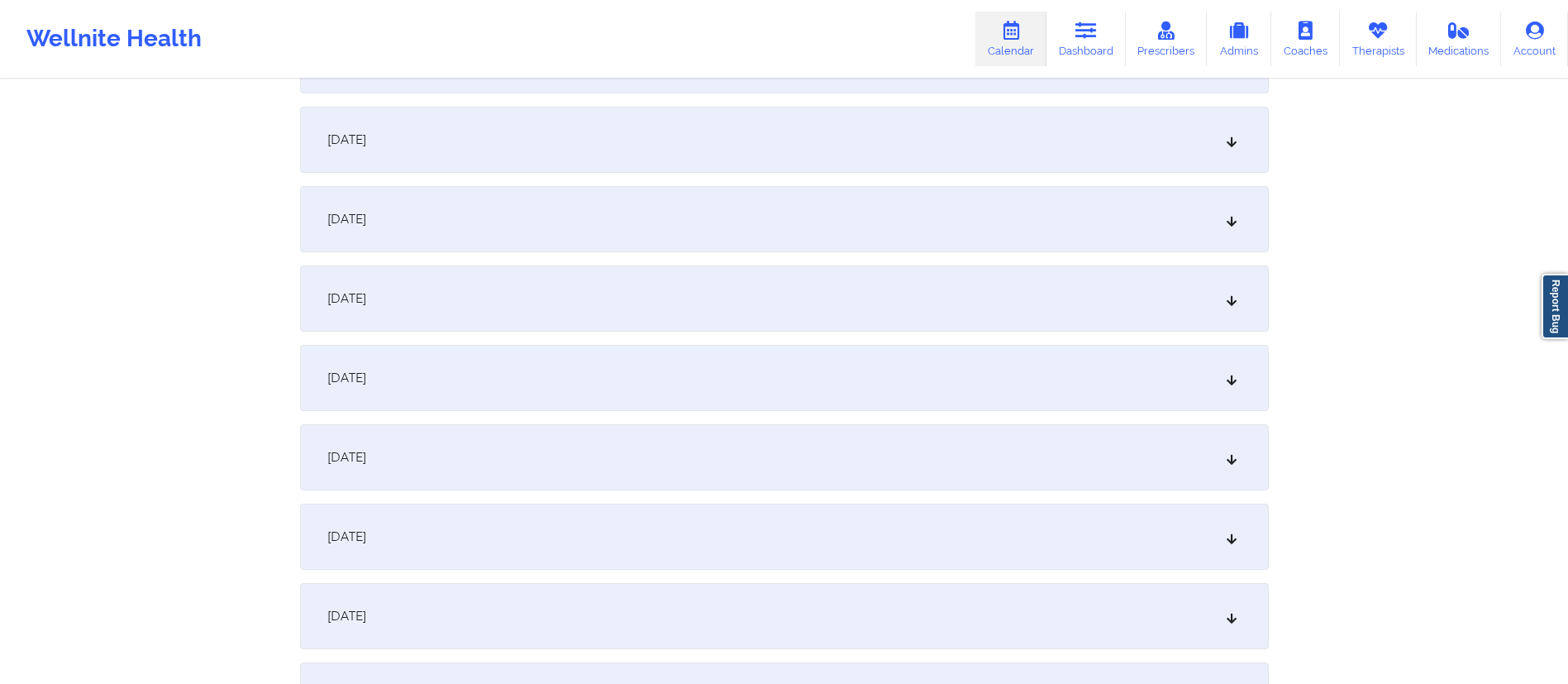
scroll to position [2241, 0]
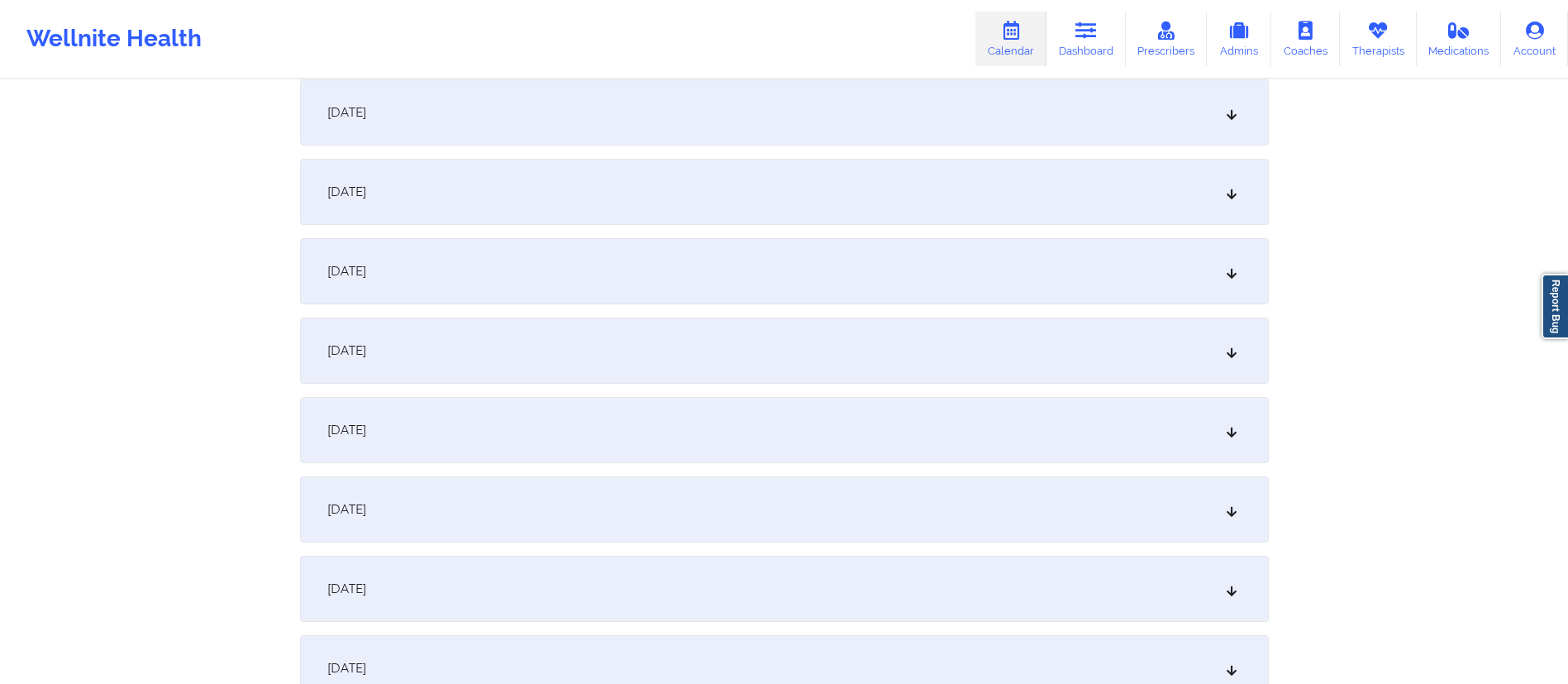
click at [546, 521] on div "[DATE]" at bounding box center [784, 510] width 969 height 66
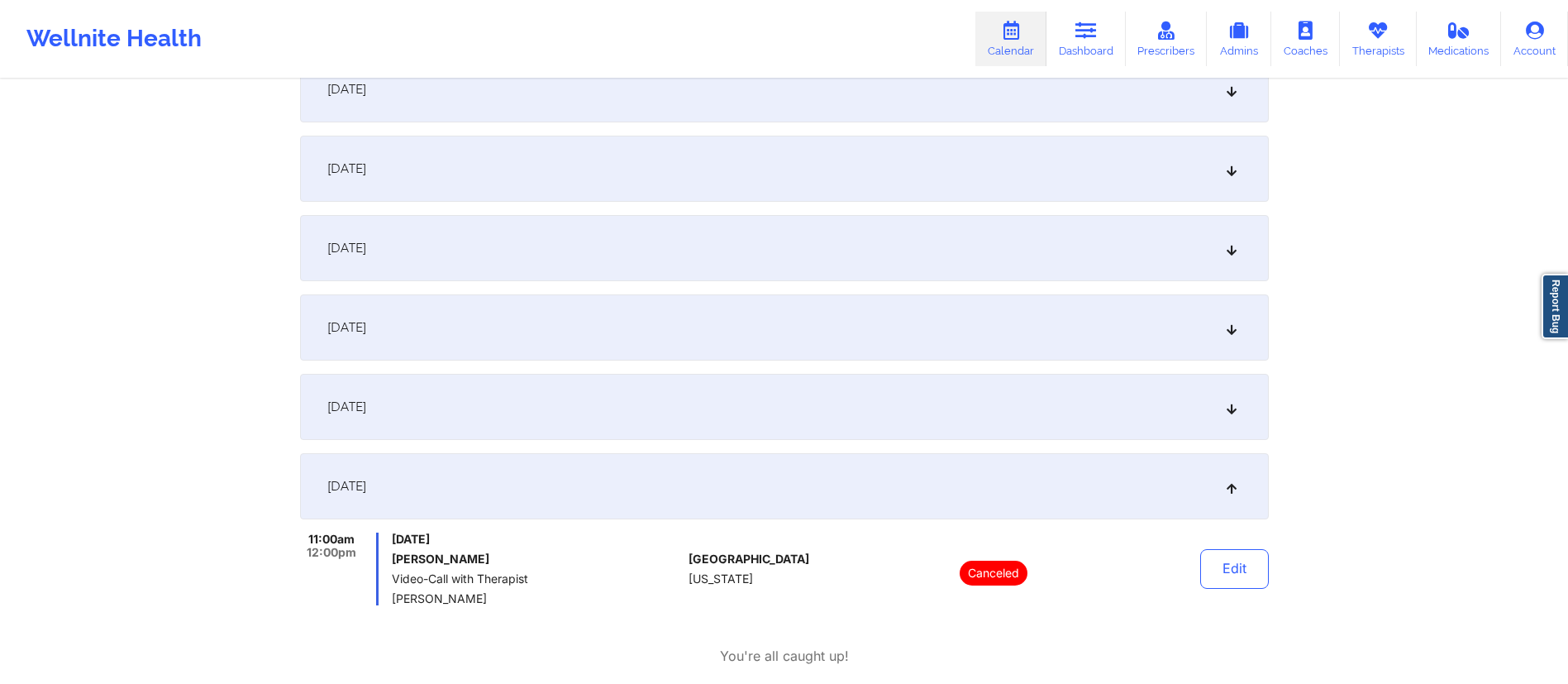
scroll to position [0, 0]
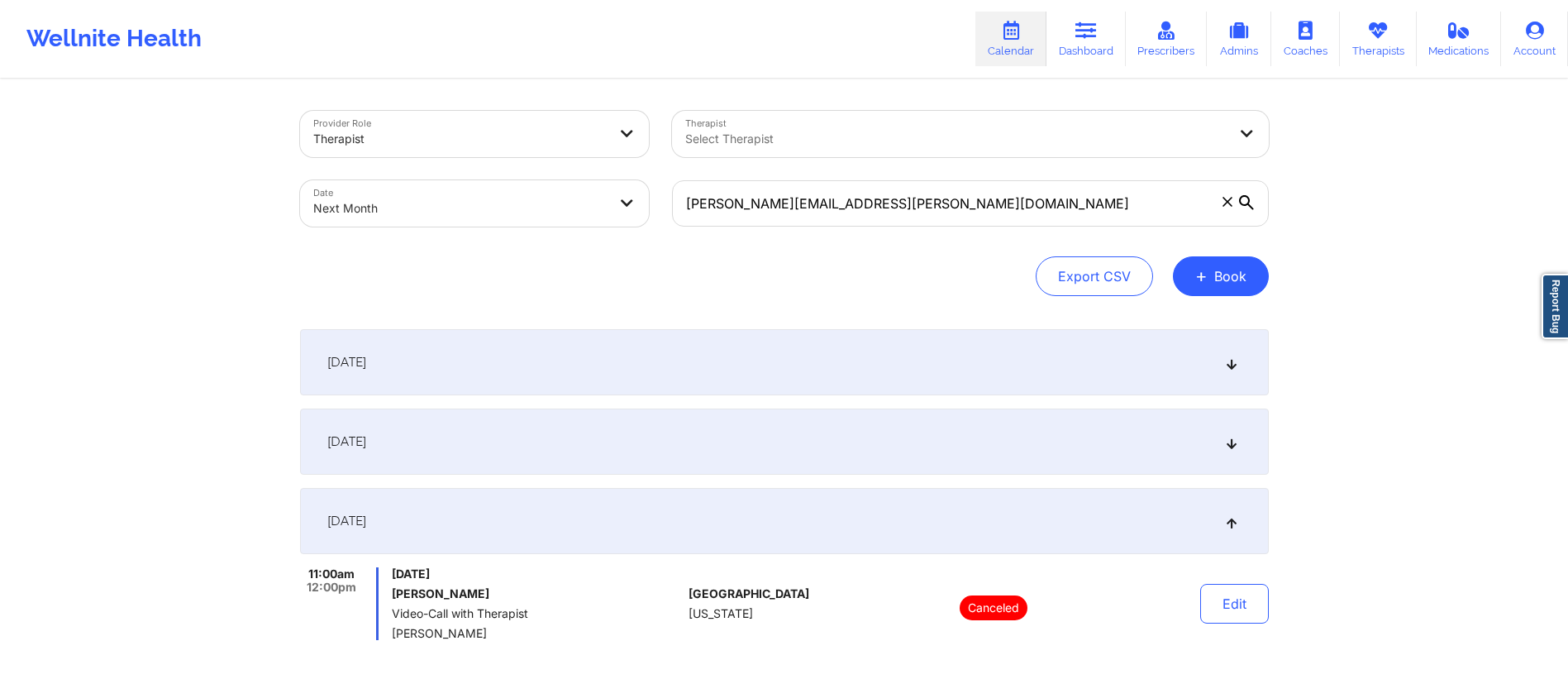
click at [481, 200] on body "Wellnite Health Calendar Dashboard Prescribers Admins Coaches Therapists Medica…" at bounding box center [784, 342] width 1568 height 684
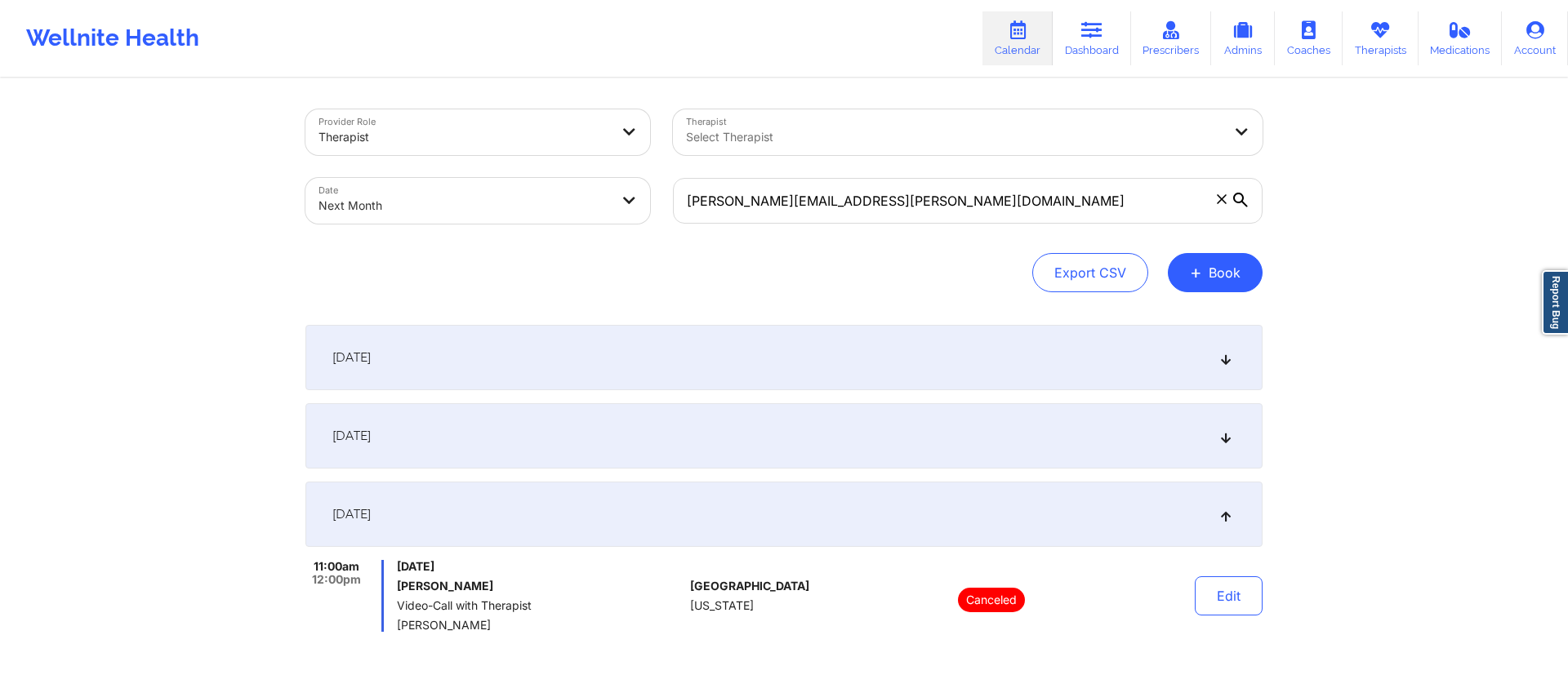
select select "2025-10"
select select "2025-11"
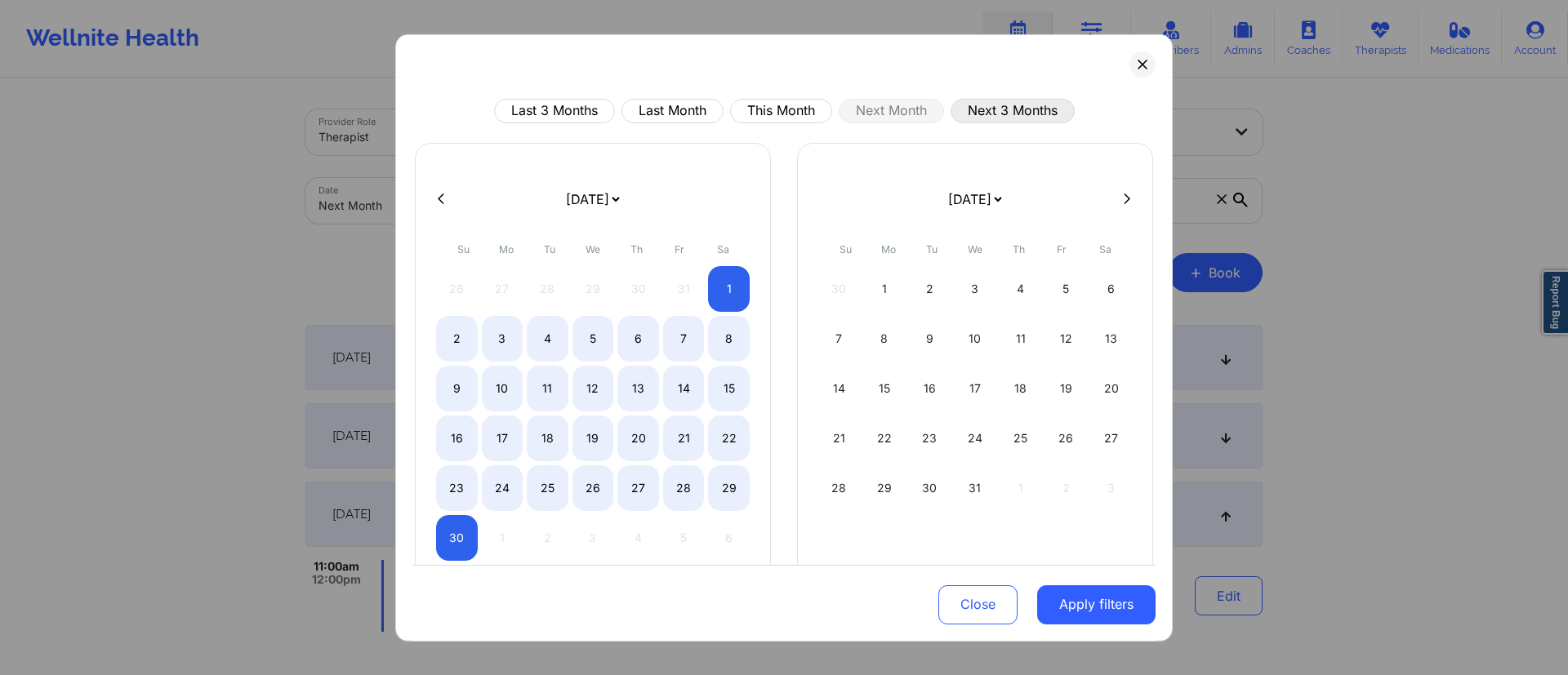
click at [1004, 99] on button "Next 3 Months" at bounding box center [1012, 110] width 124 height 24
select select "2025-10"
select select "2025-11"
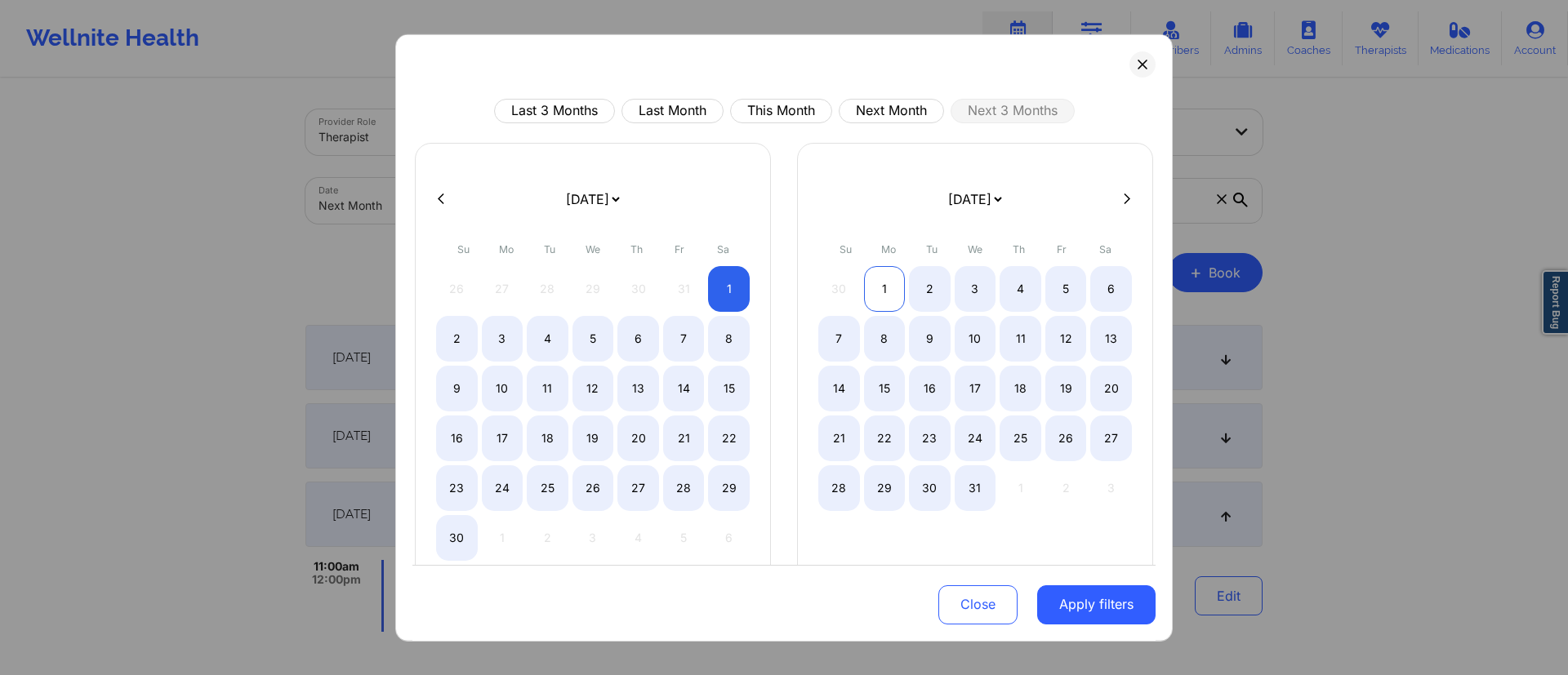
click at [889, 284] on div "1" at bounding box center [884, 288] width 42 height 46
select select "2025-11"
select select "2026-0"
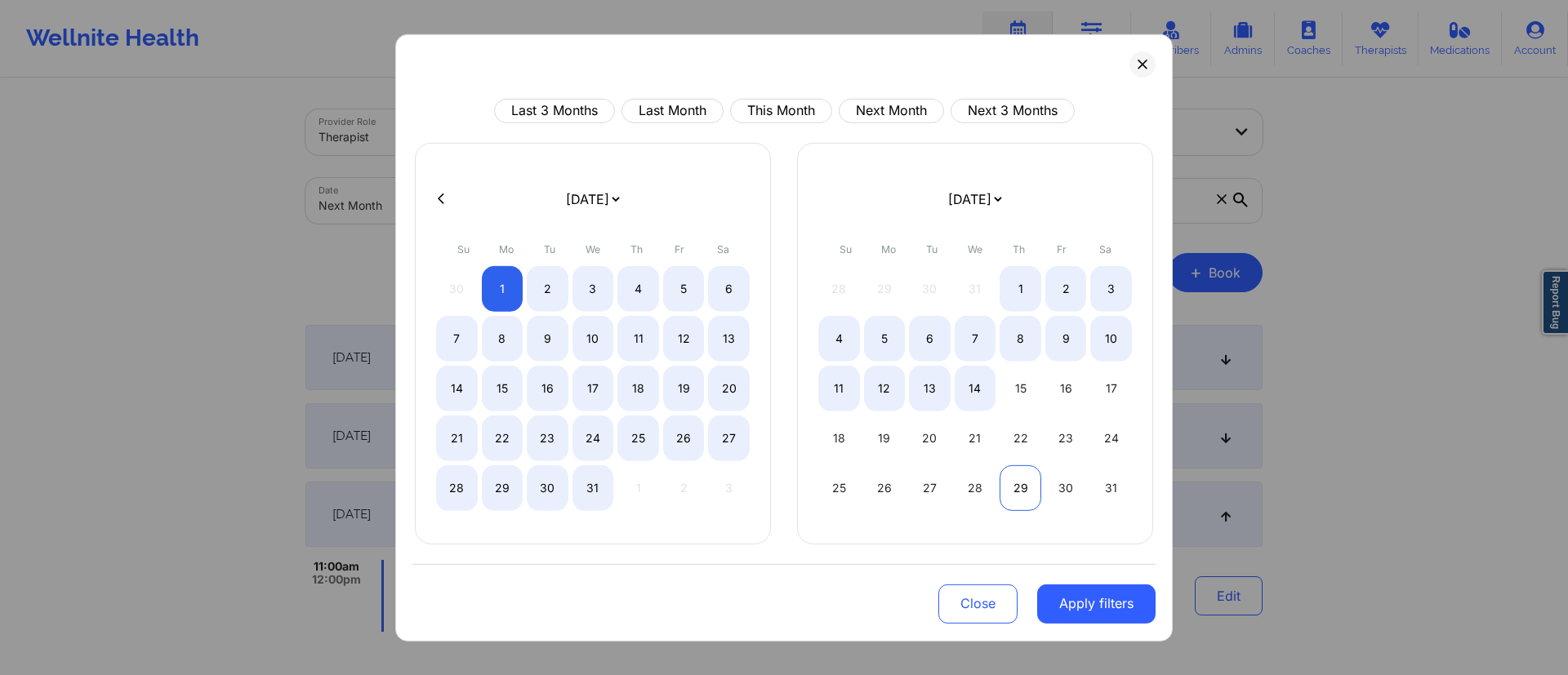
select select "2025-11"
select select "2026-0"
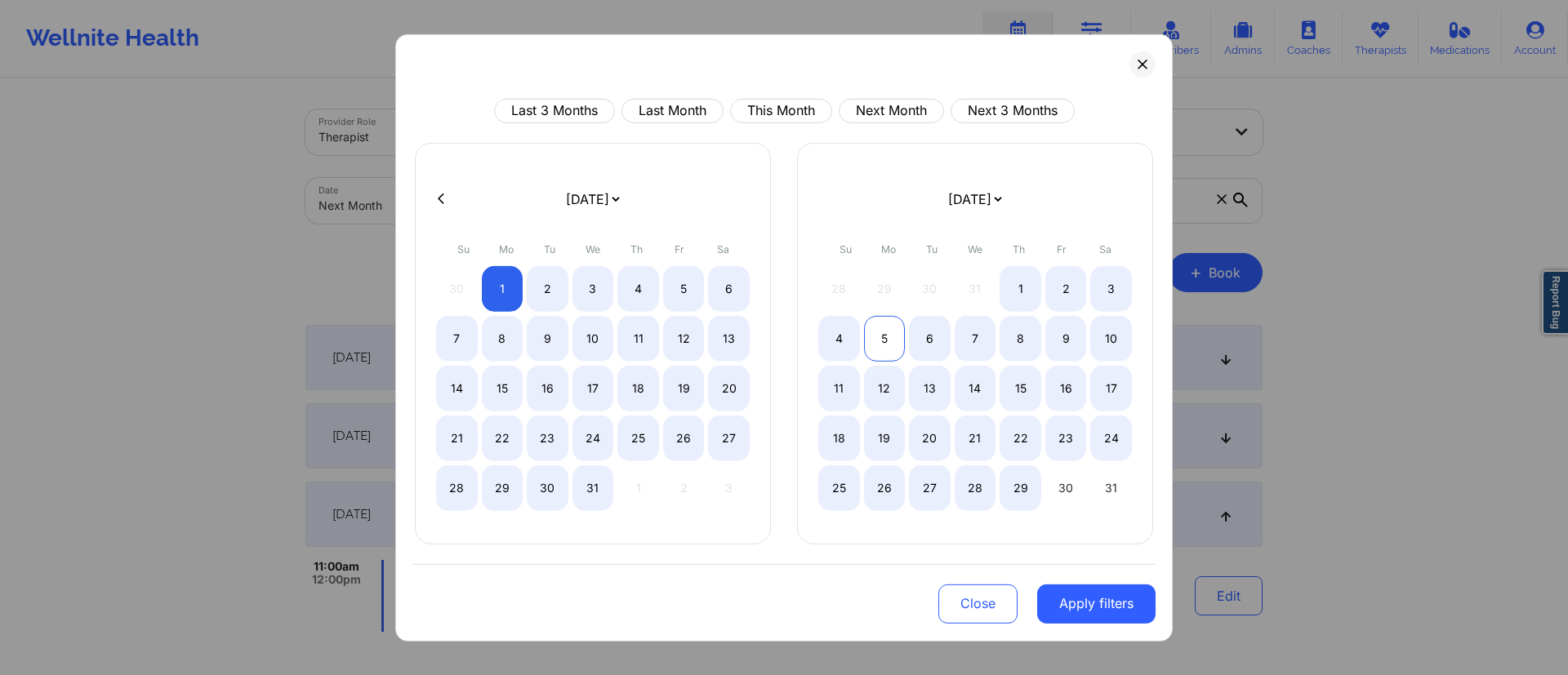
select select "2025-11"
select select "2026-0"
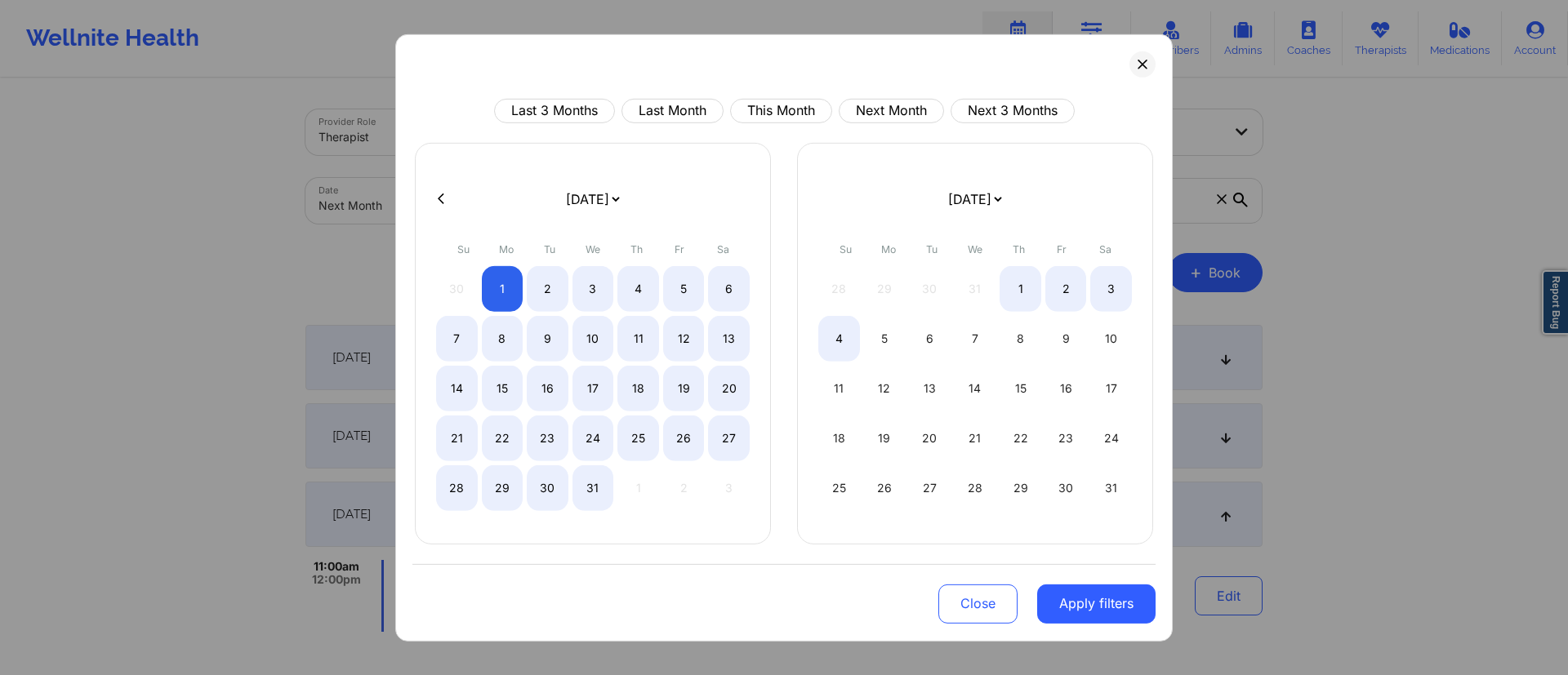
select select "2025-11"
select select "2026-0"
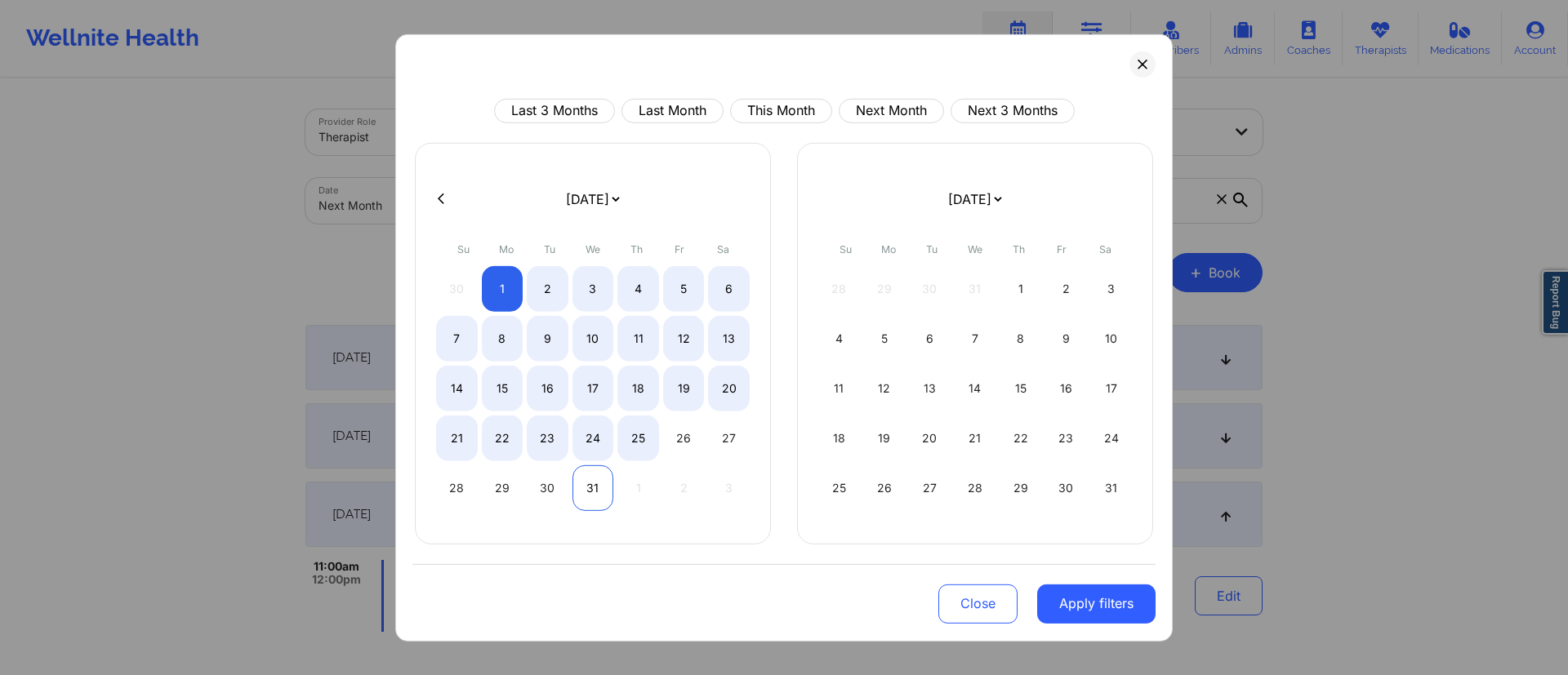
select select "2025-11"
select select "2026-0"
click at [600, 494] on div "31" at bounding box center [593, 487] width 42 height 46
select select "2025-11"
select select "2026-0"
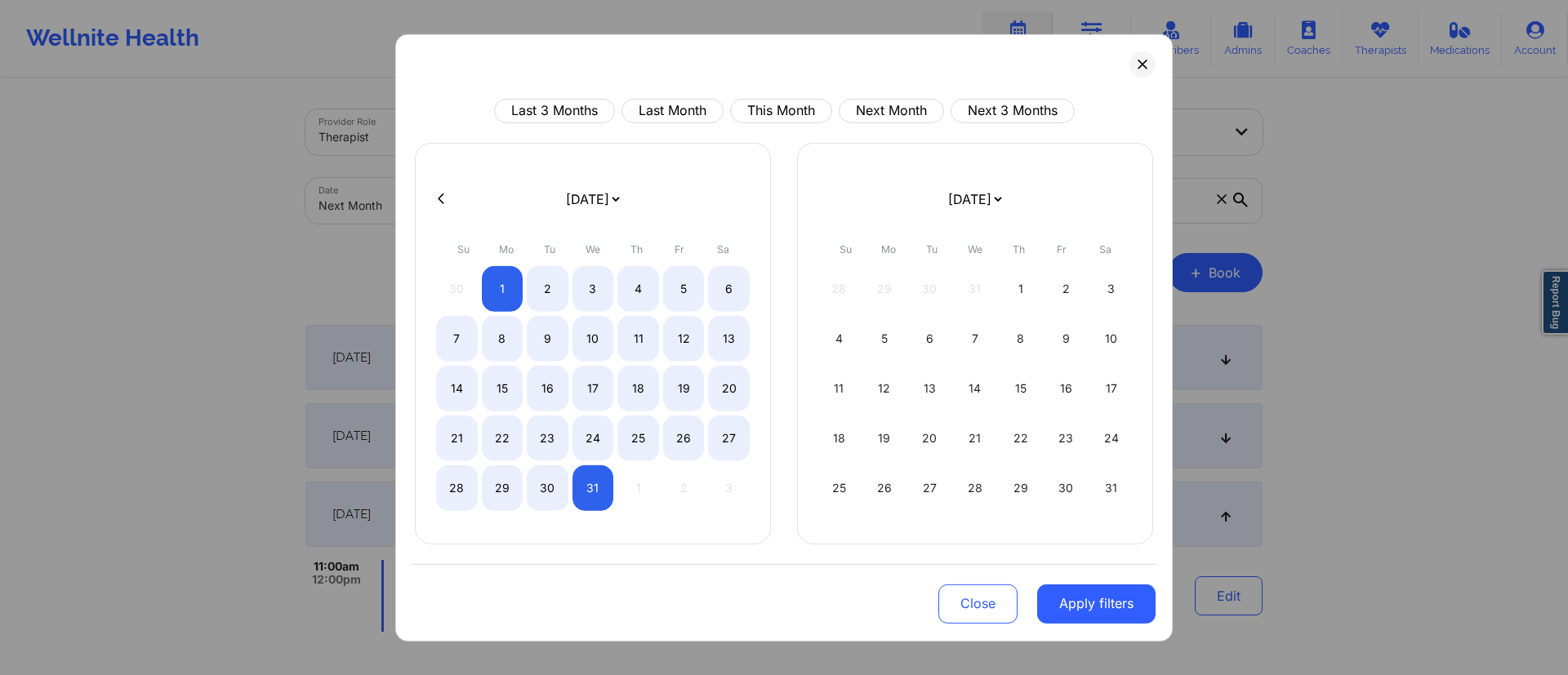
click at [1105, 625] on div "Close Apply filters" at bounding box center [784, 600] width 743 height 76
click at [1097, 606] on button "Apply filters" at bounding box center [1096, 603] width 119 height 39
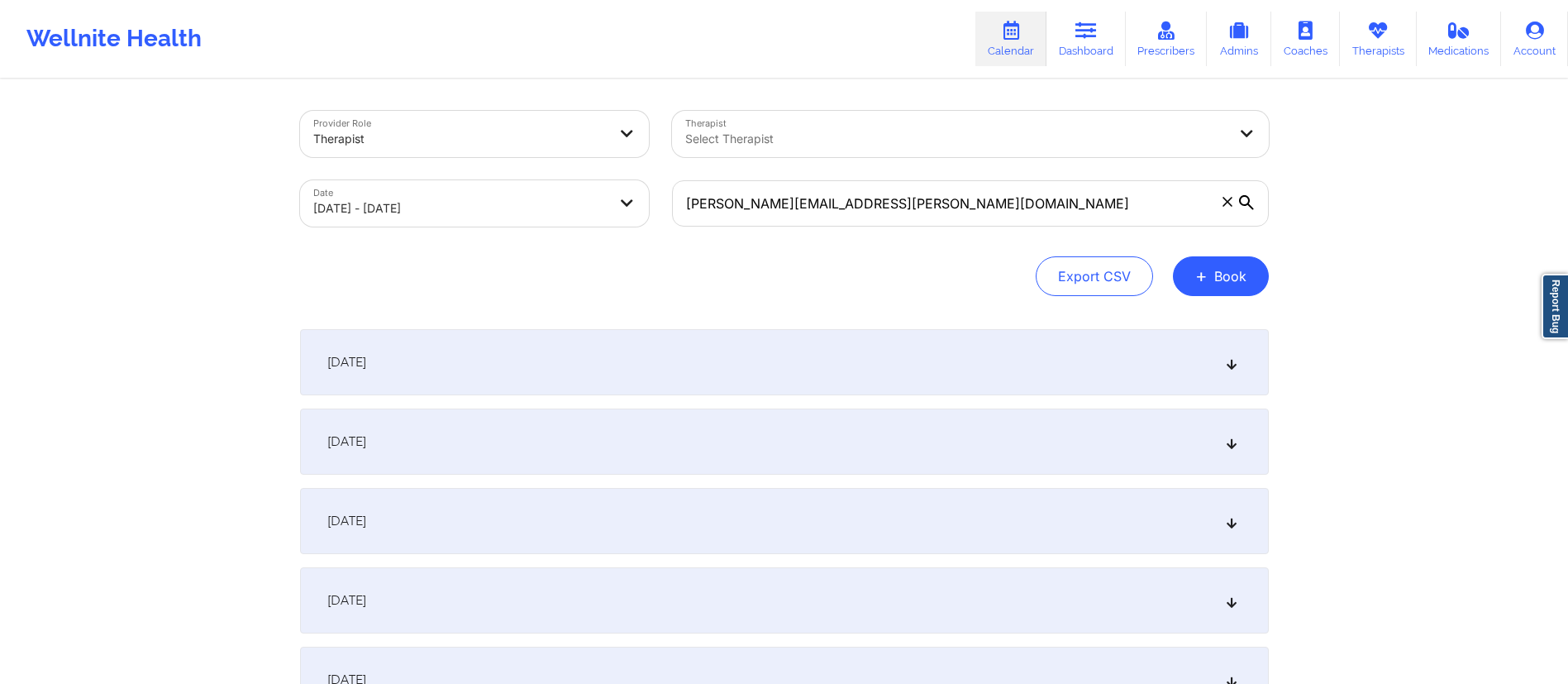
click at [802, 354] on div "[DATE]" at bounding box center [784, 362] width 969 height 66
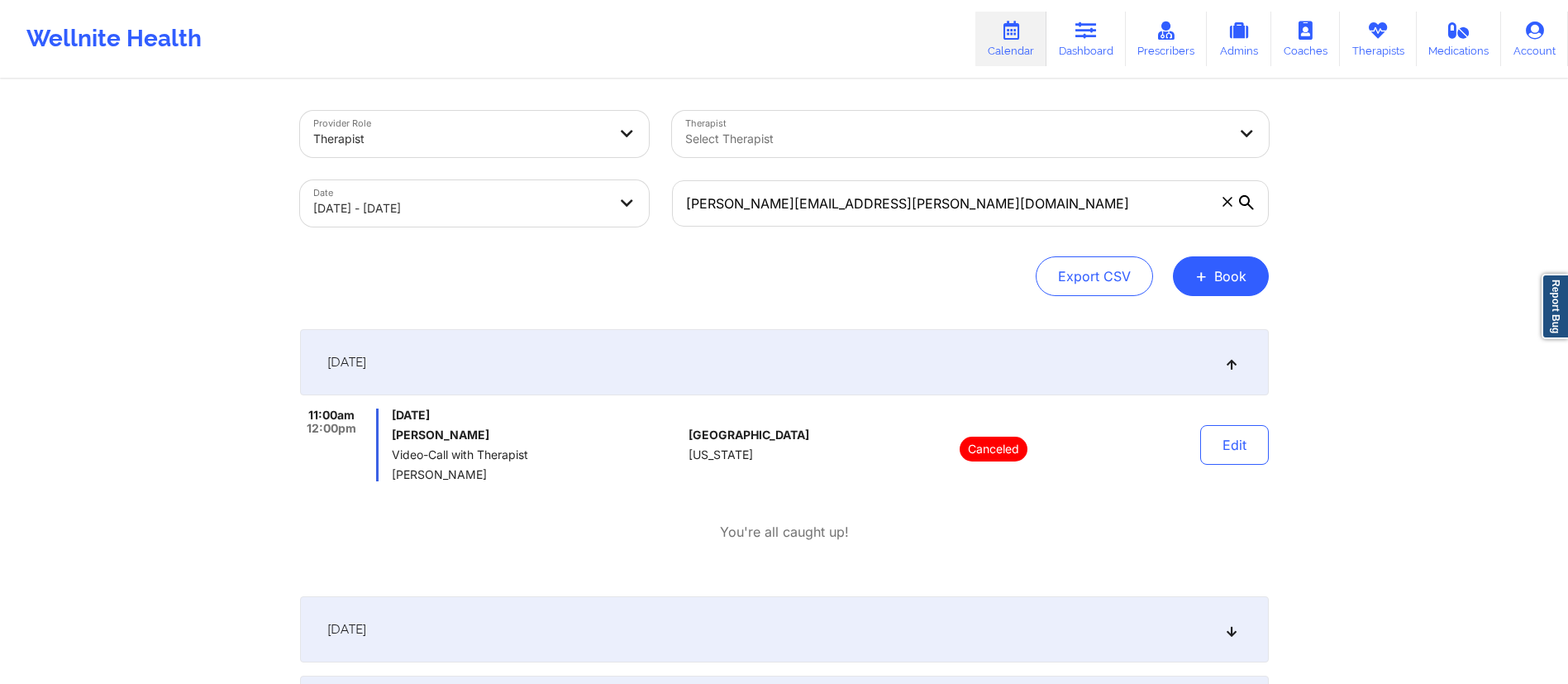
click at [802, 364] on div "[DATE]" at bounding box center [784, 362] width 969 height 66
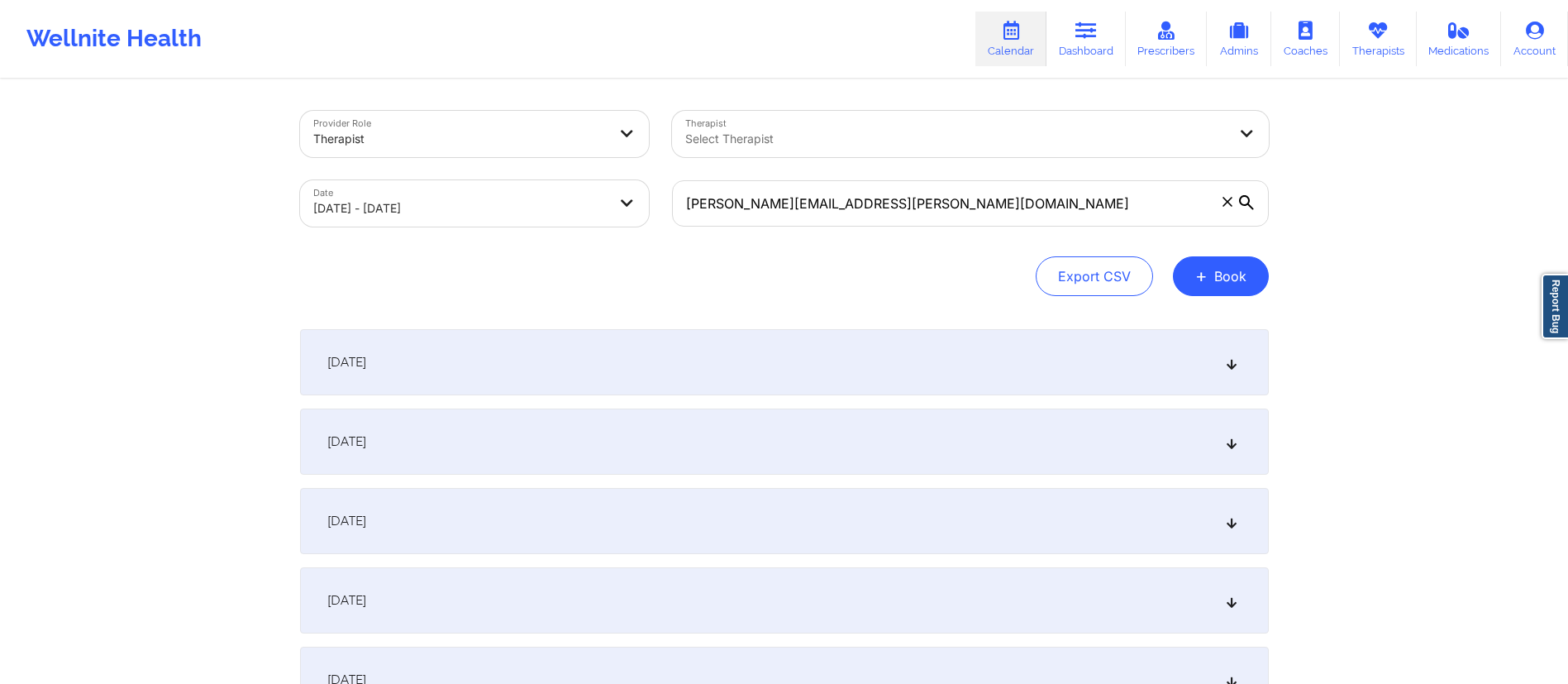
click at [802, 363] on div "[DATE]" at bounding box center [784, 362] width 969 height 66
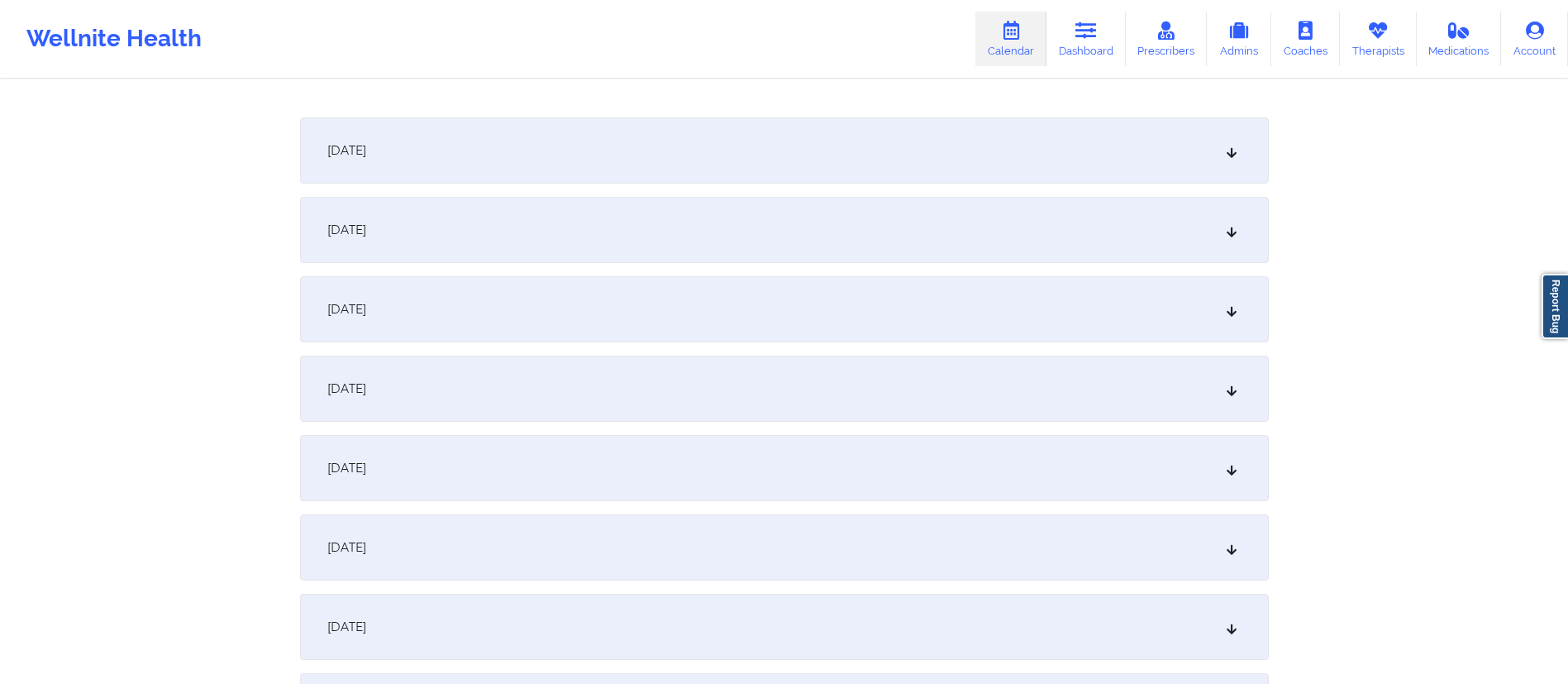
scroll to position [480, 0]
click at [558, 609] on div "[DATE]" at bounding box center [784, 625] width 969 height 66
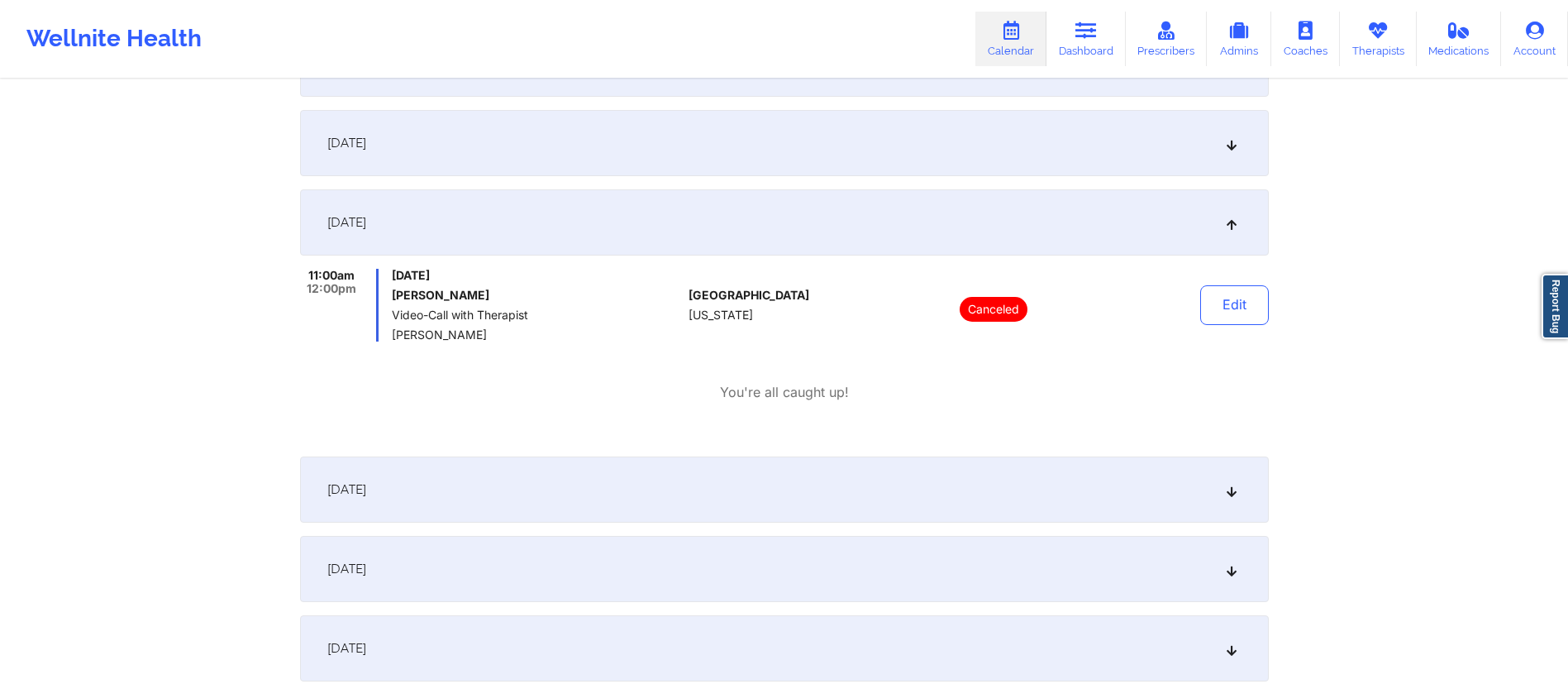
scroll to position [1503, 0]
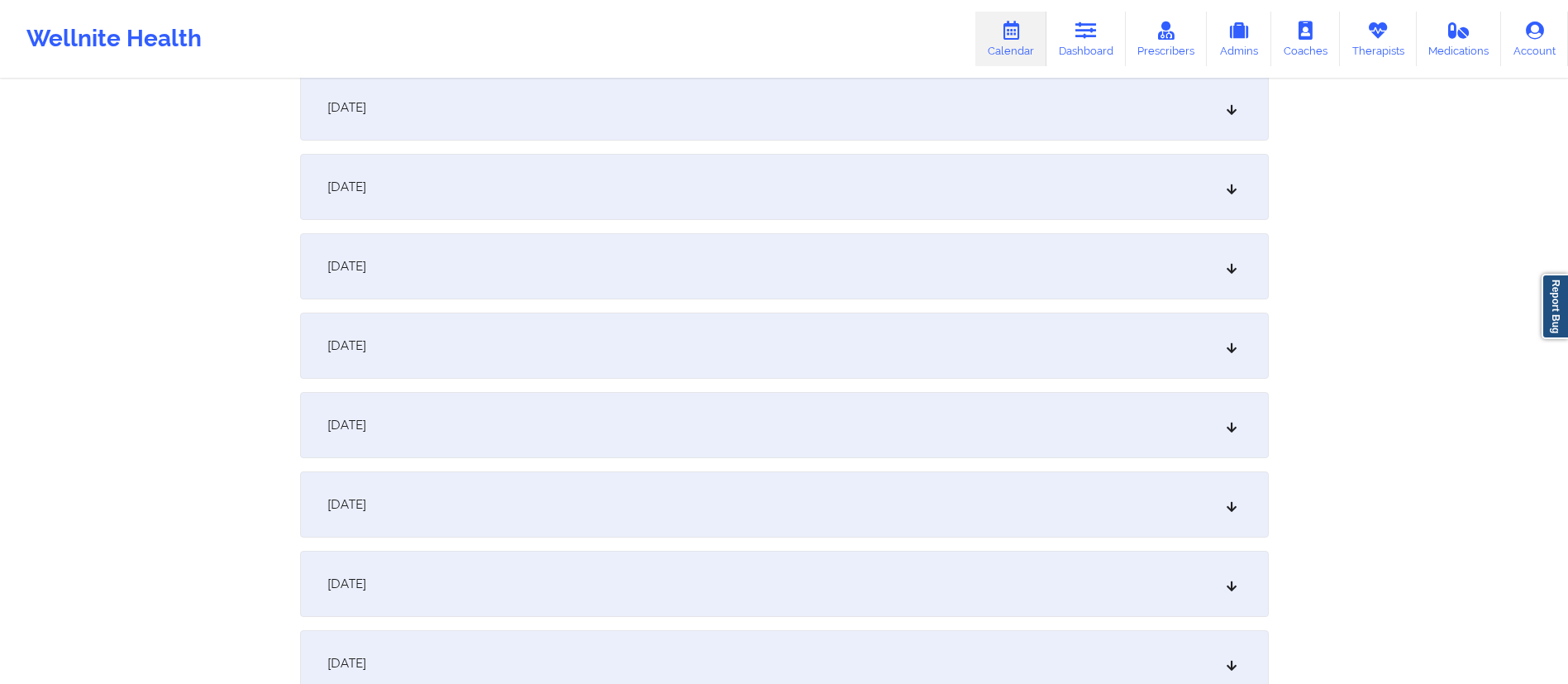
click at [626, 361] on div "[DATE]" at bounding box center [784, 346] width 969 height 66
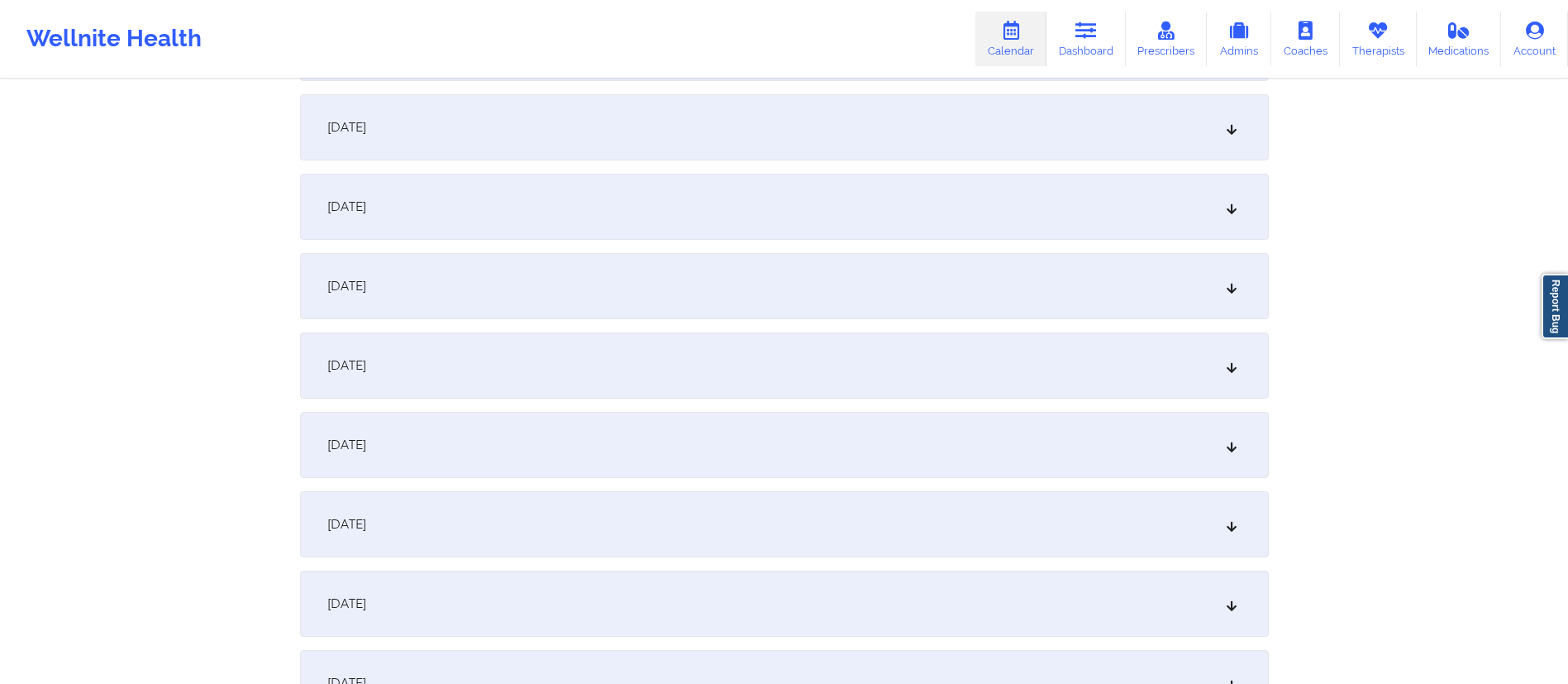
scroll to position [2069, 0]
click at [550, 531] on div "[DATE]" at bounding box center [784, 524] width 969 height 66
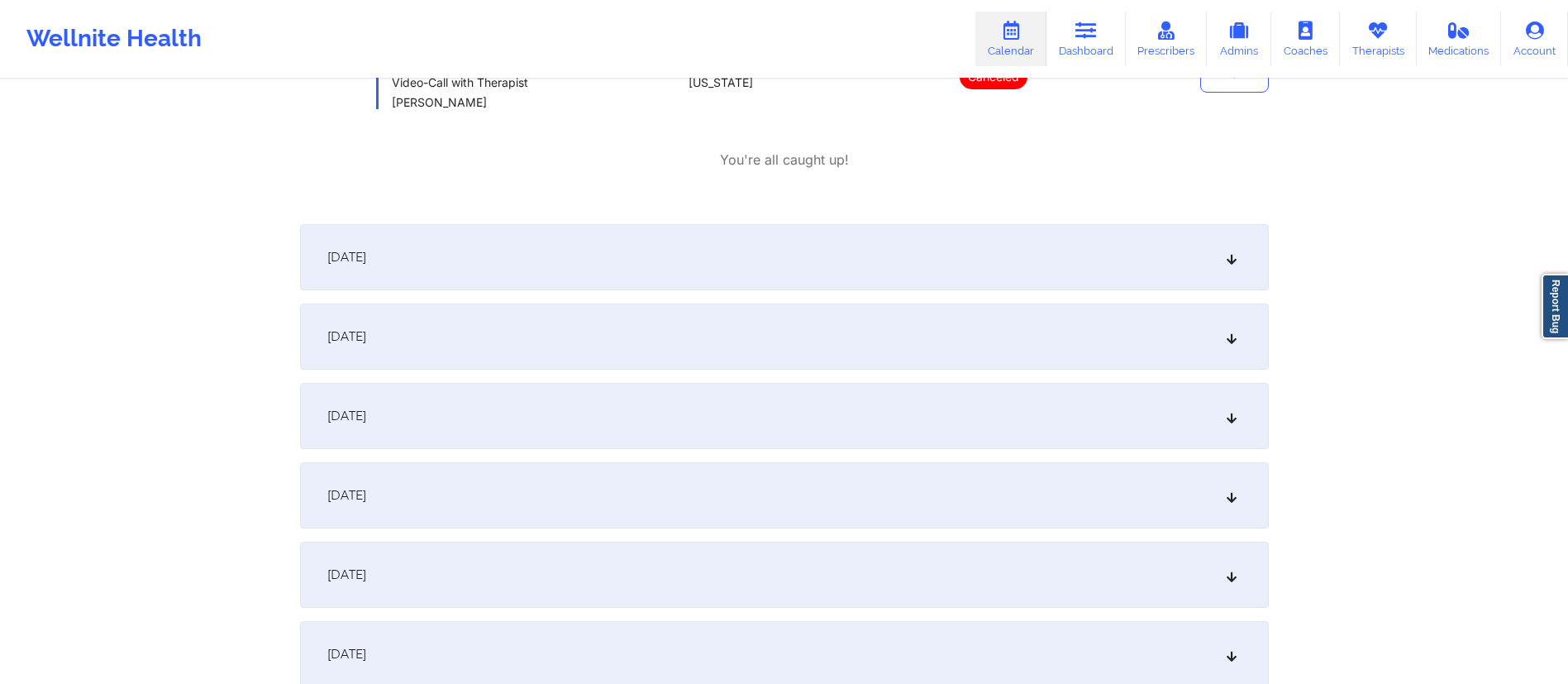
scroll to position [0, 0]
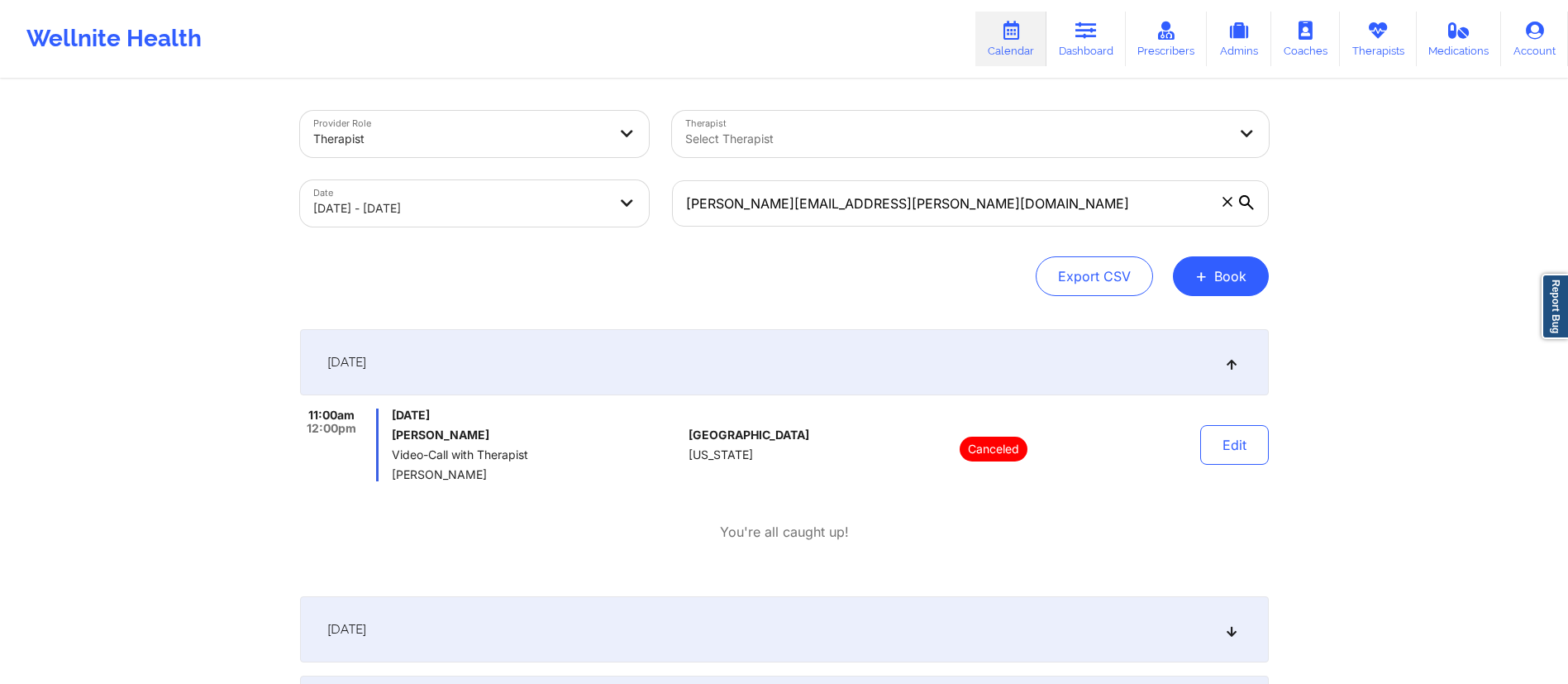
click at [410, 191] on body "Wellnite Health Calendar Dashboard Prescribers Admins Coaches Therapists Medica…" at bounding box center [784, 342] width 1568 height 684
select select "2025-11"
select select "2026-0"
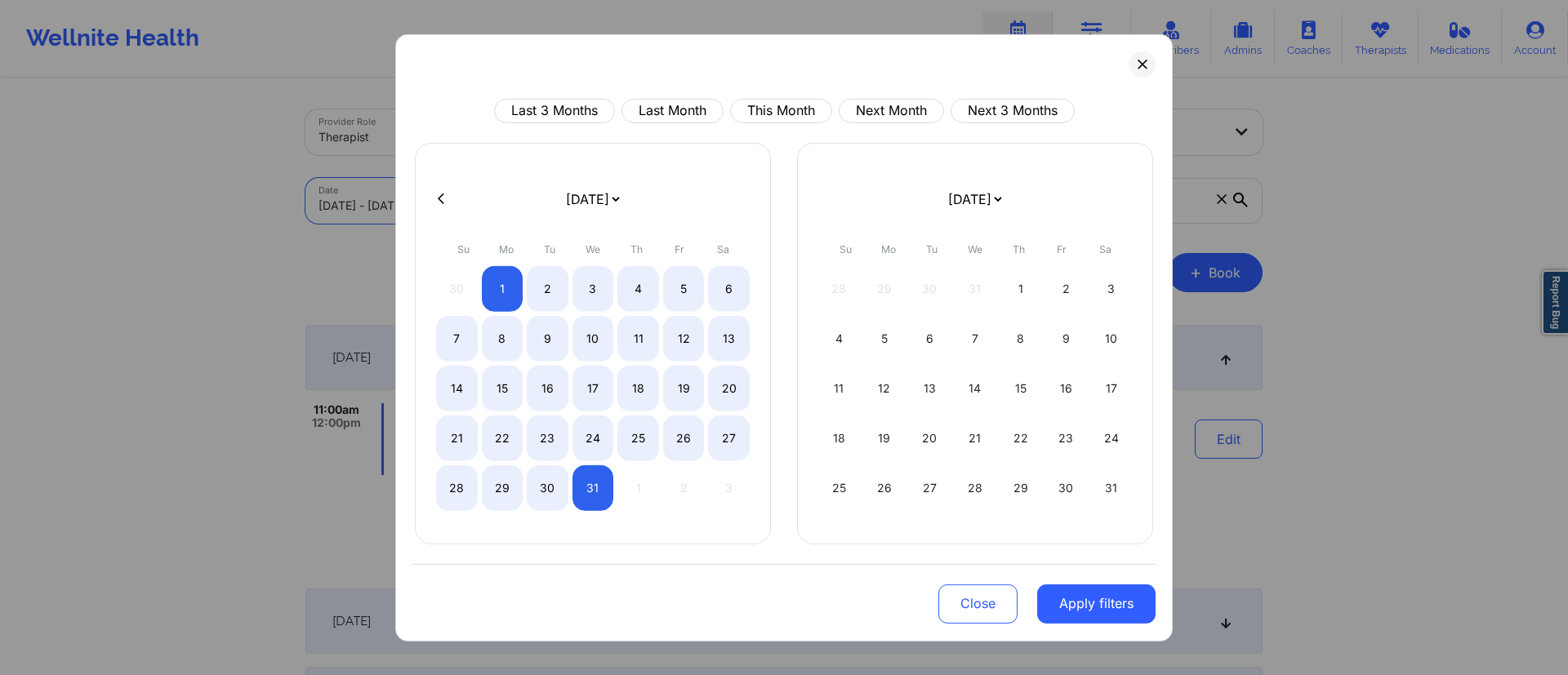
click at [748, 94] on div "Last 3 Months Last Month This Month Next Month Next 3 Months [DATE] [DATE] [DAT…" at bounding box center [783, 337] width 777 height 607
click at [757, 108] on button "This Month" at bounding box center [780, 110] width 102 height 24
select select "2025-9"
select select "2025-10"
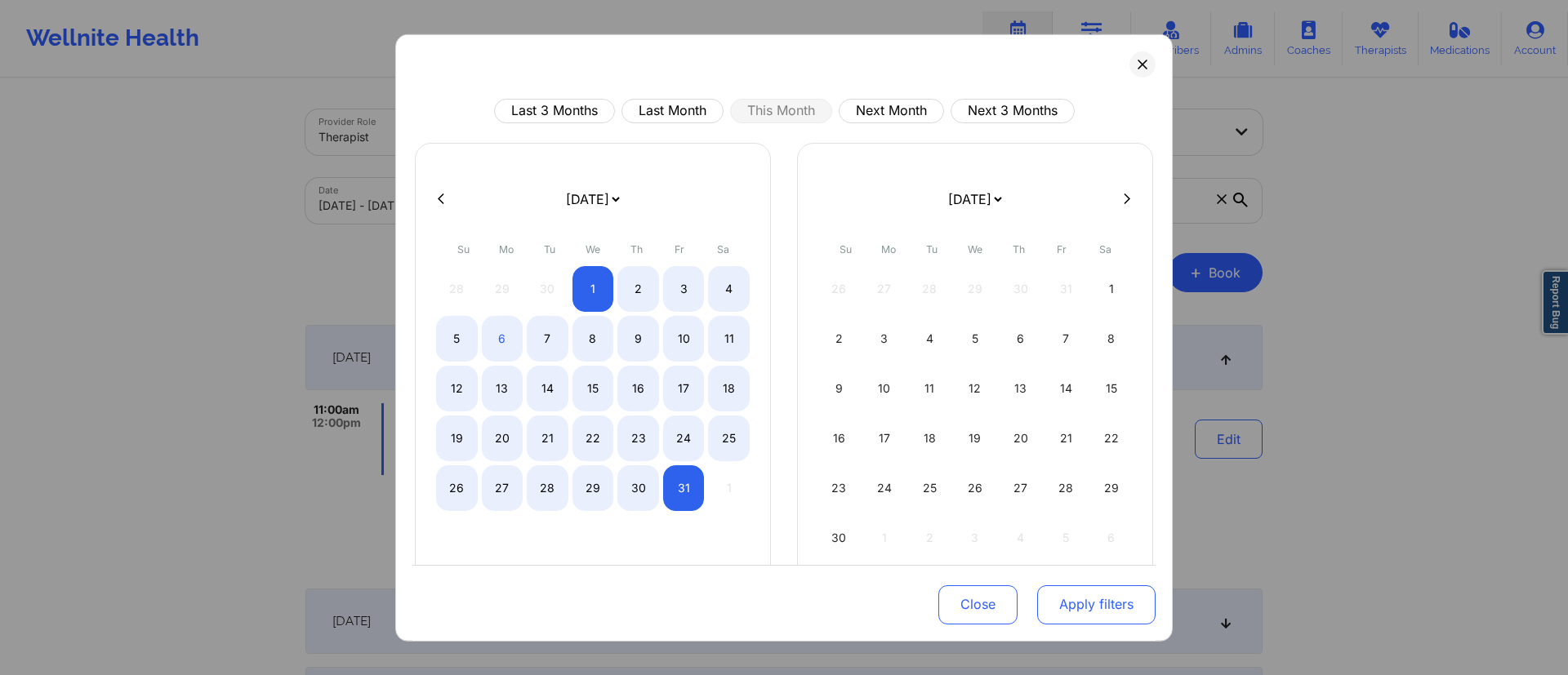
click at [1059, 597] on button "Apply filters" at bounding box center [1096, 605] width 119 height 39
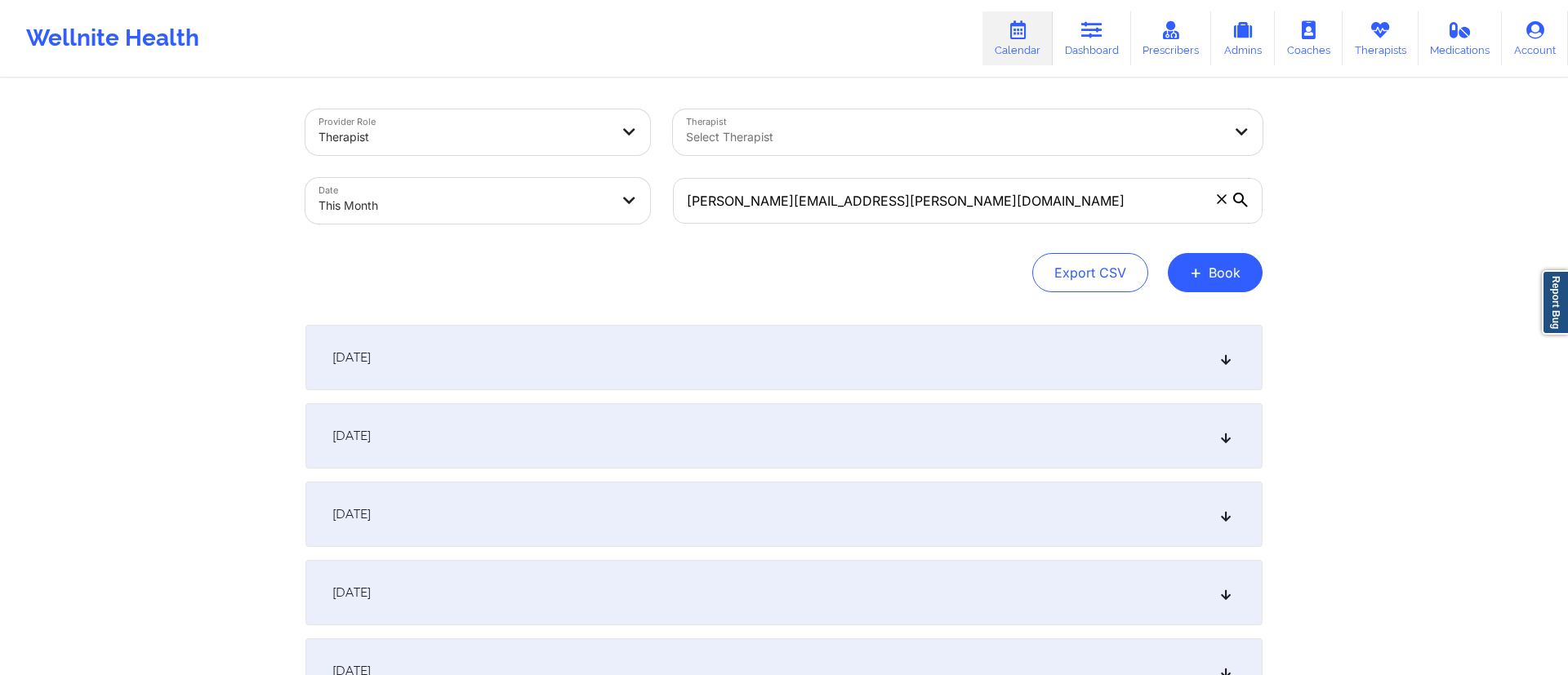
click at [514, 190] on body "Wellnite Health Calendar Dashboard Prescribers Admins Coaches Therapists Medica…" at bounding box center [784, 338] width 1568 height 675
select select "2025-9"
select select "2025-10"
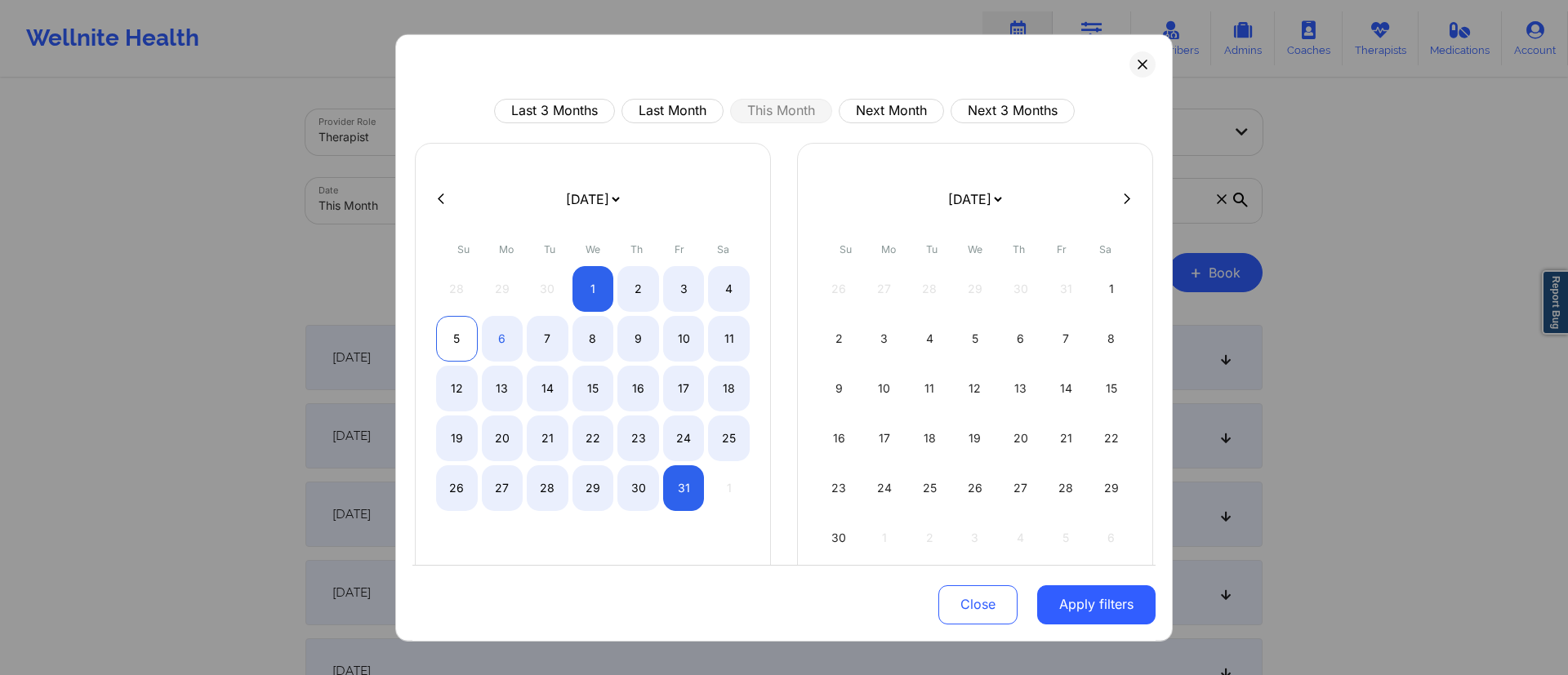
click at [458, 346] on div "5" at bounding box center [457, 338] width 42 height 46
select select "2025-9"
select select "2025-10"
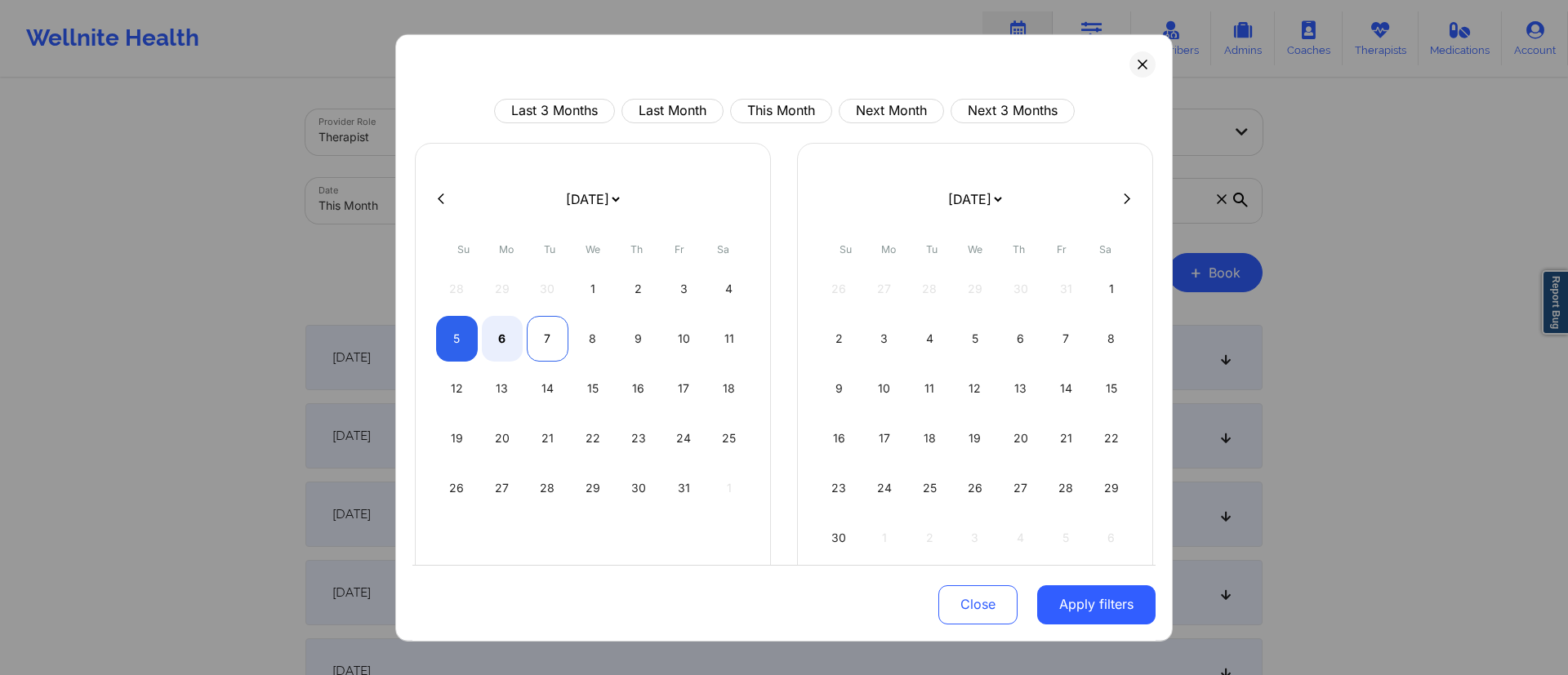
click at [548, 344] on div "7" at bounding box center [547, 338] width 42 height 46
select select "2025-9"
select select "2025-10"
click at [1076, 598] on button "Apply filters" at bounding box center [1096, 605] width 119 height 39
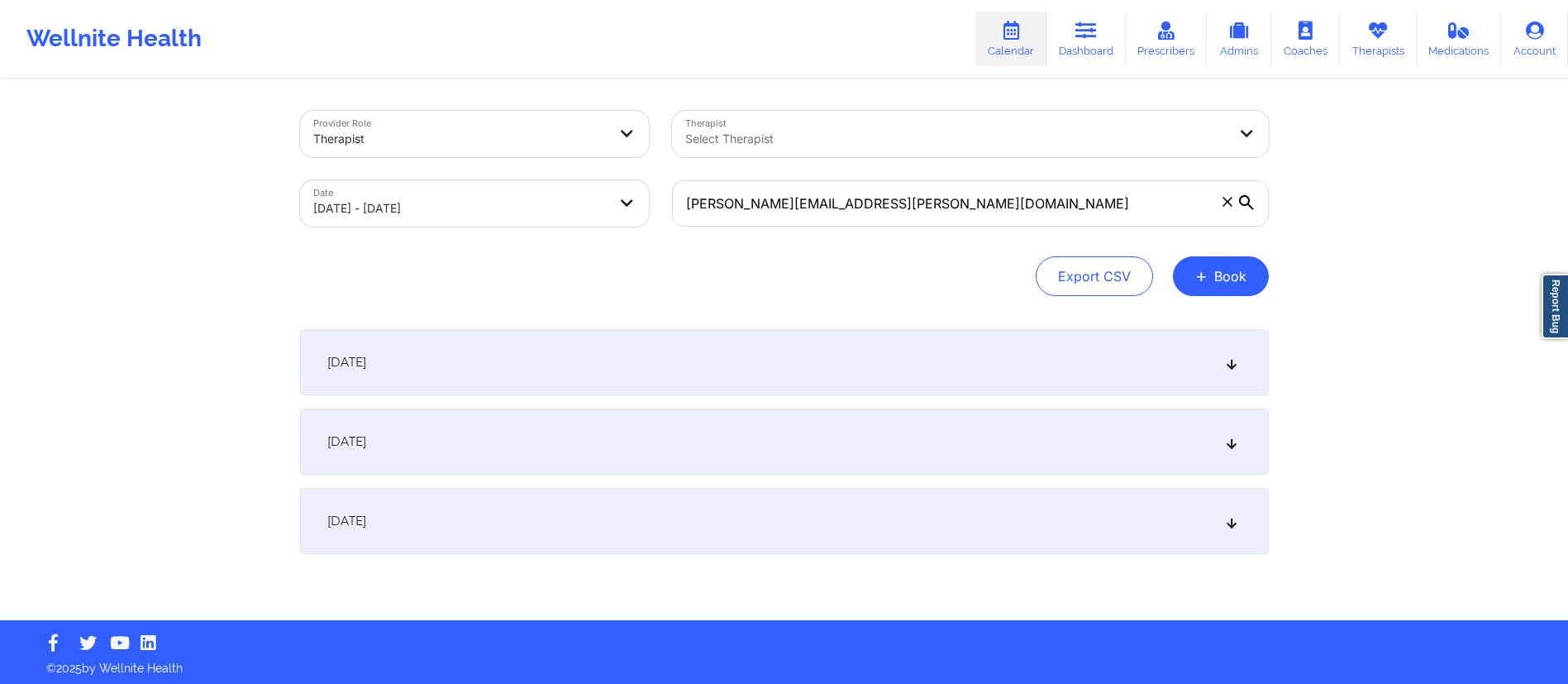
drag, startPoint x: 1221, startPoint y: 207, endPoint x: 1214, endPoint y: 202, distance: 8.6
click at [1219, 207] on span at bounding box center [1226, 201] width 16 height 16
click at [1219, 207] on input "[PERSON_NAME][EMAIL_ADDRESS][PERSON_NAME][DOMAIN_NAME]" at bounding box center [971, 203] width 597 height 46
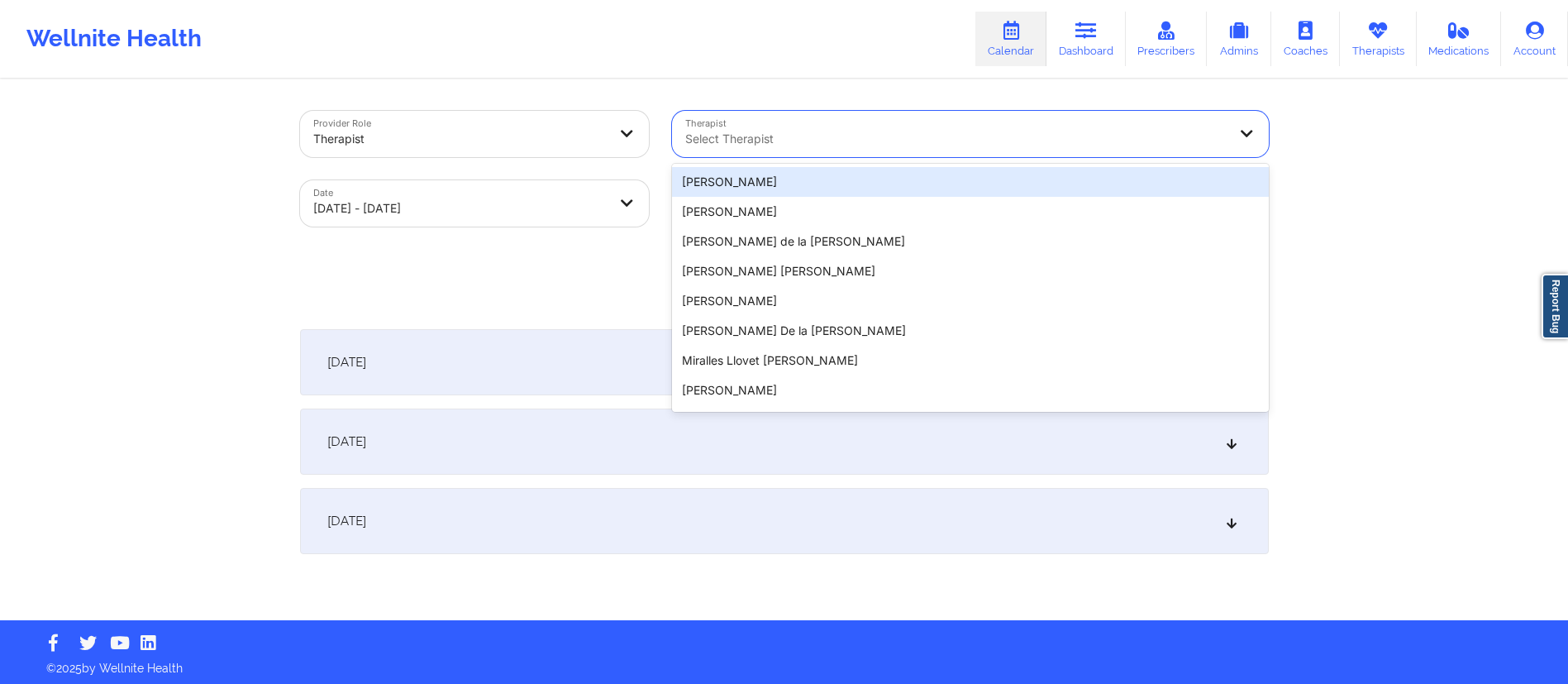
click at [796, 136] on div at bounding box center [955, 138] width 543 height 20
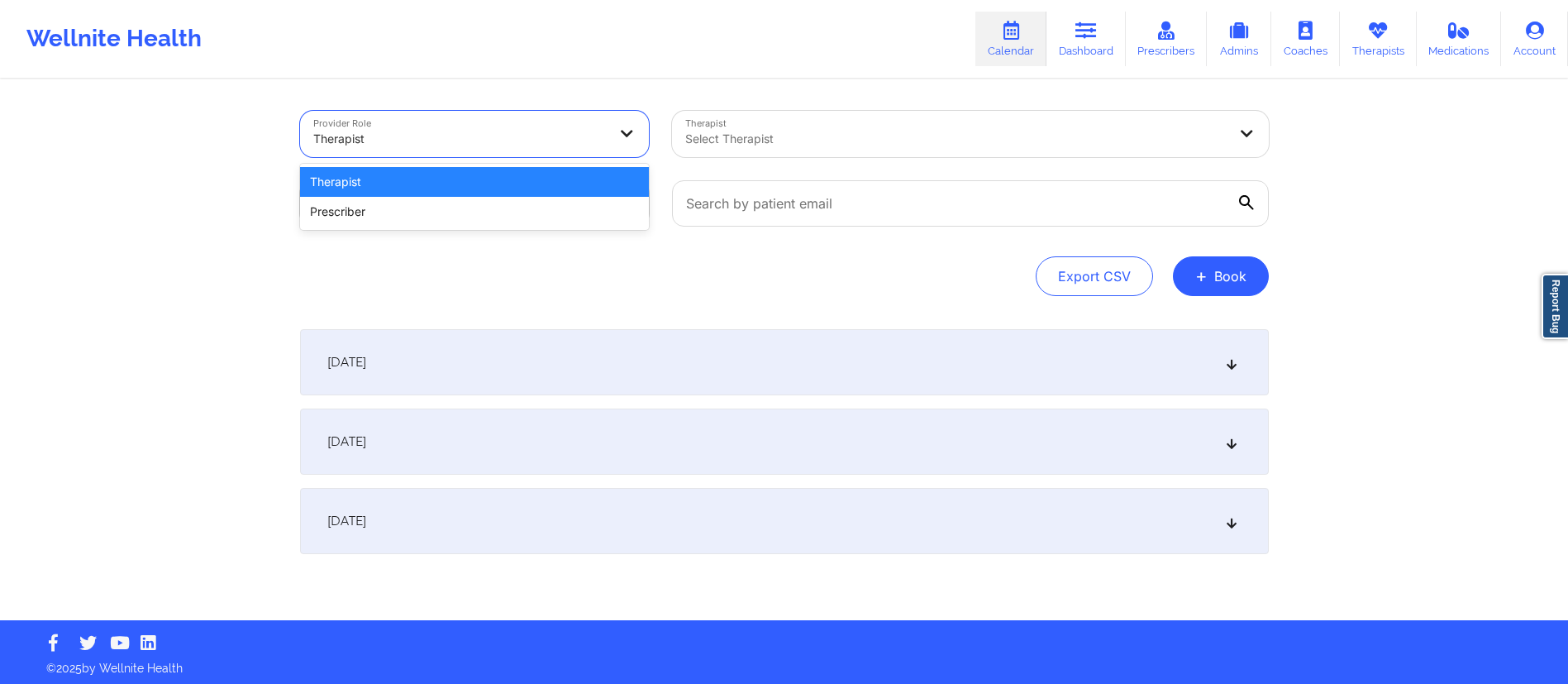
click at [416, 147] on div at bounding box center [460, 138] width 294 height 20
drag, startPoint x: 406, startPoint y: 209, endPoint x: 419, endPoint y: 205, distance: 13.6
click at [406, 211] on div "Prescriber" at bounding box center [474, 211] width 348 height 29
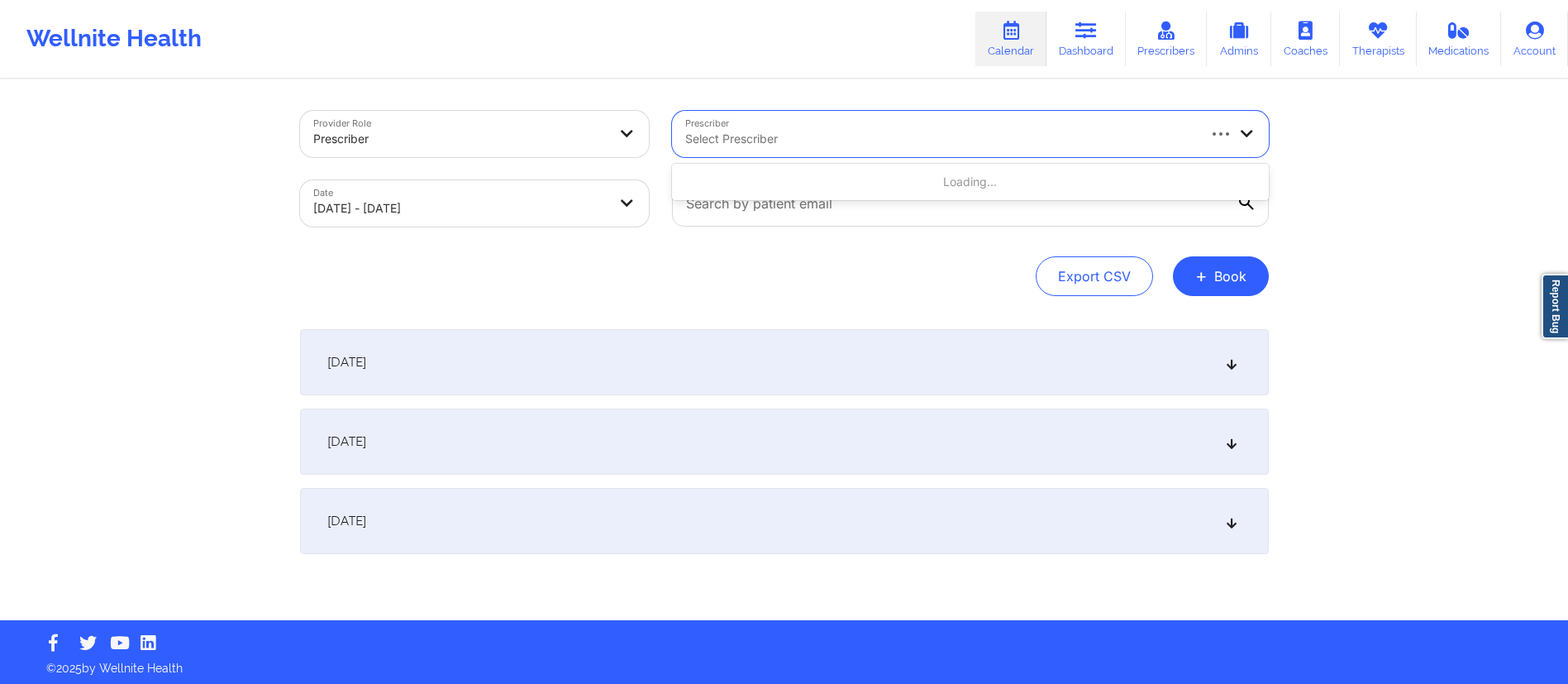
click at [782, 133] on div at bounding box center [939, 138] width 509 height 20
type input "[PERSON_NAME]"
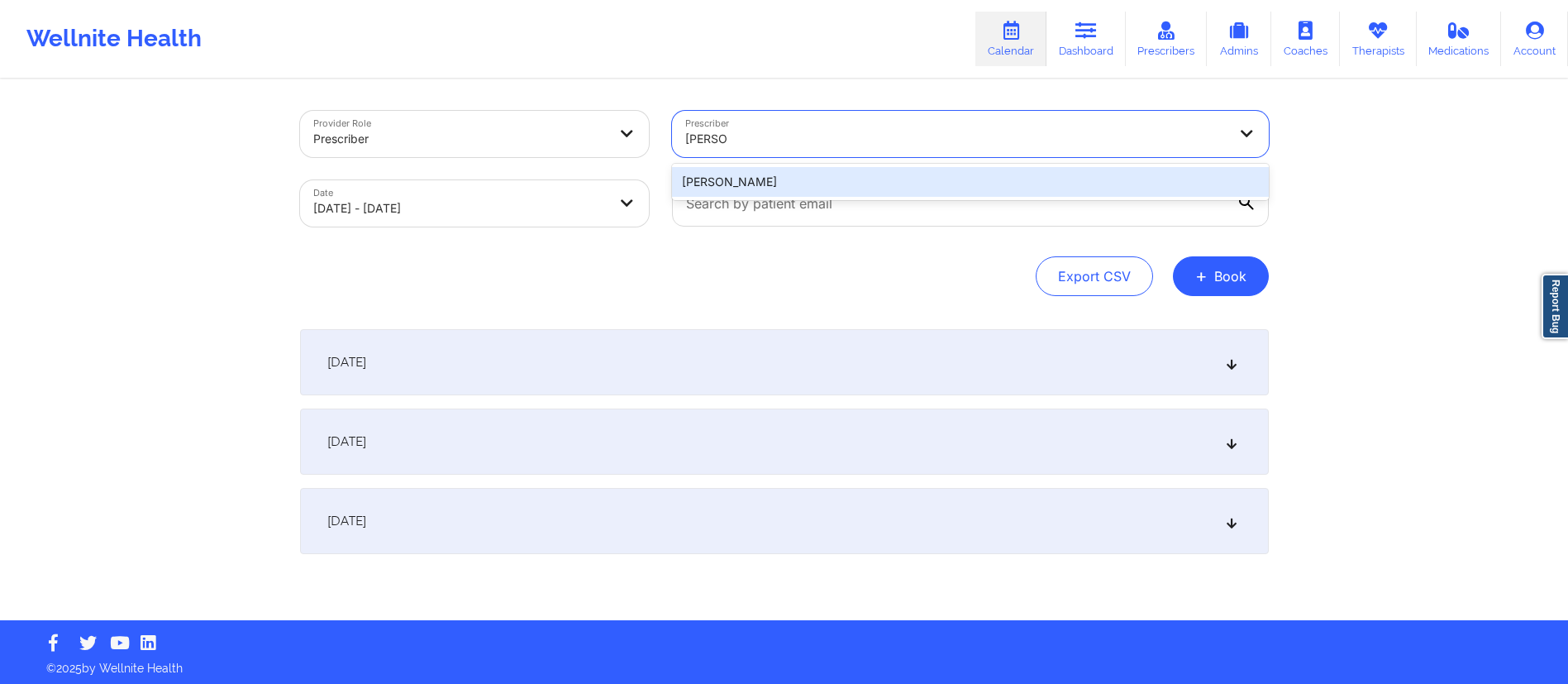
click at [775, 172] on div "[PERSON_NAME]" at bounding box center [971, 181] width 597 height 29
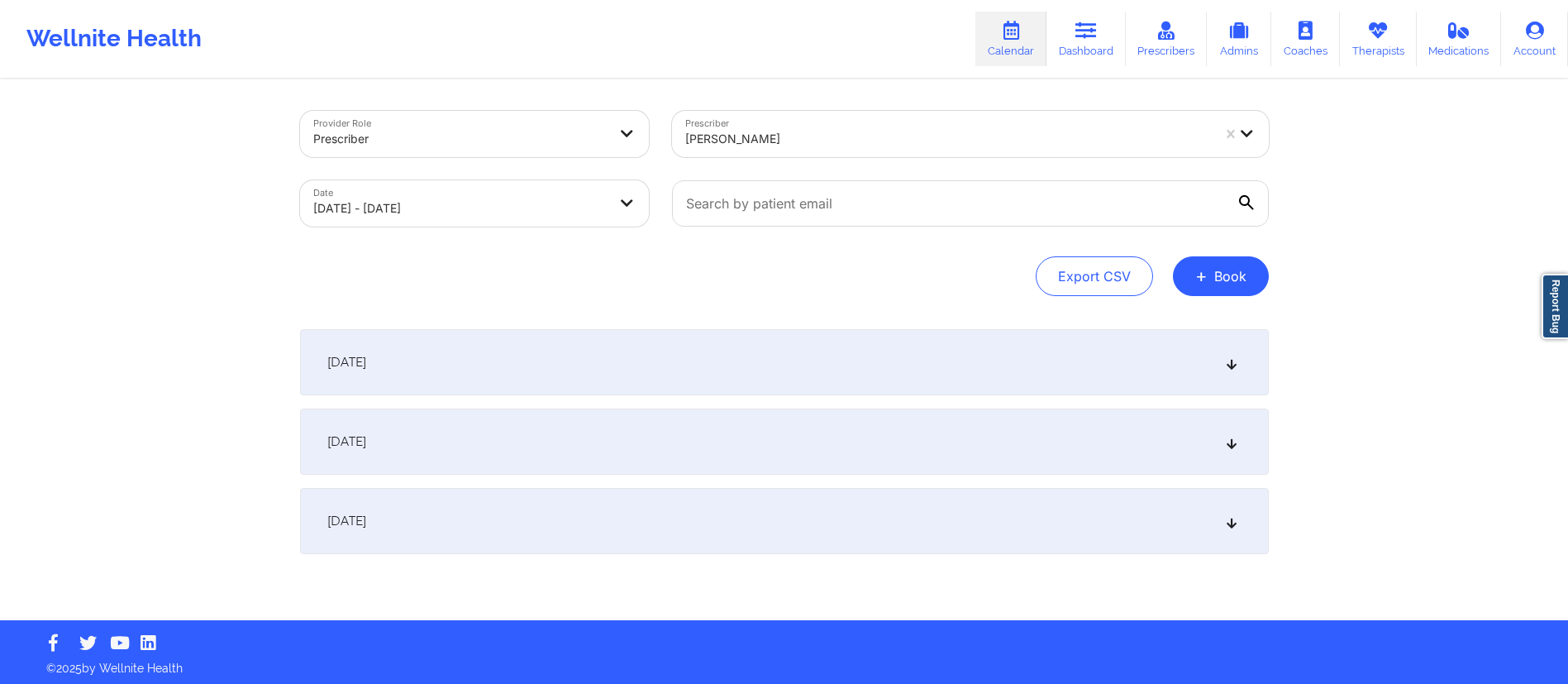
click at [522, 441] on div "[DATE]" at bounding box center [784, 441] width 969 height 66
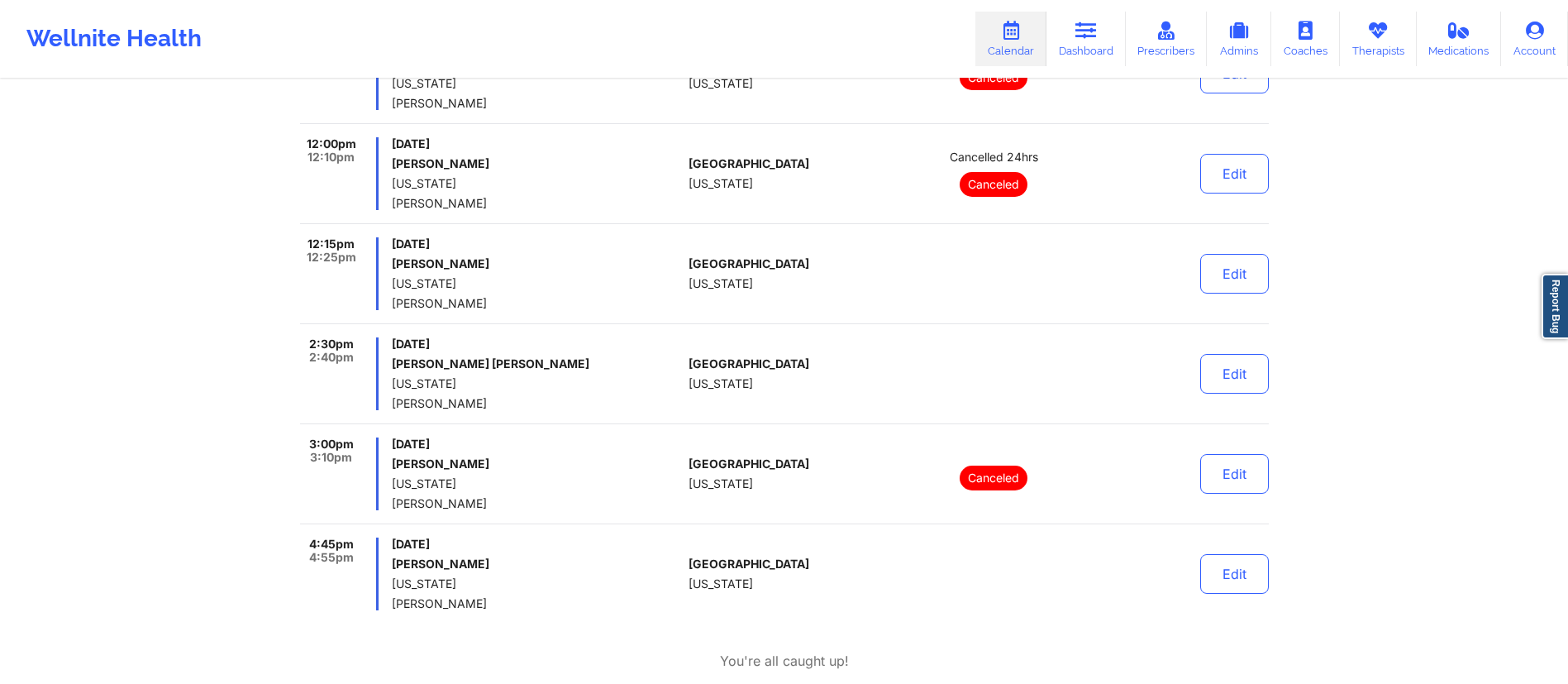
scroll to position [744, 0]
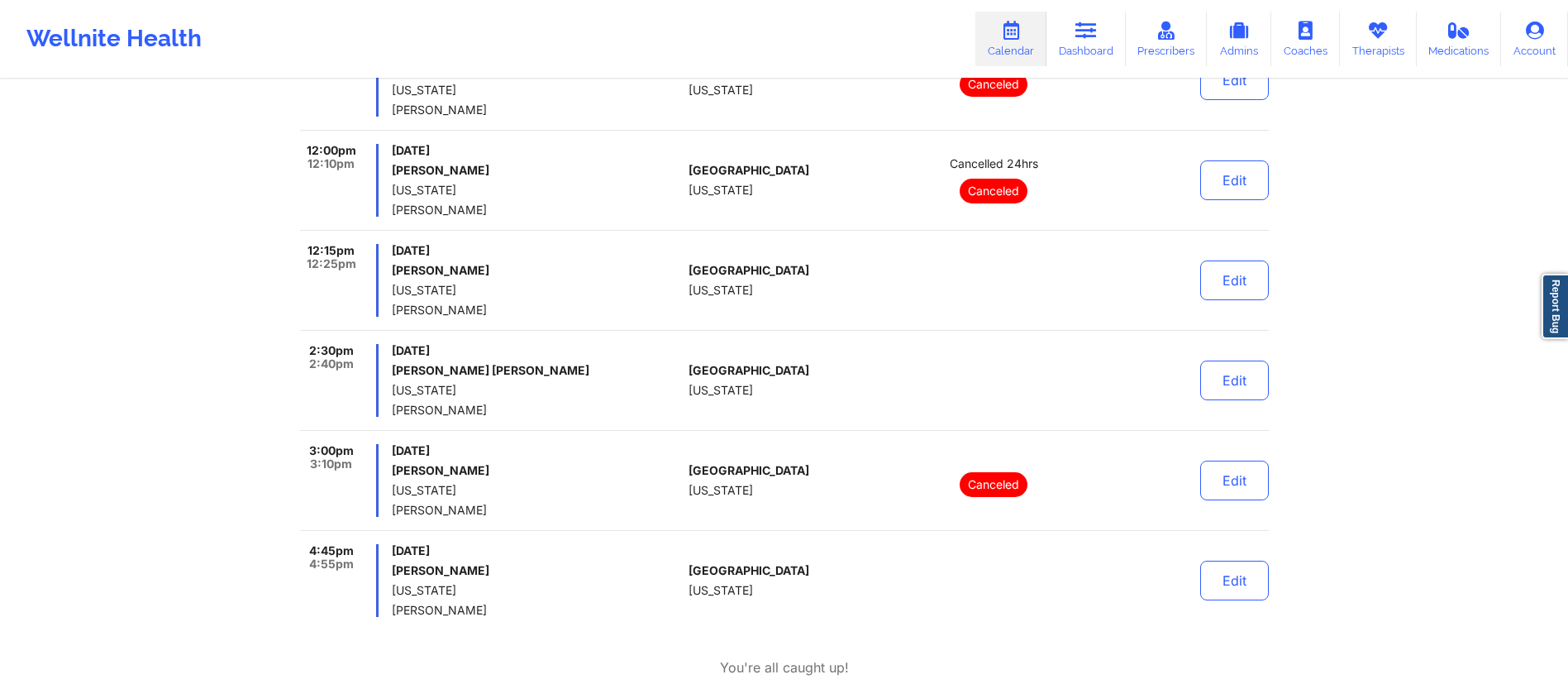
drag, startPoint x: 392, startPoint y: 174, endPoint x: 502, endPoint y: 170, distance: 110.1
click at [502, 170] on h6 "[PERSON_NAME]" at bounding box center [537, 171] width 290 height 13
copy h6 "[PERSON_NAME]"
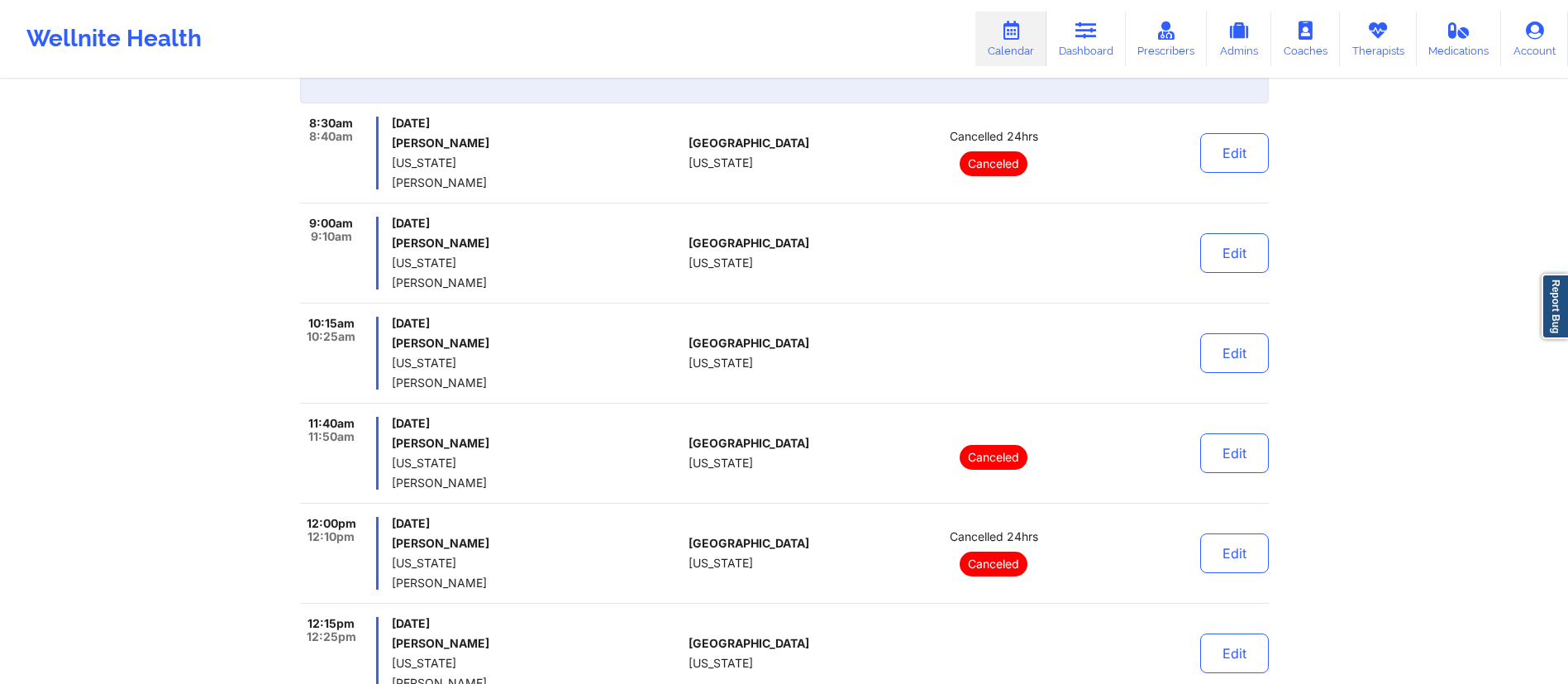
scroll to position [0, 0]
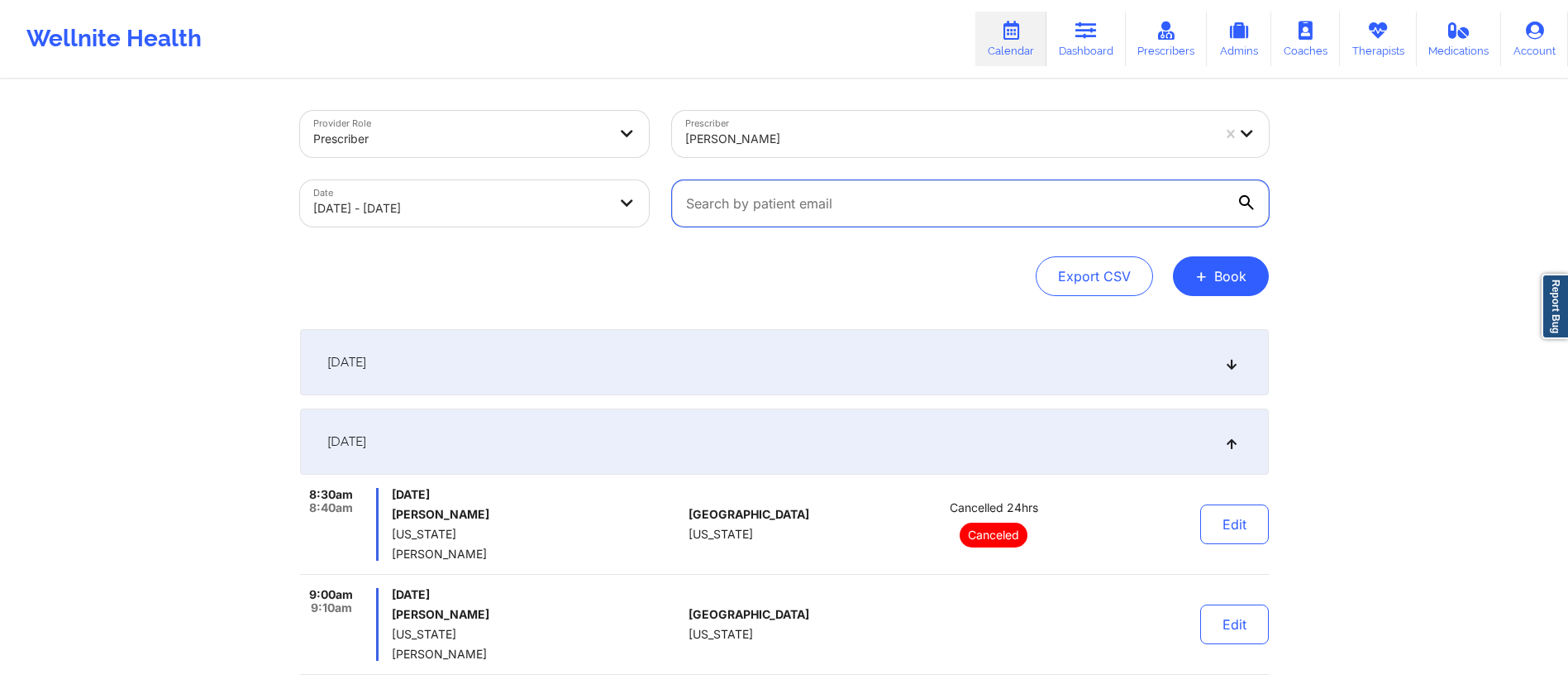
drag, startPoint x: 793, startPoint y: 218, endPoint x: 692, endPoint y: 218, distance: 101.0
click at [692, 218] on input "text" at bounding box center [971, 203] width 597 height 46
paste input "[EMAIL_ADDRESS][DOMAIN_NAME]"
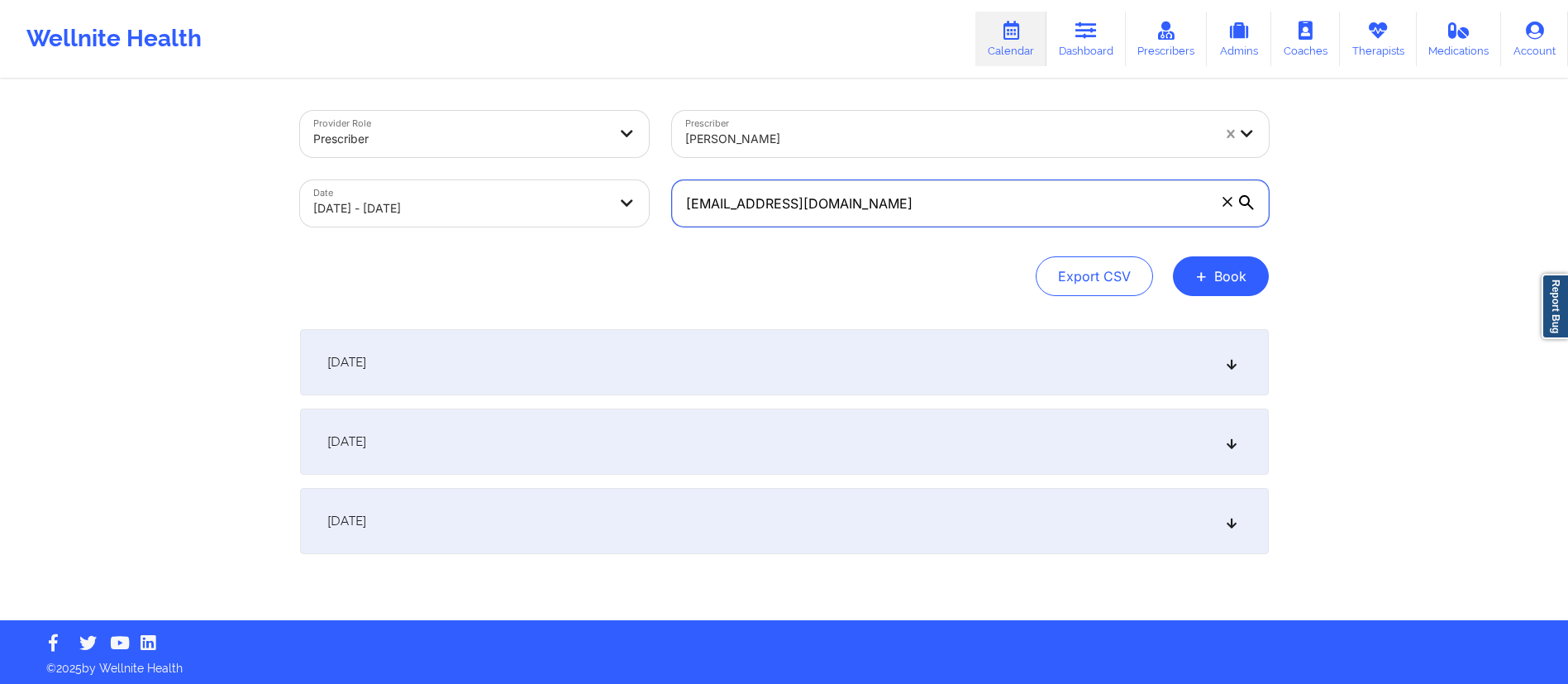
type input "[EMAIL_ADDRESS][DOMAIN_NAME]"
click at [549, 453] on div "[DATE]" at bounding box center [784, 441] width 969 height 66
